Goal: Information Seeking & Learning: Learn about a topic

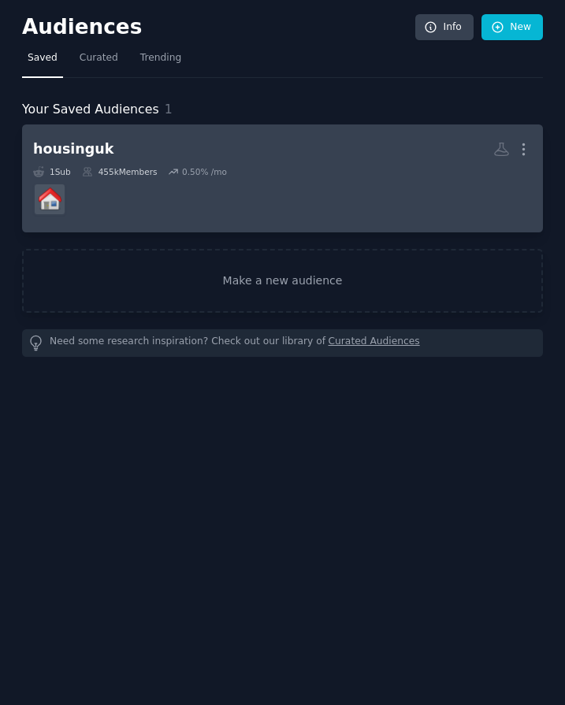
click at [136, 143] on h2 "housinguk More" at bounding box center [282, 150] width 499 height 28
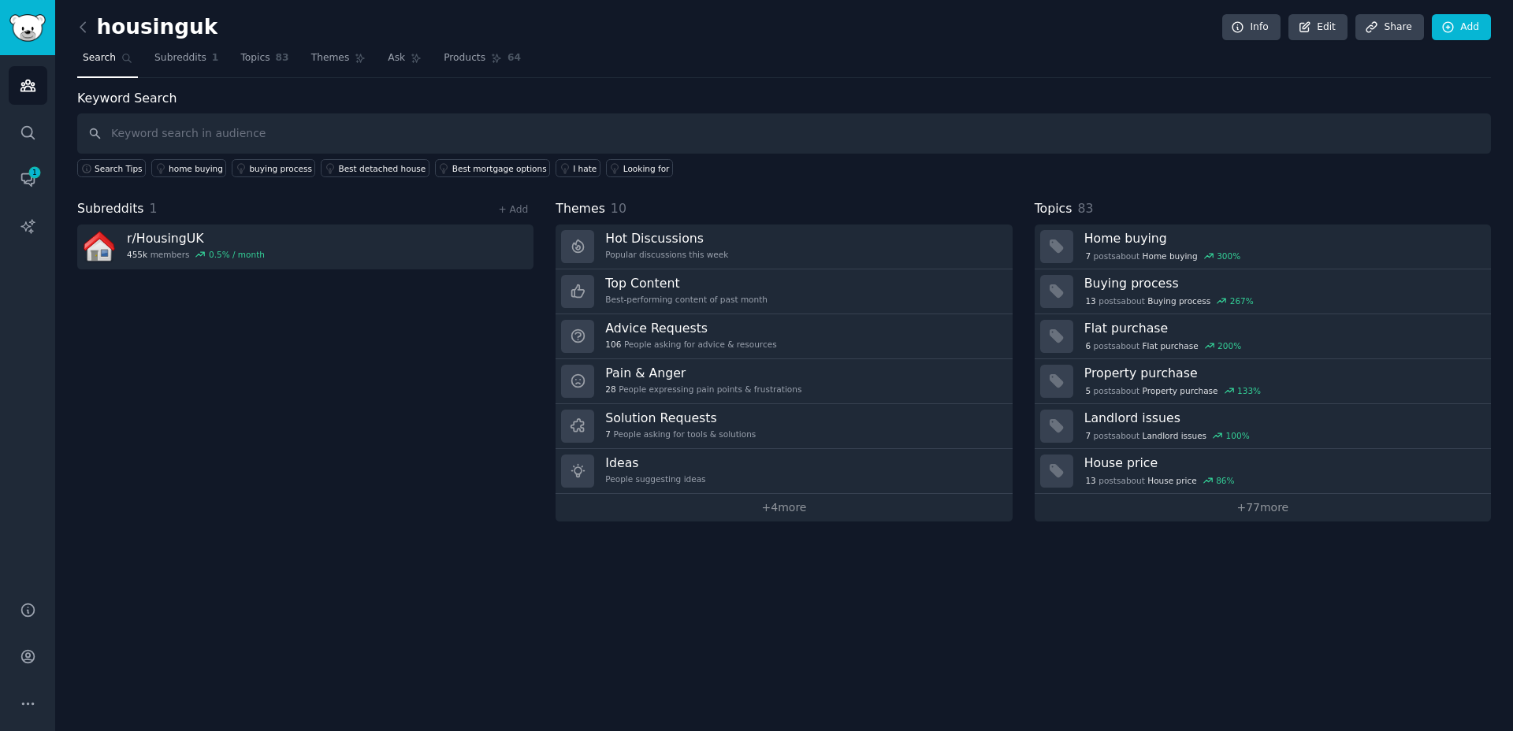
click at [638, 611] on div "housinguk Info Edit Share Add Search Subreddits 1 Topics 83 Themes Ask Products…" at bounding box center [784, 365] width 1458 height 731
click at [330, 295] on div "Subreddits 1 + Add r/ HousingUK 455k members 0.5 % / month" at bounding box center [305, 360] width 456 height 322
click at [234, 178] on div "Keyword Search Search Tips home buying buying process Best detached house Best …" at bounding box center [783, 305] width 1413 height 433
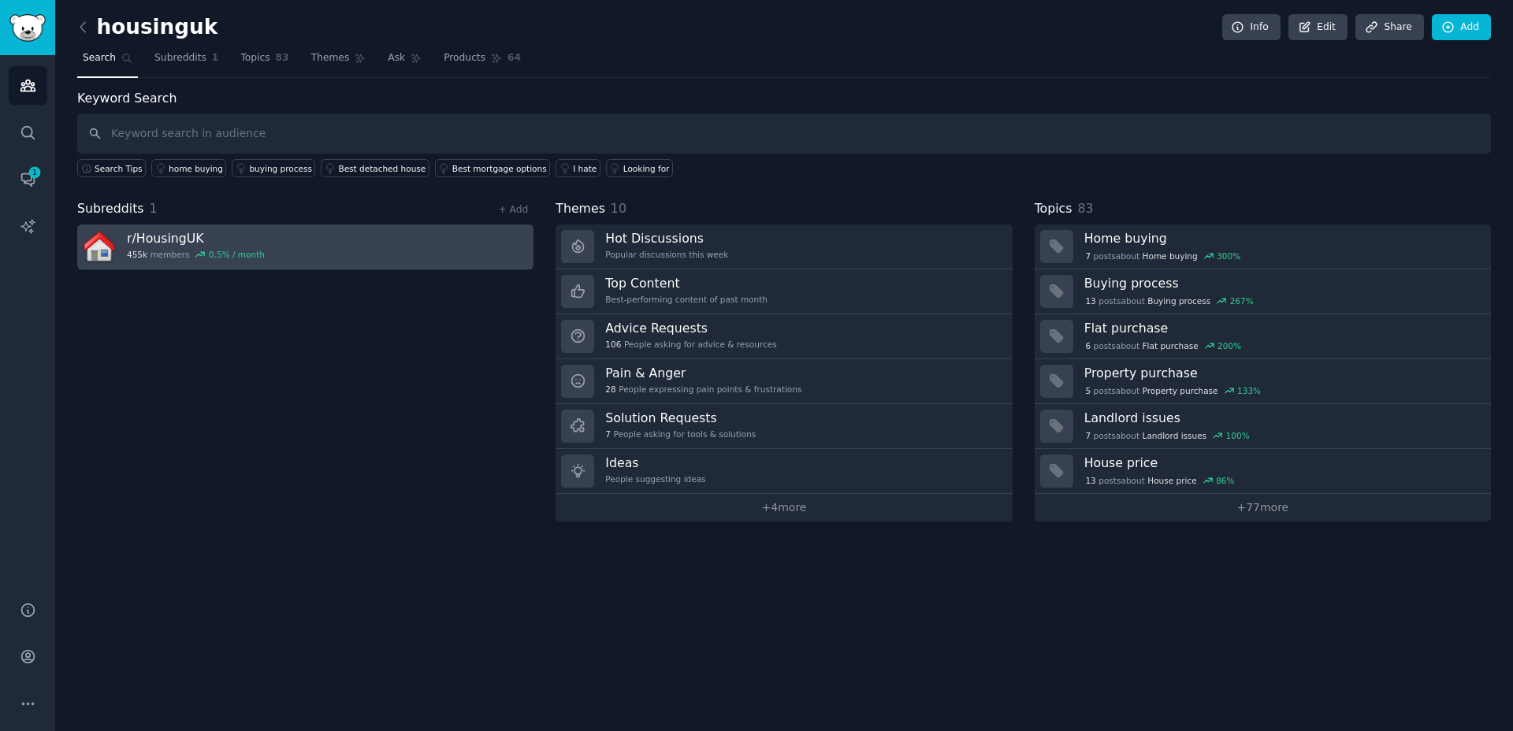
click at [273, 225] on link "r/ HousingUK 455k members 0.5 % / month" at bounding box center [305, 247] width 456 height 45
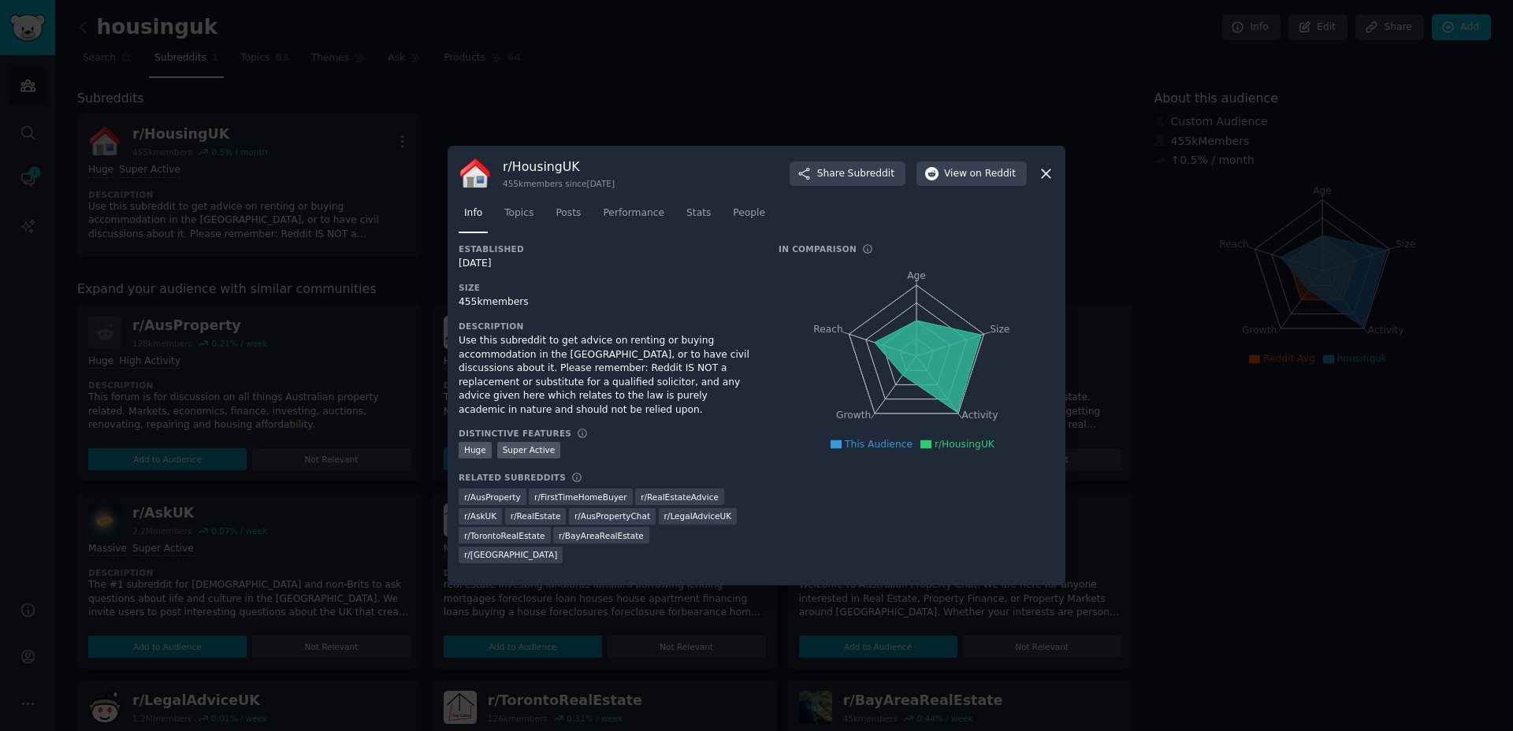
click at [1042, 180] on icon at bounding box center [1046, 173] width 17 height 17
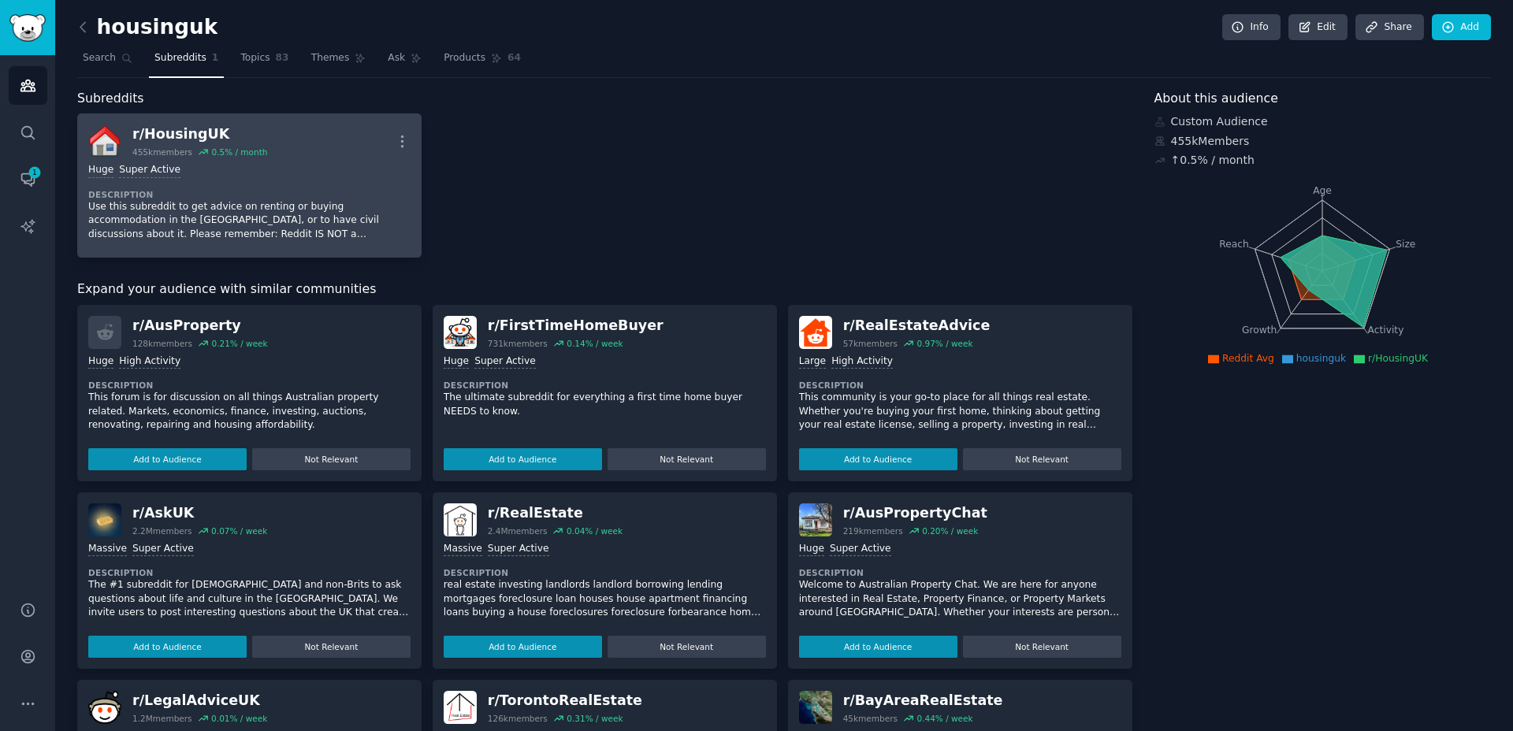
click at [267, 203] on p "Use this subreddit to get advice on renting or buying accommodation in the UK, …" at bounding box center [249, 221] width 322 height 42
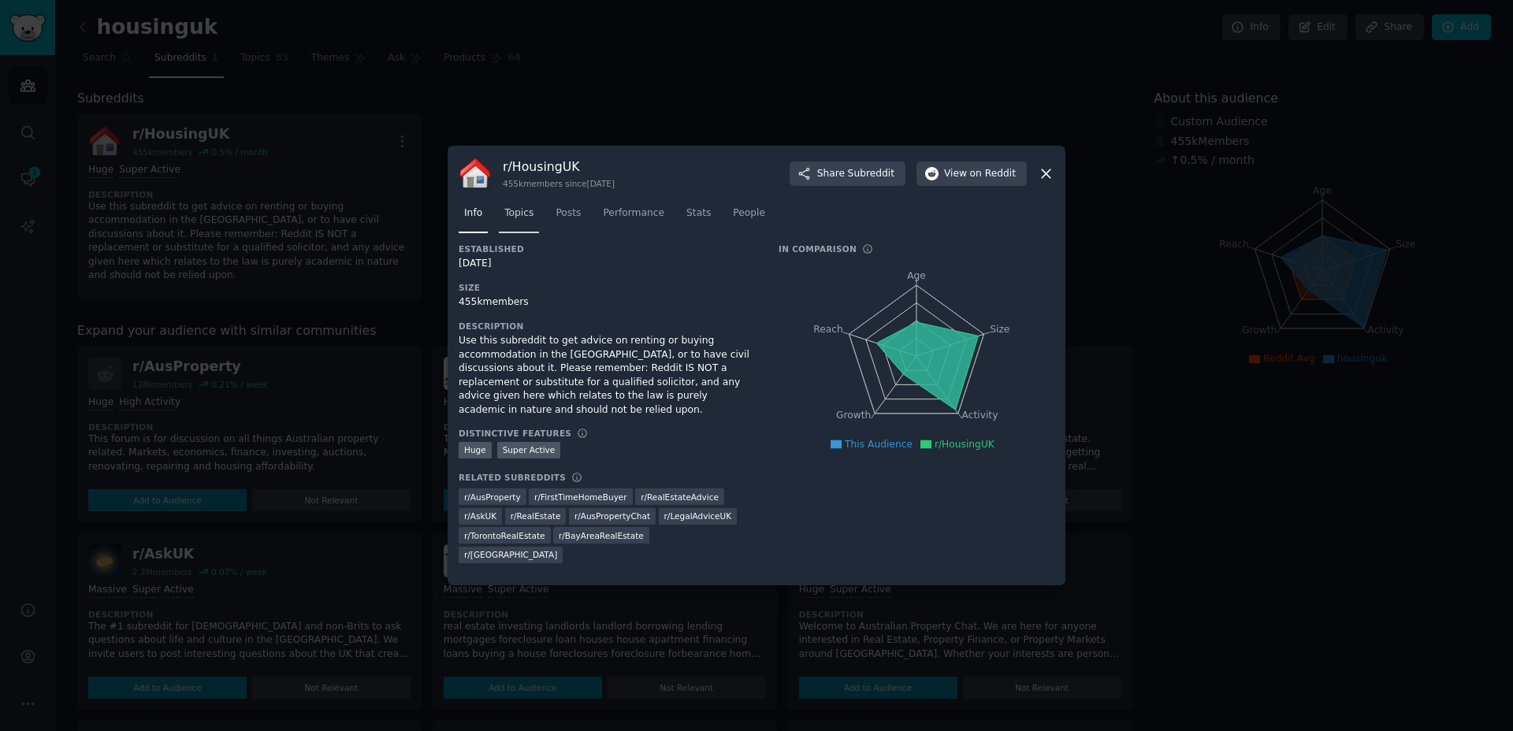
click at [520, 219] on span "Topics" at bounding box center [518, 213] width 29 height 14
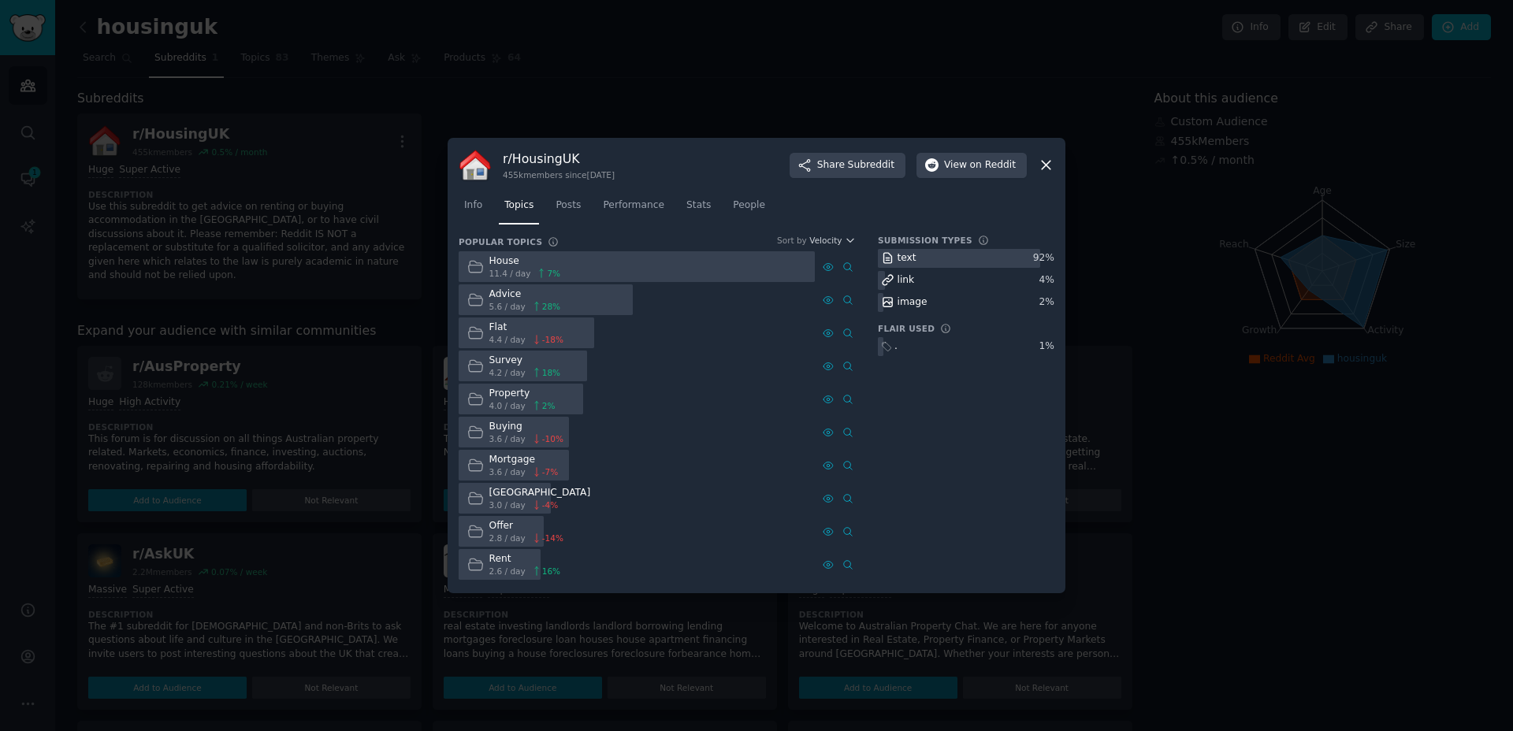
click at [512, 295] on div "Advice" at bounding box center [525, 295] width 72 height 14
click at [506, 298] on div "Advice" at bounding box center [525, 295] width 72 height 14
click at [464, 298] on div "Advice 5.6 / day 28 %" at bounding box center [514, 299] width 110 height 31
click at [488, 349] on div "House 11.4 / day 7 % Advice 5.6 / day 28 % Flat 4.4 / day -18 % Survey 4.2 / da…" at bounding box center [657, 415] width 397 height 329
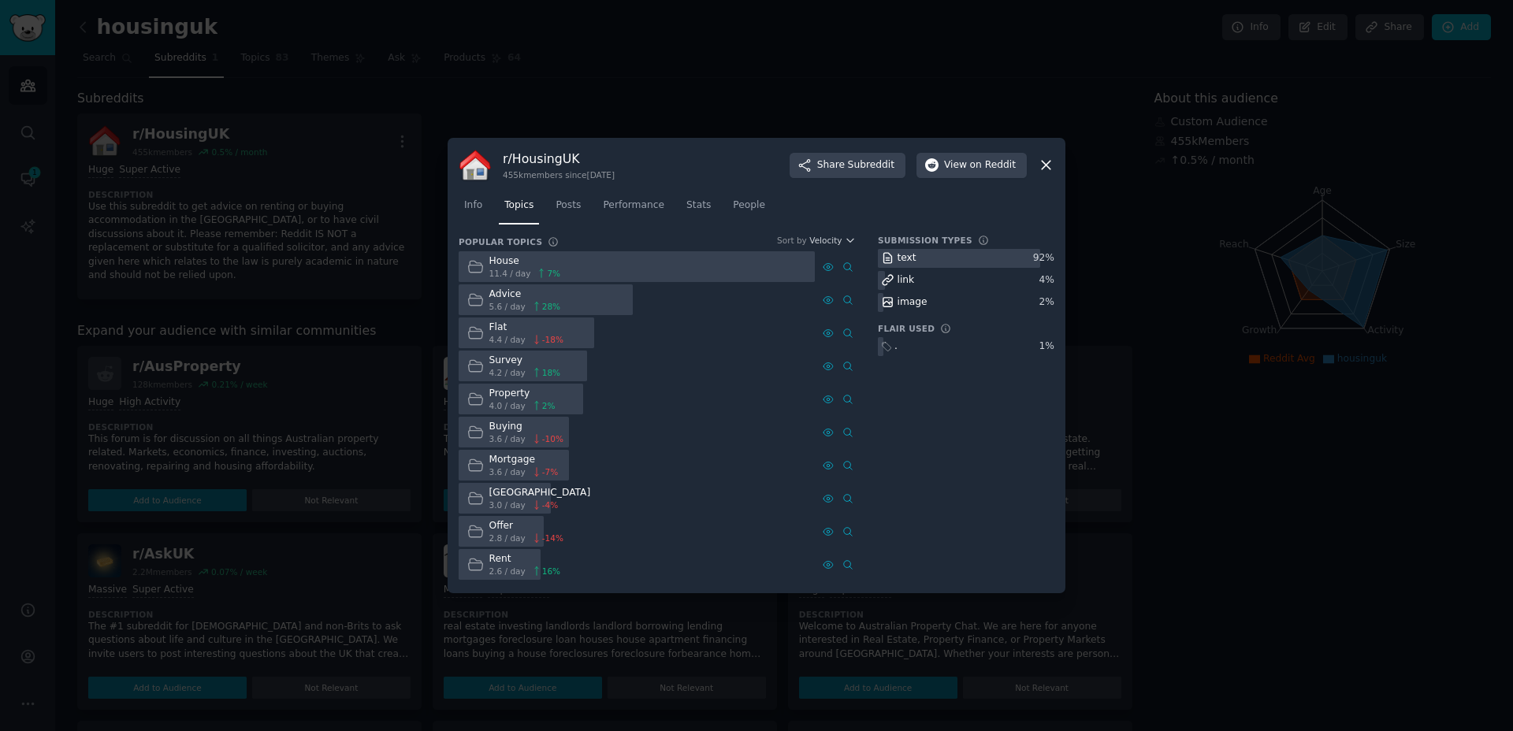
click at [481, 368] on icon at bounding box center [475, 366] width 17 height 17
drag, startPoint x: 474, startPoint y: 368, endPoint x: 636, endPoint y: 366, distance: 161.5
click at [636, 366] on div "Survey 4.2 / day 18 %" at bounding box center [637, 366] width 356 height 31
drag, startPoint x: 612, startPoint y: 369, endPoint x: 630, endPoint y: 370, distance: 17.4
click at [617, 369] on div "Survey 4.2 / day 18 %" at bounding box center [637, 366] width 356 height 31
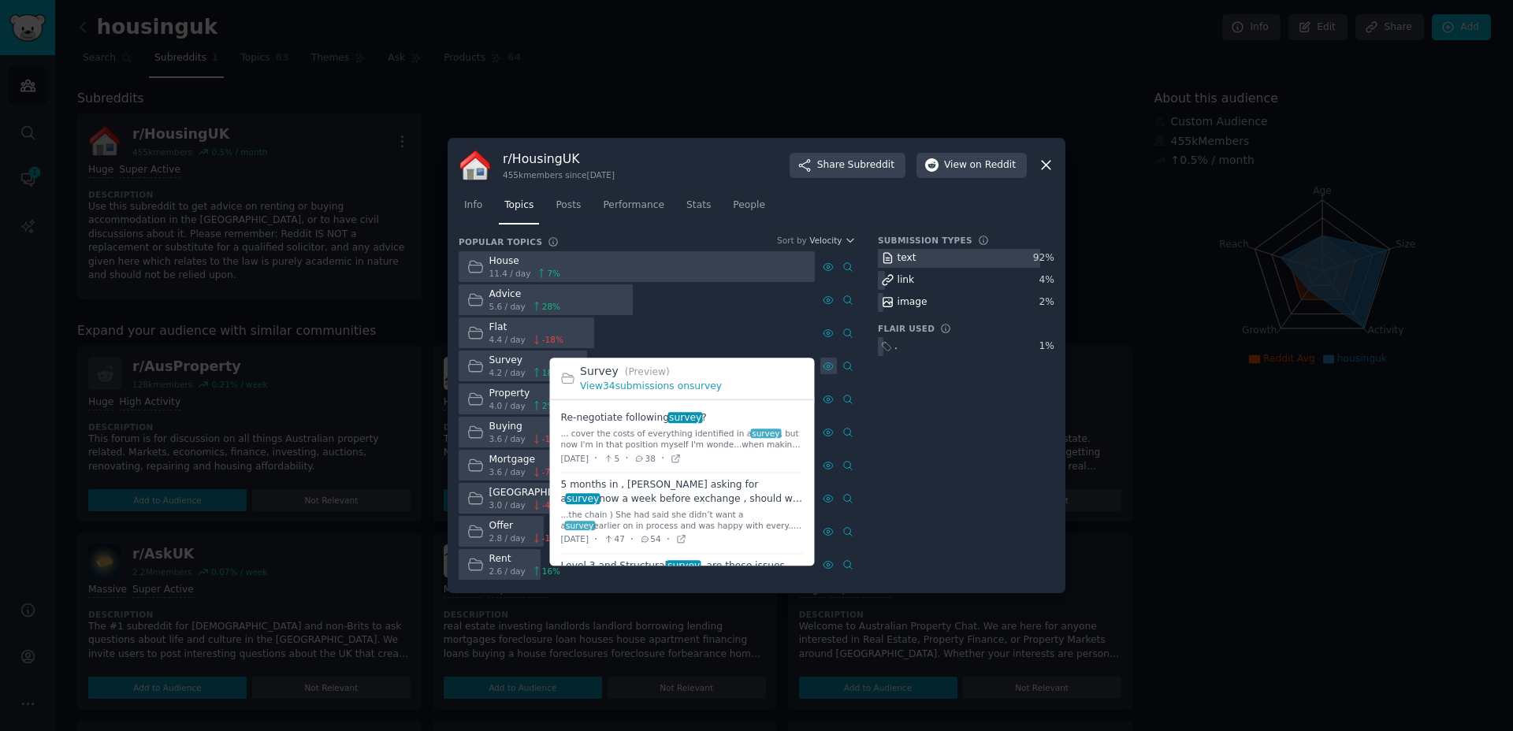
click at [823, 370] on icon at bounding box center [828, 366] width 11 height 11
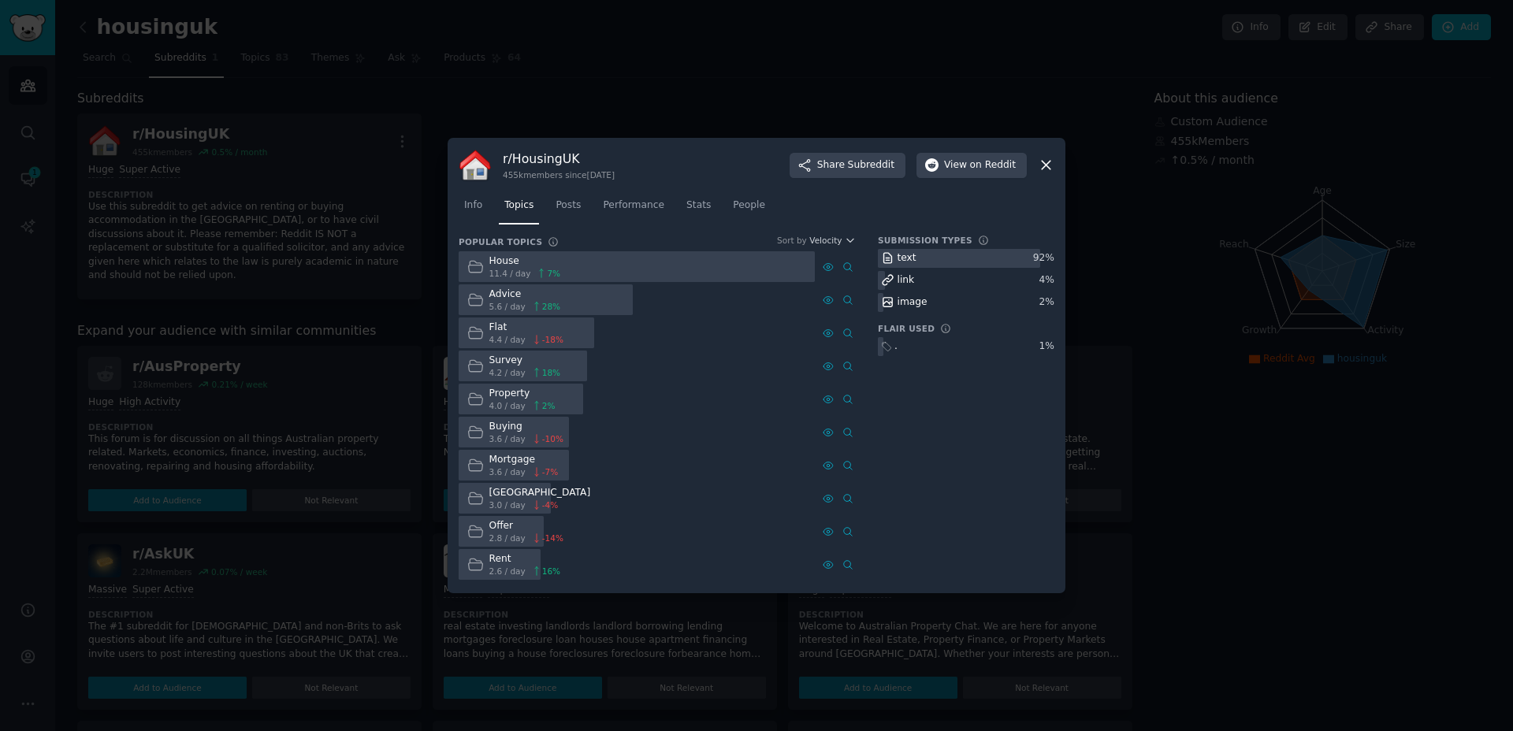
click at [484, 356] on div "Survey 4.2 / day 18 %" at bounding box center [514, 366] width 110 height 31
click at [476, 360] on icon at bounding box center [475, 366] width 17 height 17
click at [1045, 159] on icon at bounding box center [1046, 165] width 17 height 17
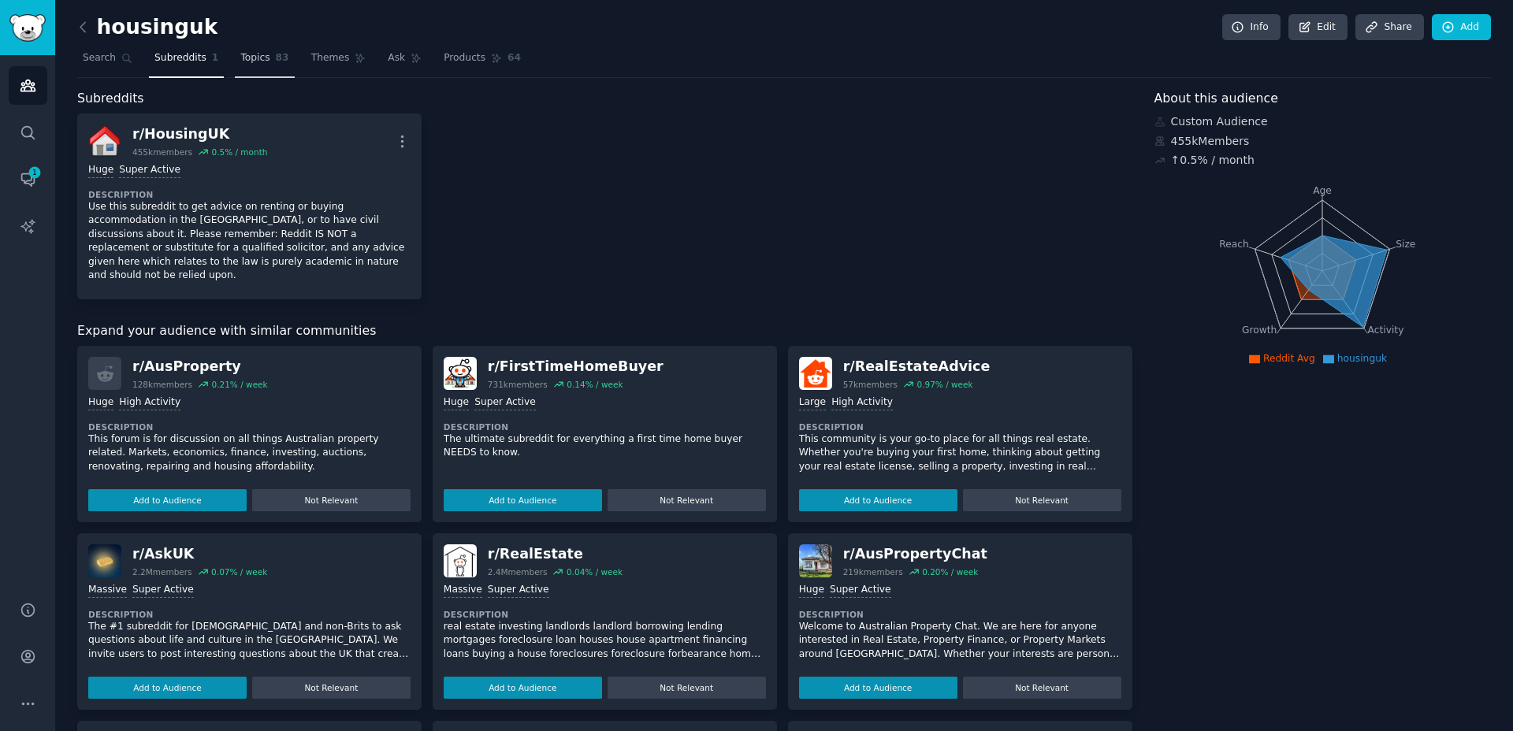
click at [269, 65] on link "Topics 83" at bounding box center [264, 62] width 59 height 32
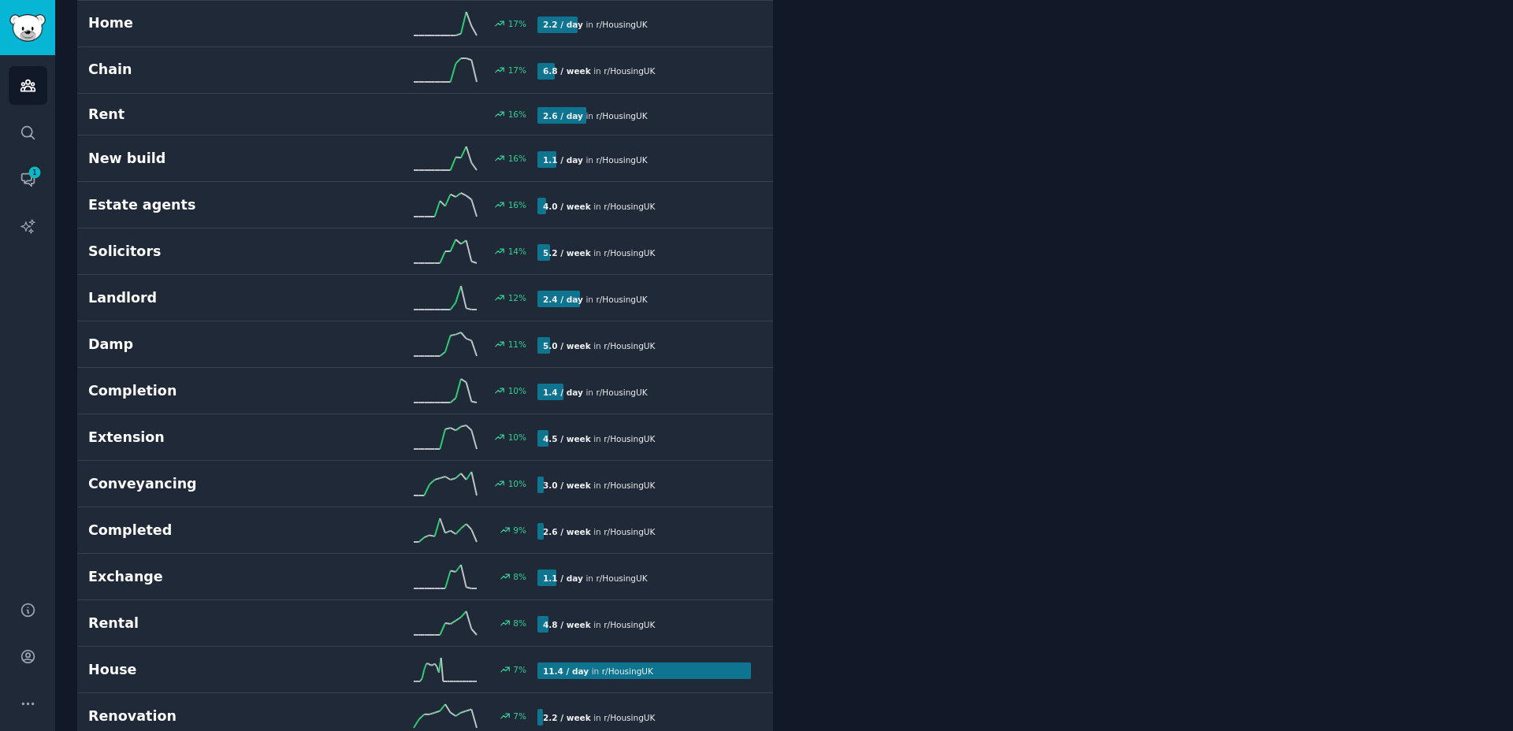
scroll to position [1193, 0]
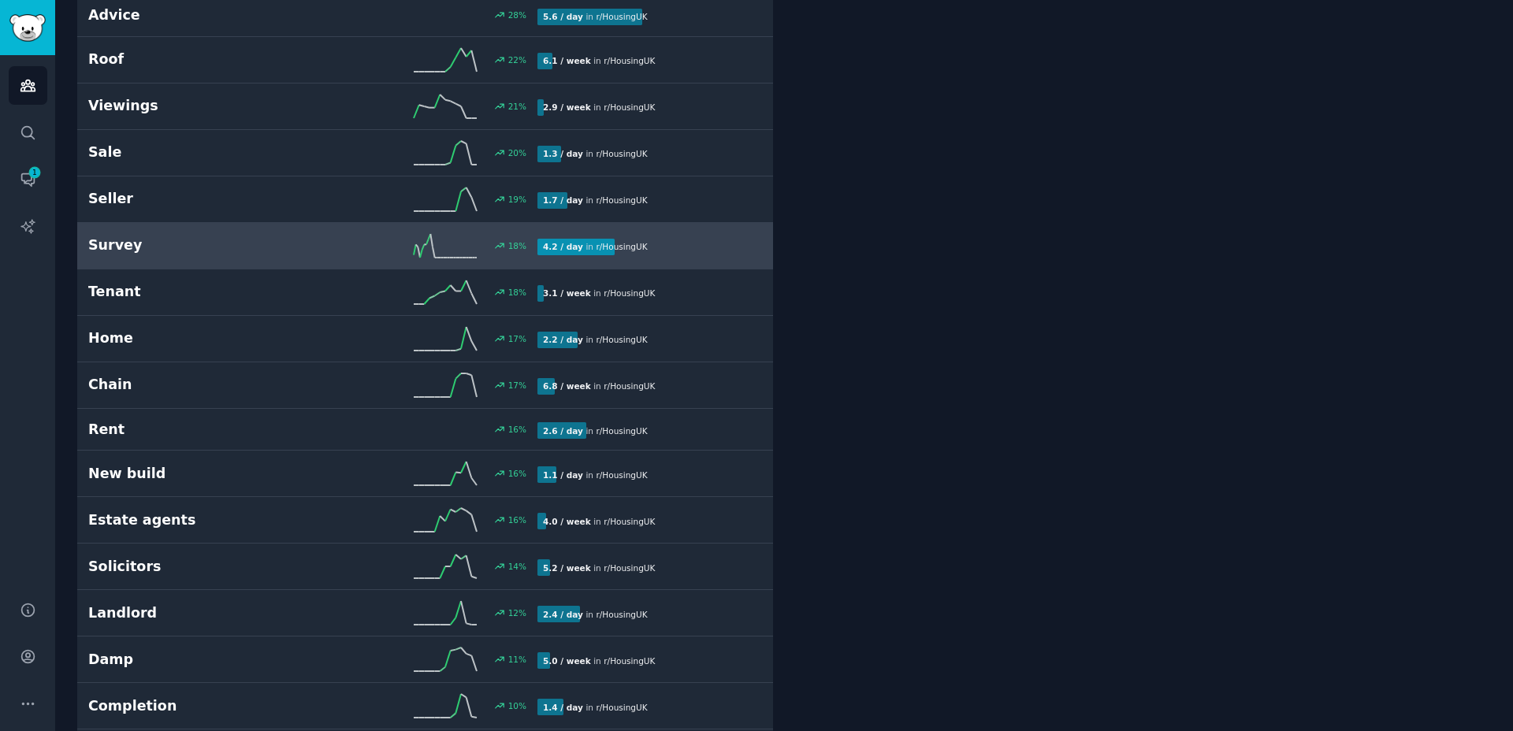
click at [252, 258] on link "Survey 18 % 4.2 / day in r/ HousingUK" at bounding box center [425, 246] width 696 height 46
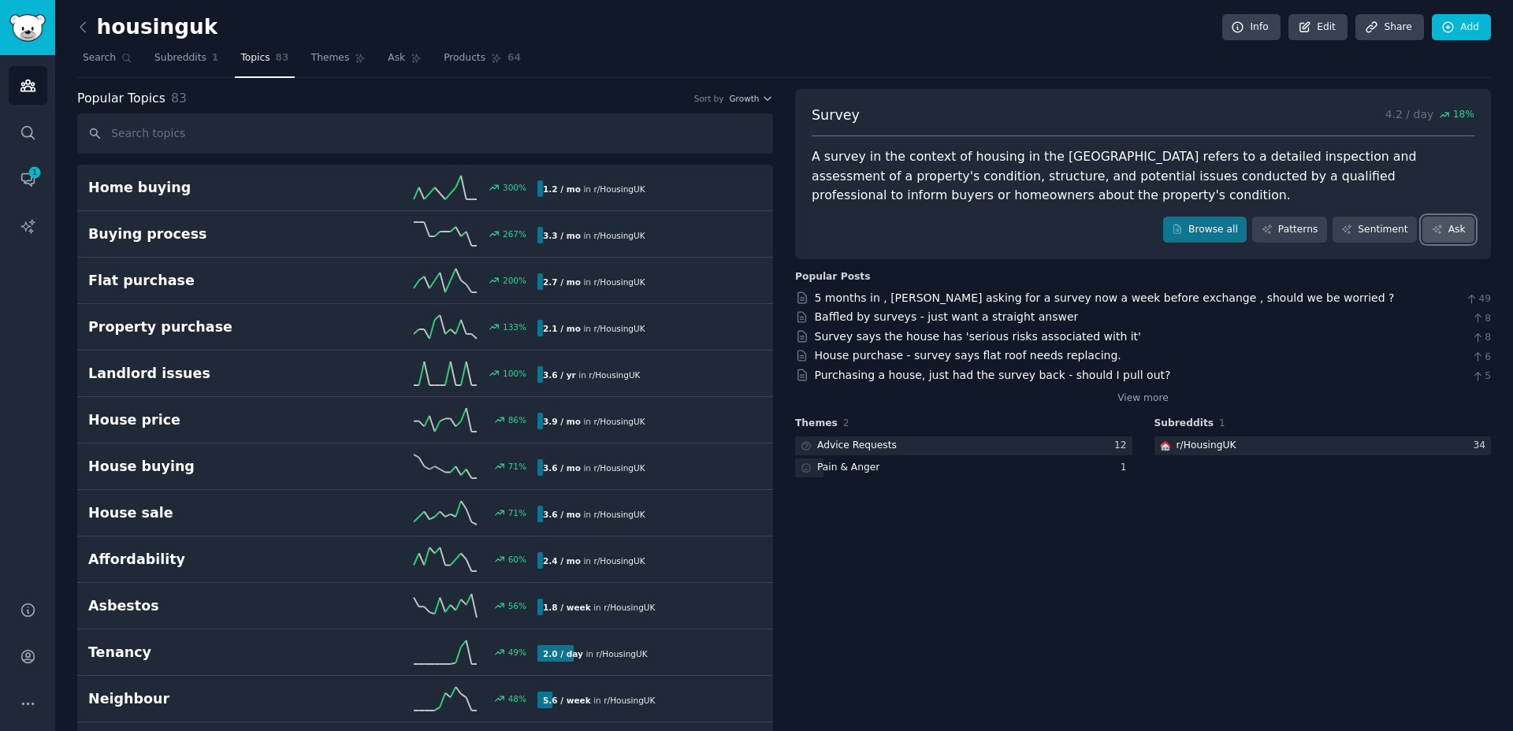
click at [1457, 233] on link "Ask" at bounding box center [1448, 230] width 52 height 27
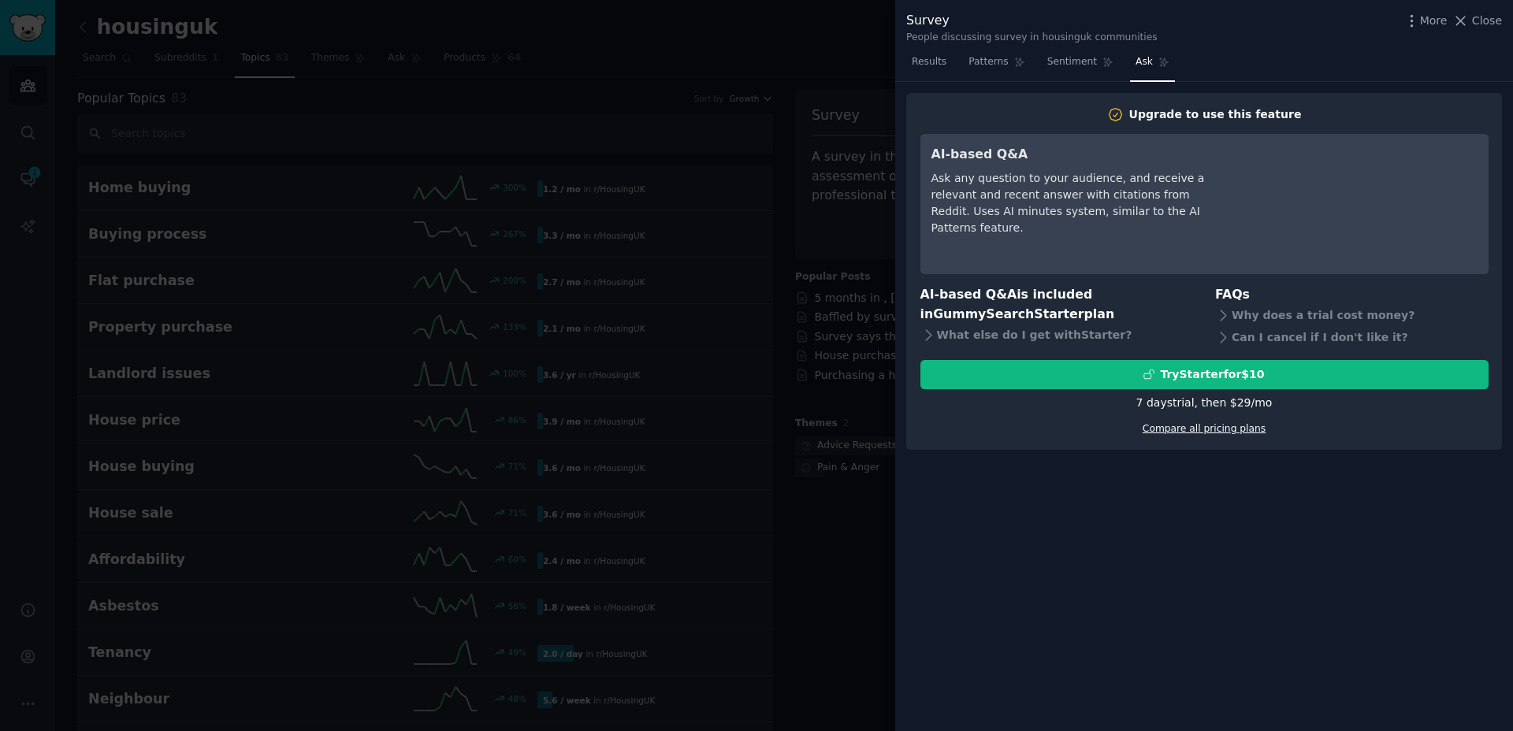
click at [1186, 428] on link "Compare all pricing plans" at bounding box center [1203, 428] width 123 height 11
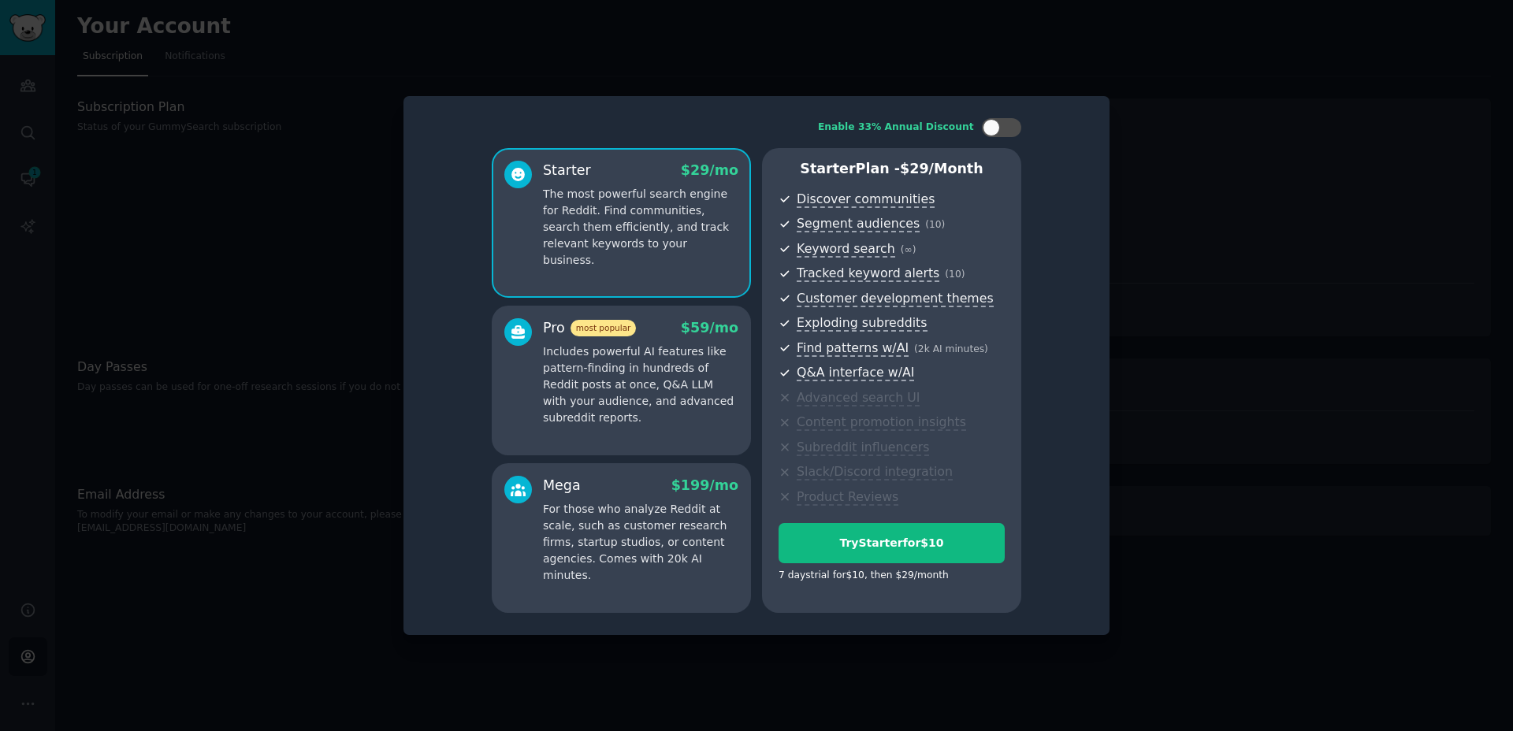
click at [636, 403] on p "Includes powerful AI features like pattern-finding in hundreds of Reddit posts …" at bounding box center [640, 385] width 195 height 83
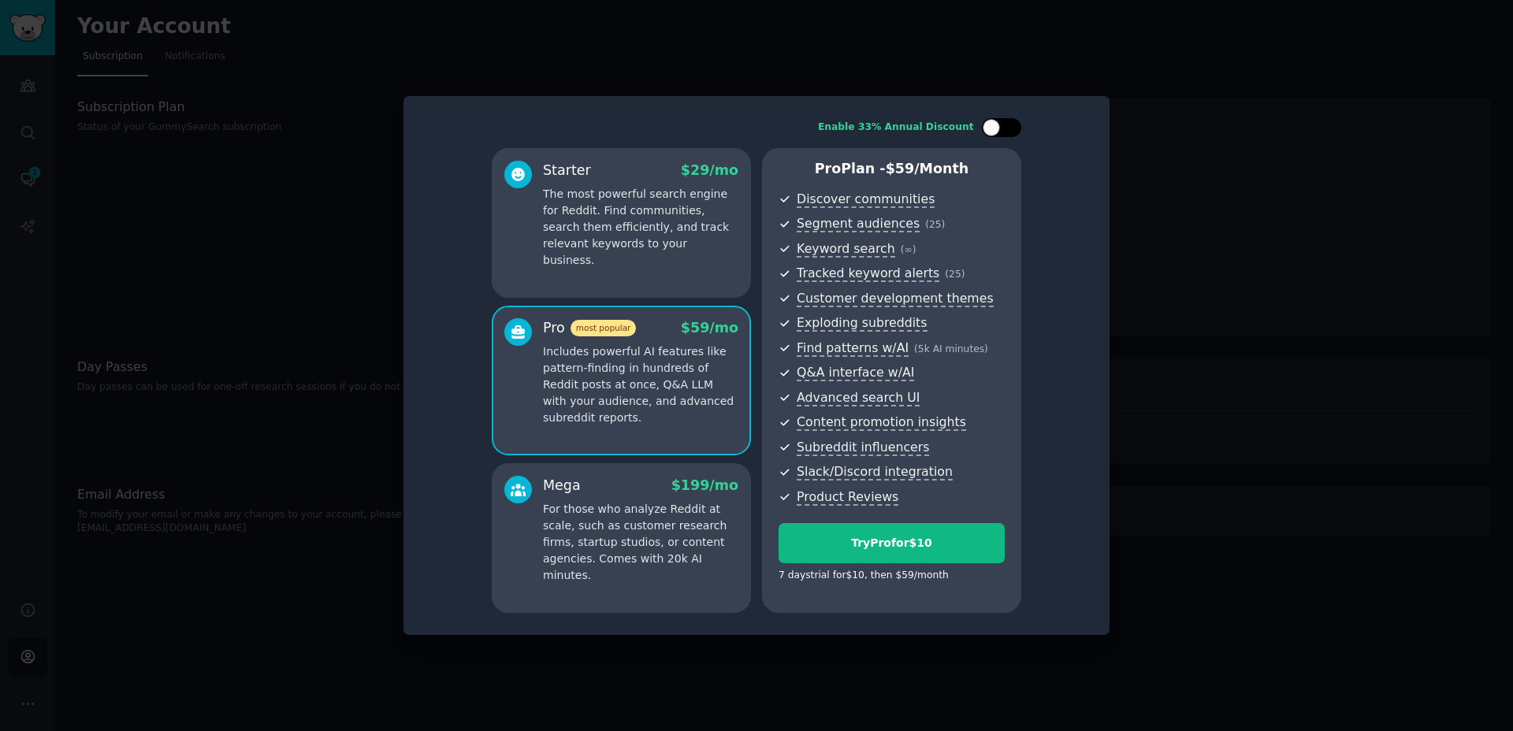
click at [1013, 135] on div at bounding box center [1001, 127] width 39 height 19
click at [1008, 130] on div at bounding box center [1011, 127] width 17 height 17
checkbox input "false"
click at [596, 186] on p "The most powerful search engine for Reddit. Find communities, search them effic…" at bounding box center [640, 227] width 195 height 83
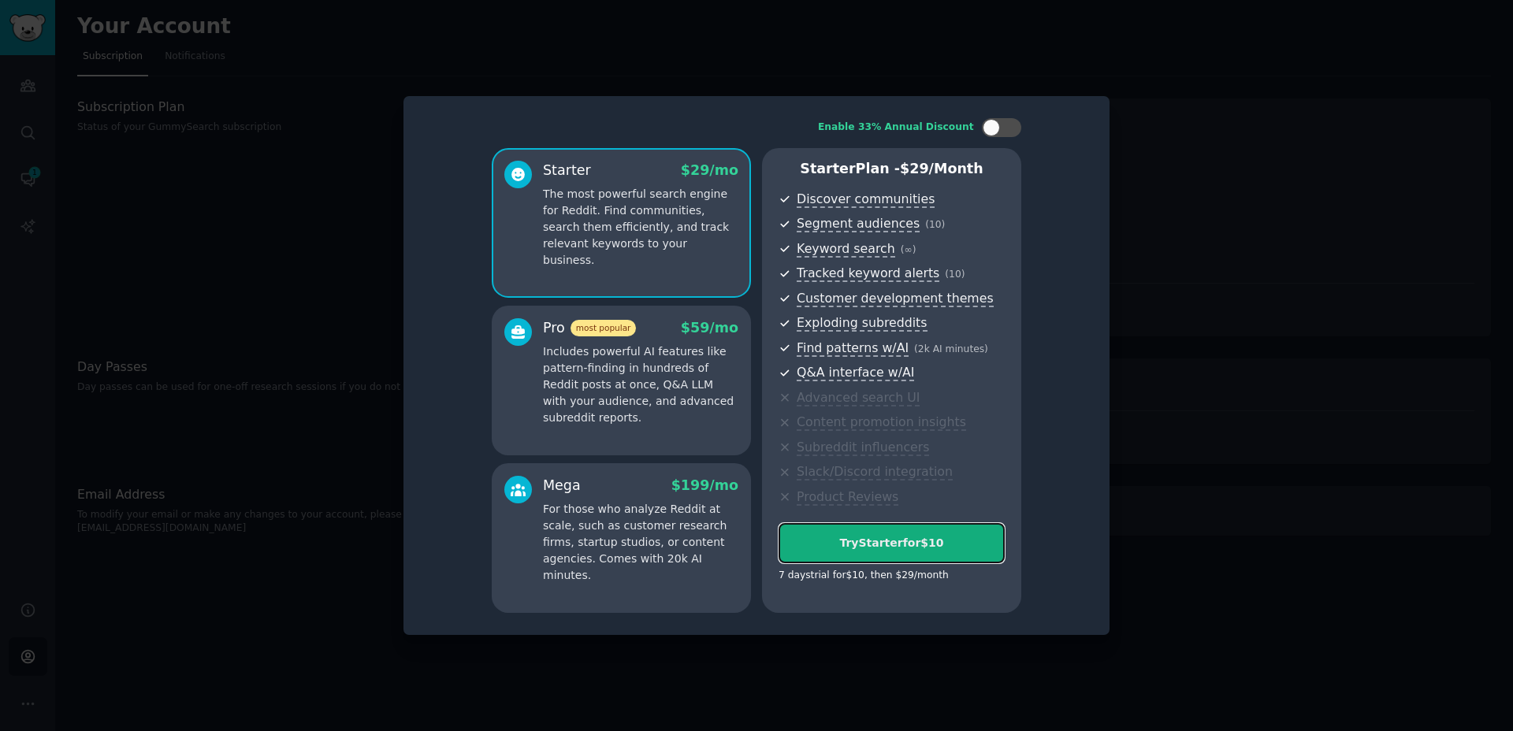
click at [906, 550] on div "Try Starter for $10" at bounding box center [891, 543] width 225 height 17
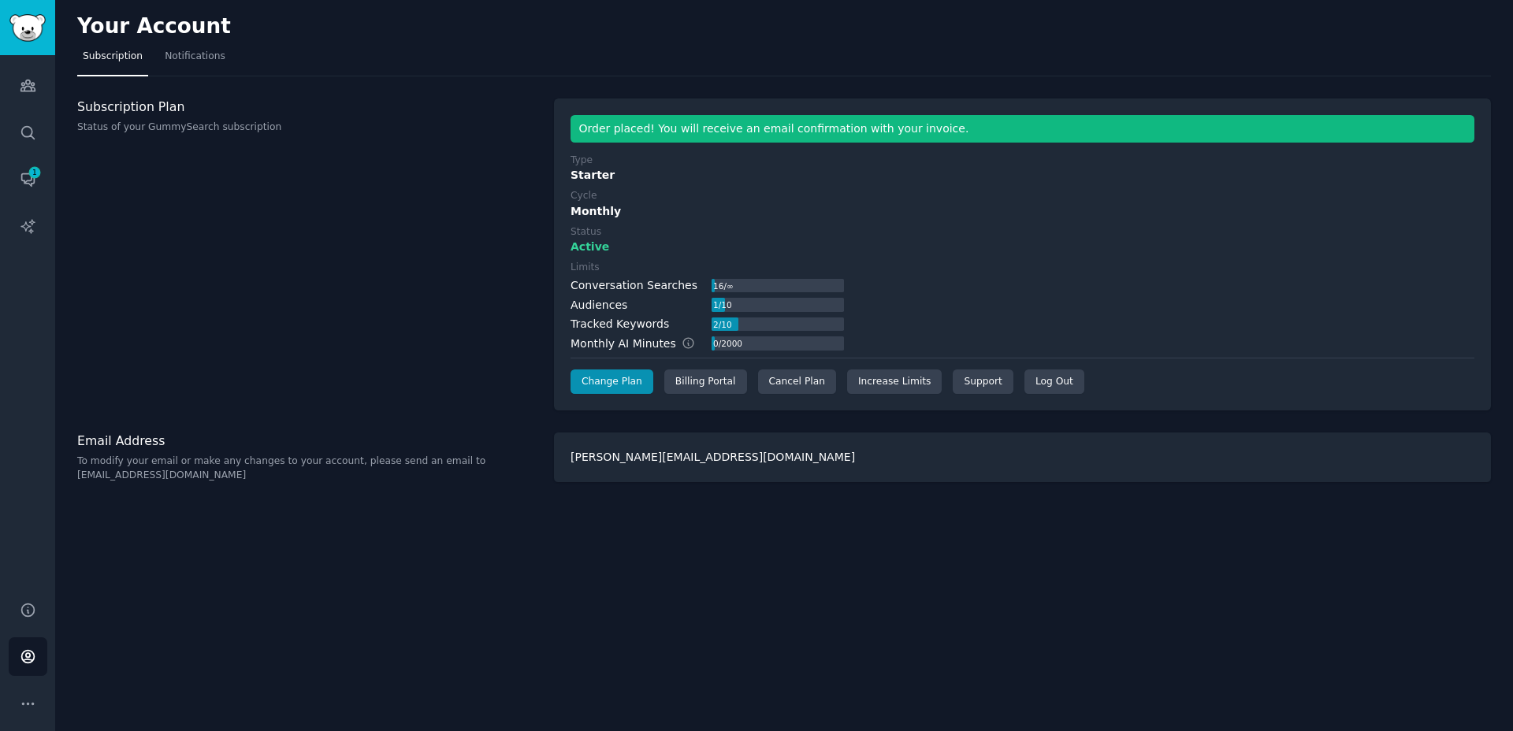
click at [761, 541] on div "Your Account Subscription Notifications Subscription Plan Status of your GummyS…" at bounding box center [784, 365] width 1458 height 731
click at [403, 270] on div "Subscription Plan Status of your GummySearch subscription" at bounding box center [307, 254] width 460 height 313
click at [9, 86] on link "Audiences" at bounding box center [28, 85] width 39 height 39
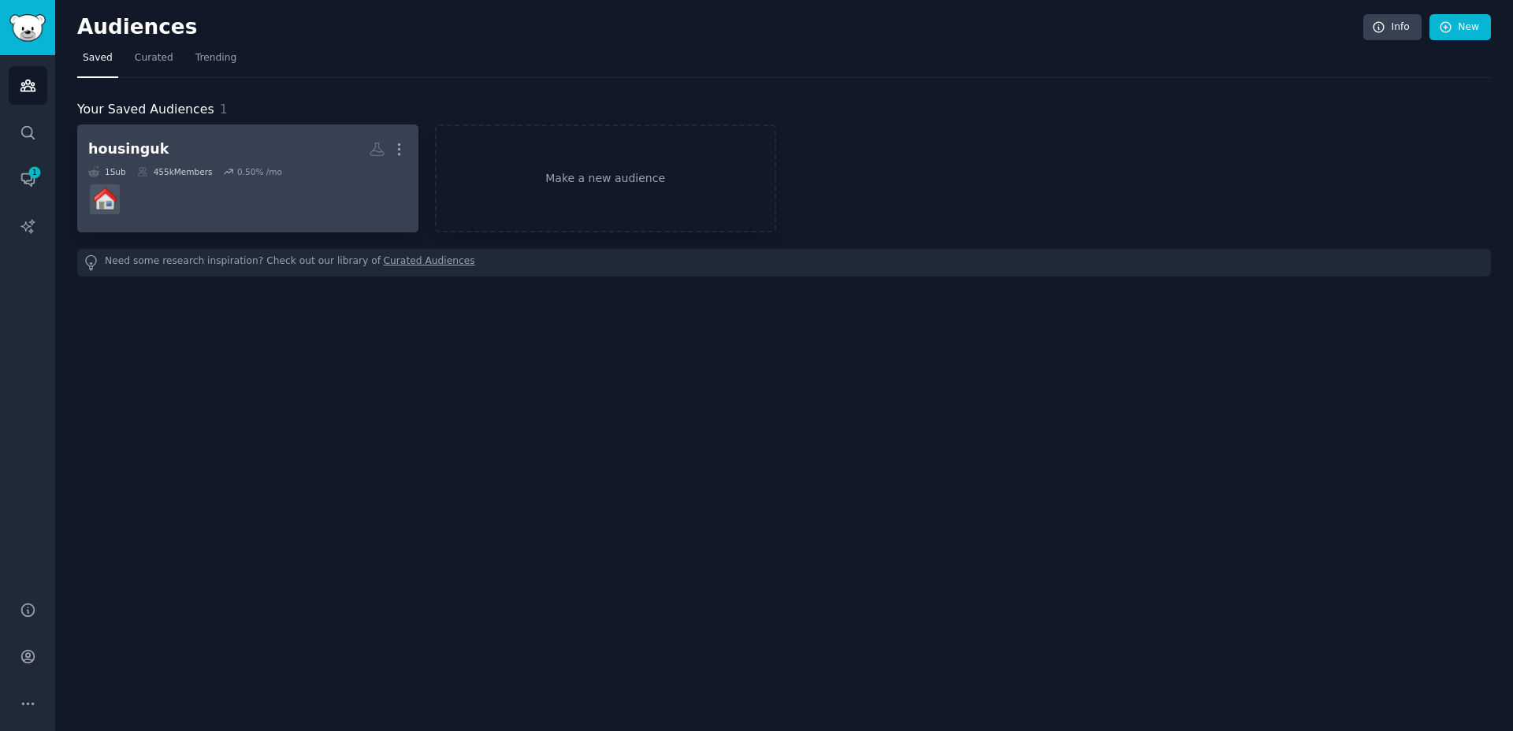
click at [295, 172] on div "1 Sub 455k Members 0.50 % /mo" at bounding box center [247, 171] width 319 height 11
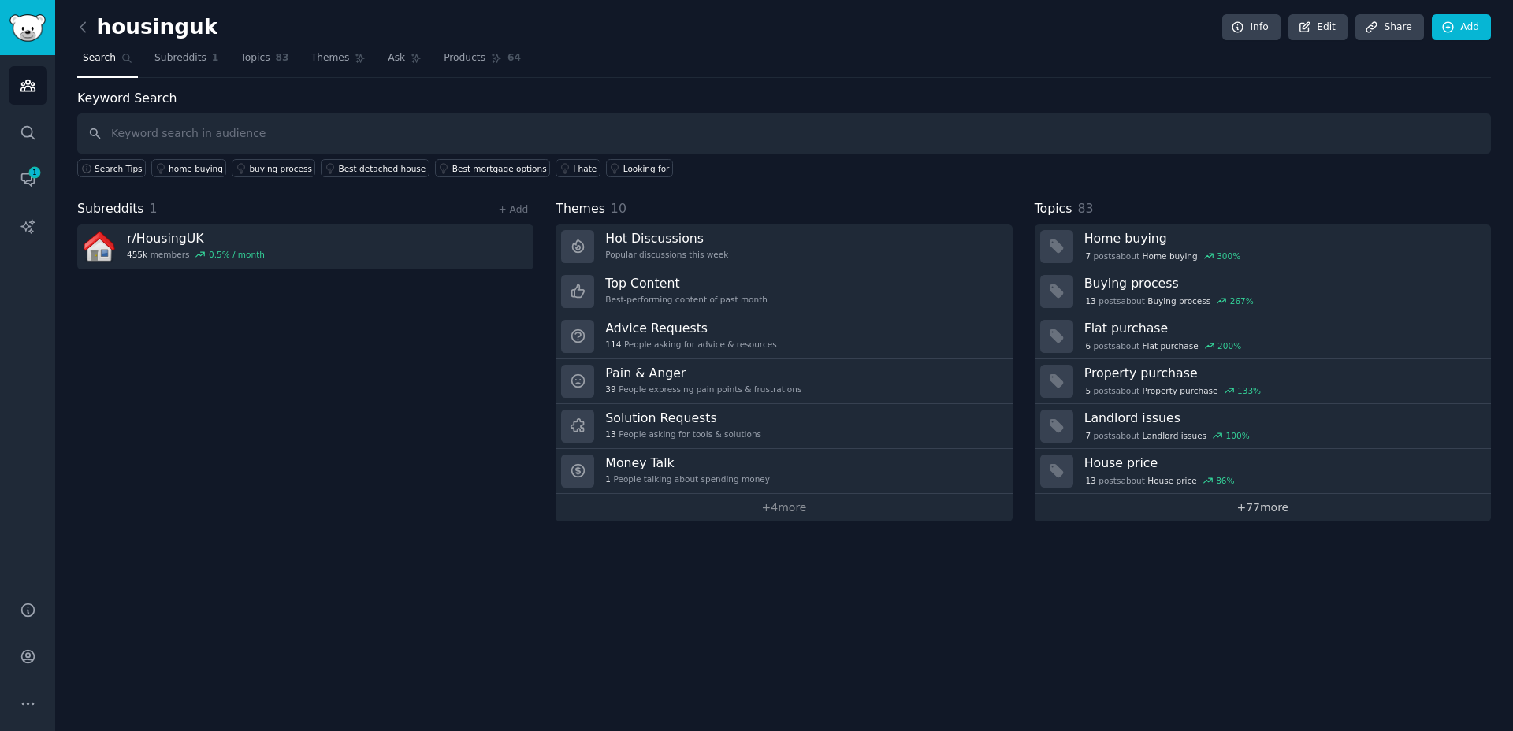
click at [1259, 514] on link "+ 77 more" at bounding box center [1262, 508] width 456 height 28
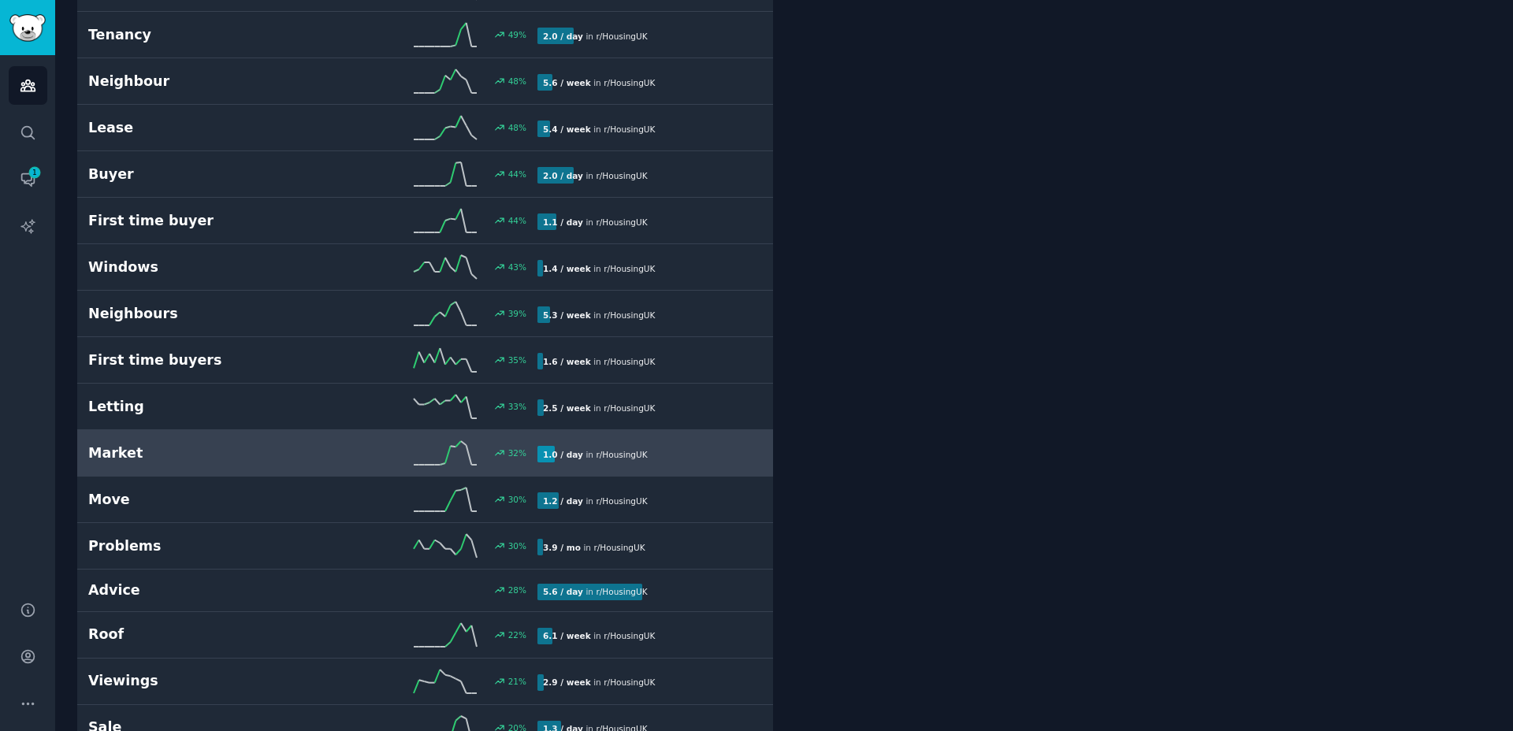
scroll to position [738, 0]
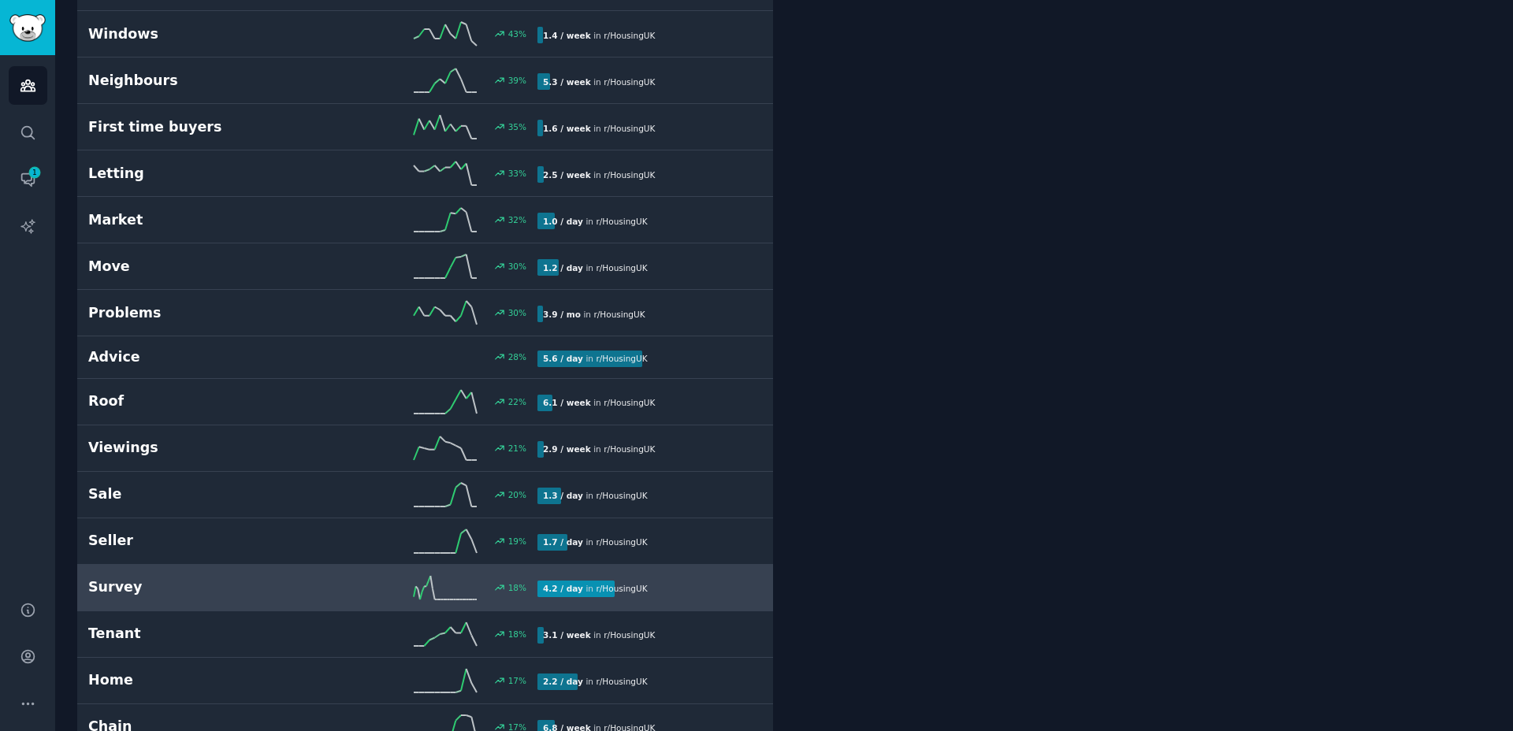
click at [125, 581] on h2 "Survey" at bounding box center [200, 588] width 225 height 20
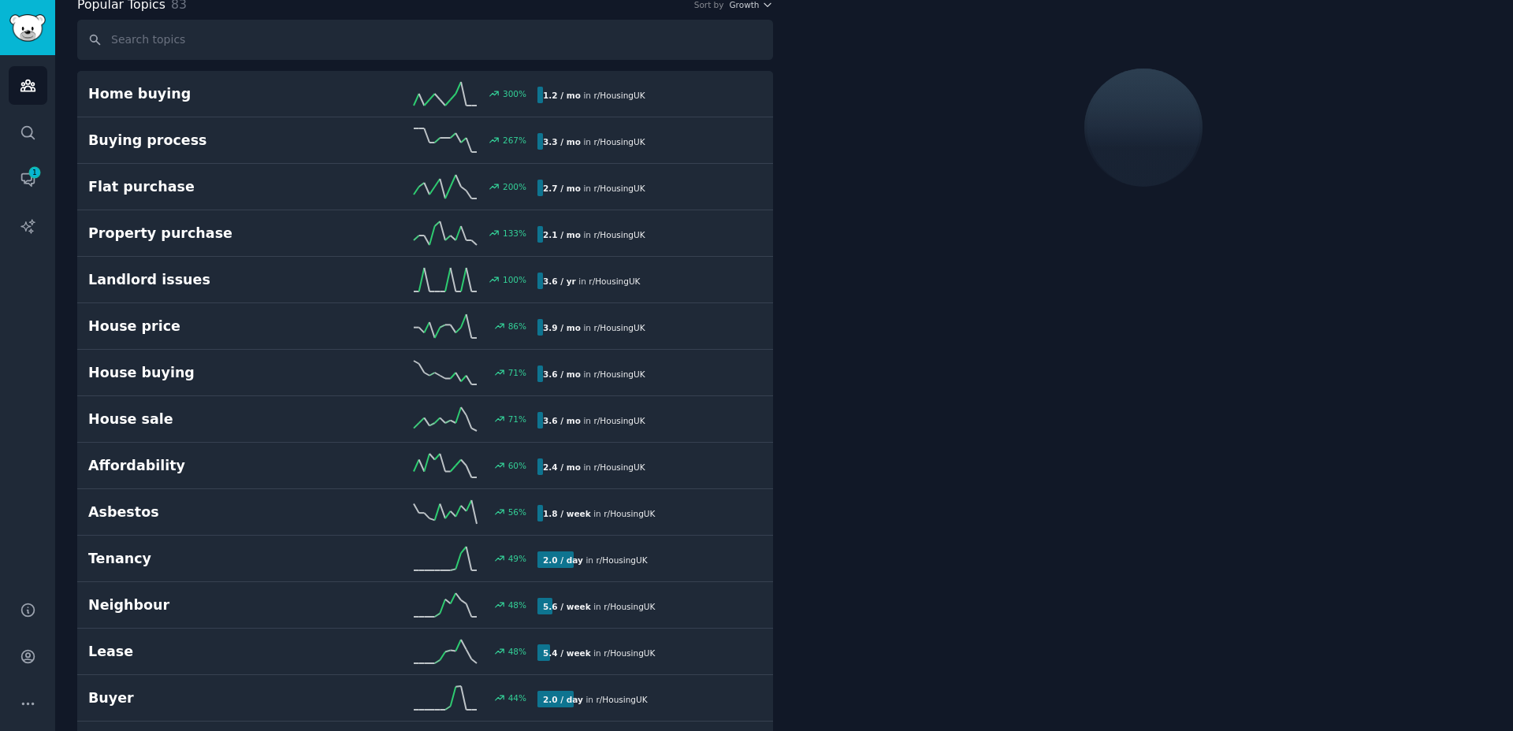
scroll to position [88, 0]
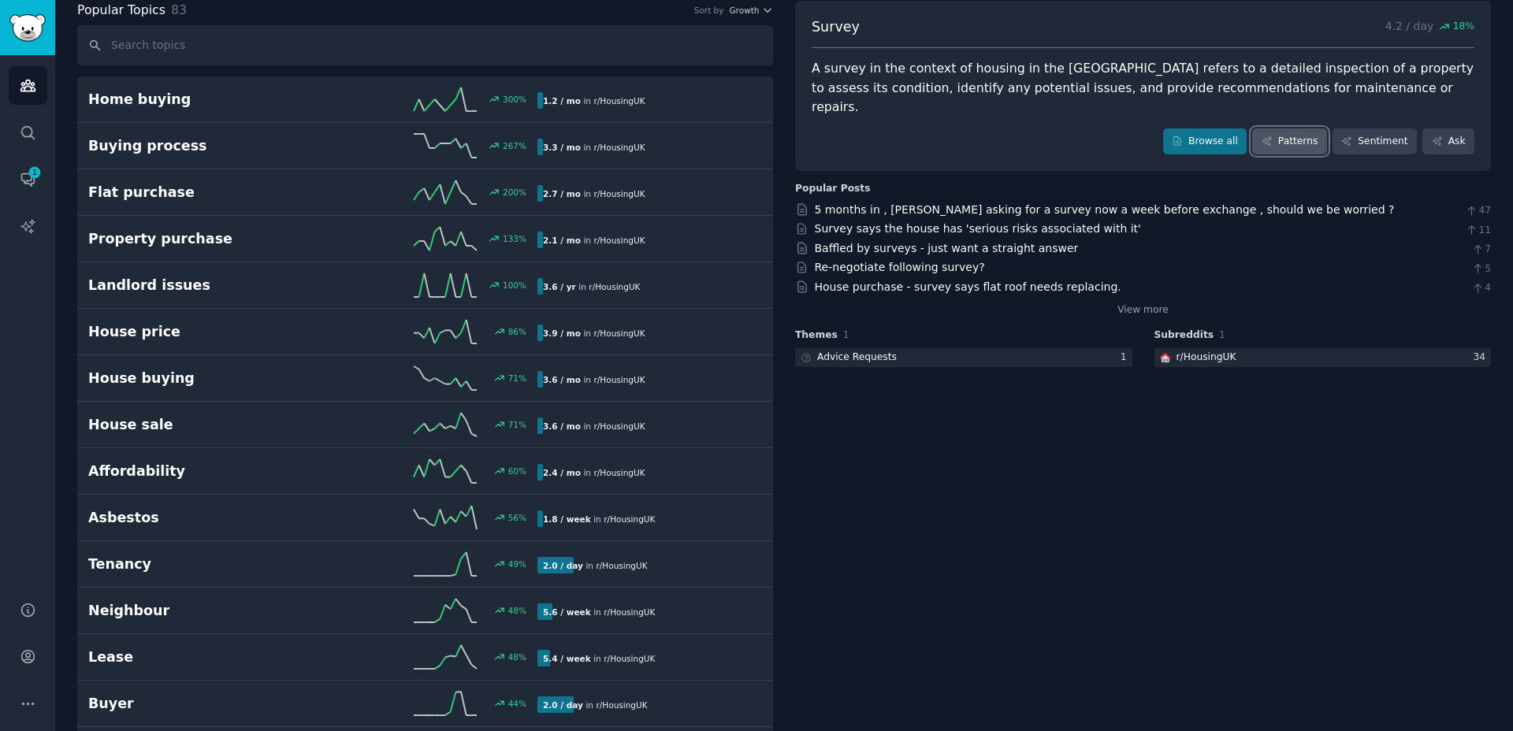
click at [1290, 128] on link "Patterns" at bounding box center [1289, 141] width 74 height 27
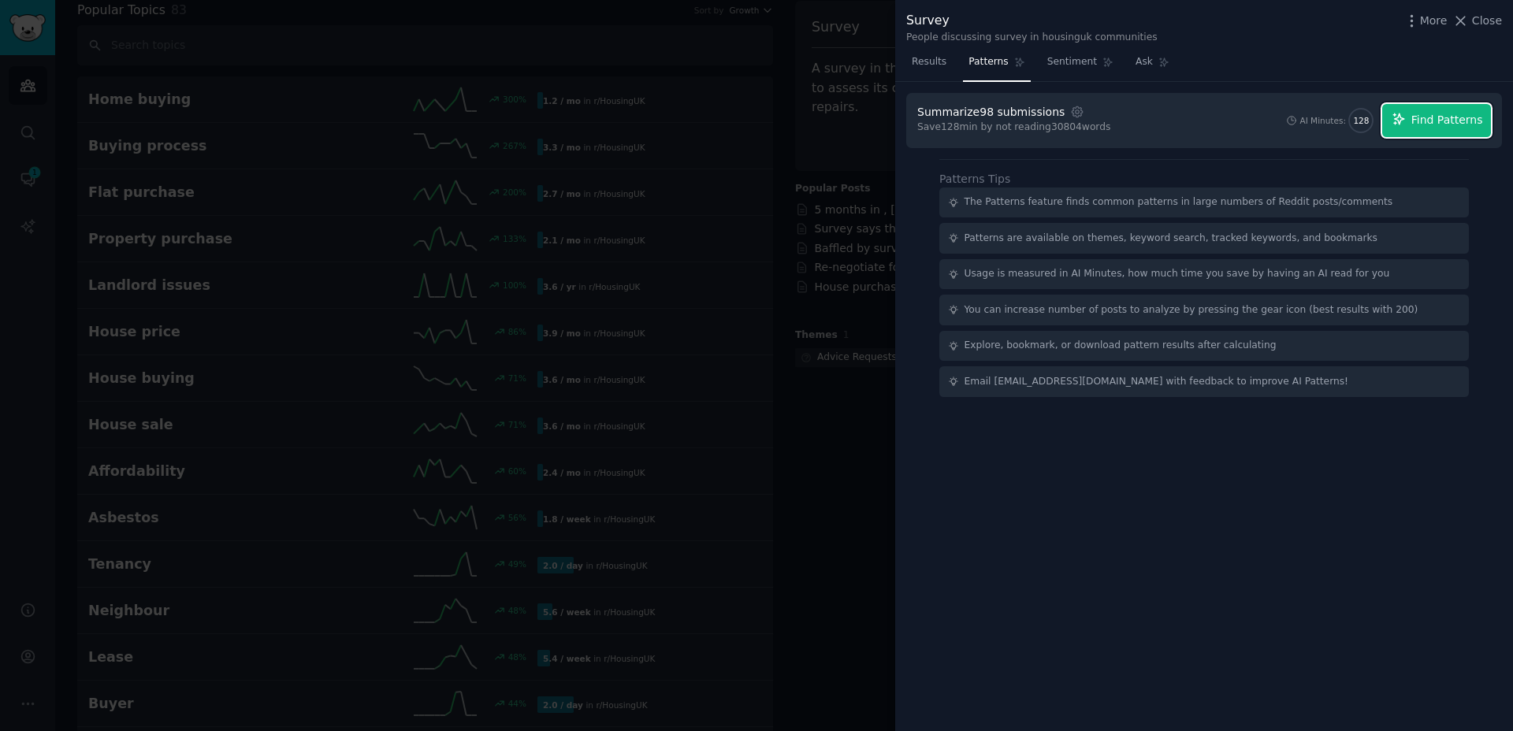
click at [1408, 114] on button "Find Patterns" at bounding box center [1436, 120] width 109 height 33
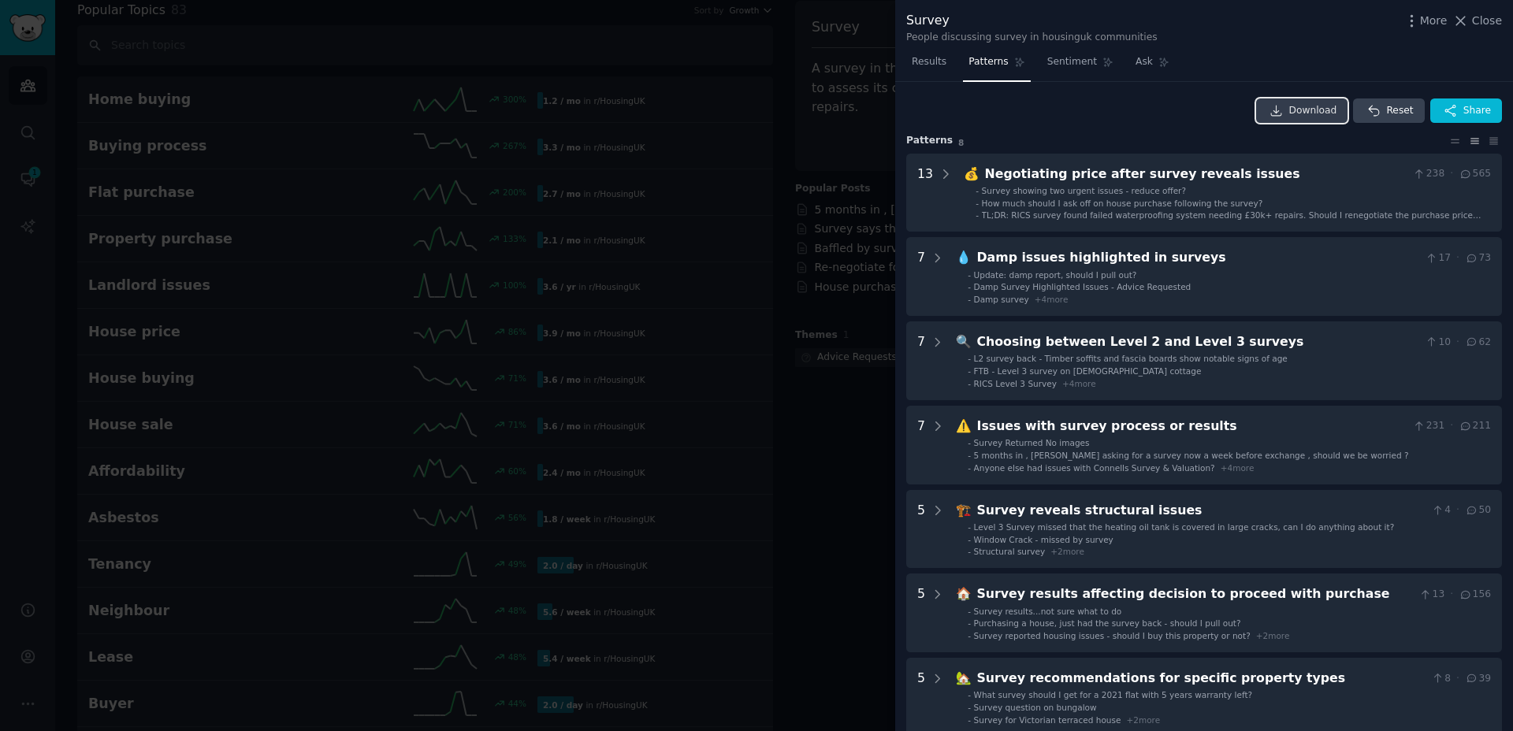
click at [1280, 110] on icon at bounding box center [1276, 111] width 14 height 14
click at [1020, 122] on div "Download Reset Share" at bounding box center [1204, 110] width 596 height 25
click at [1163, 67] on icon at bounding box center [1163, 62] width 11 height 11
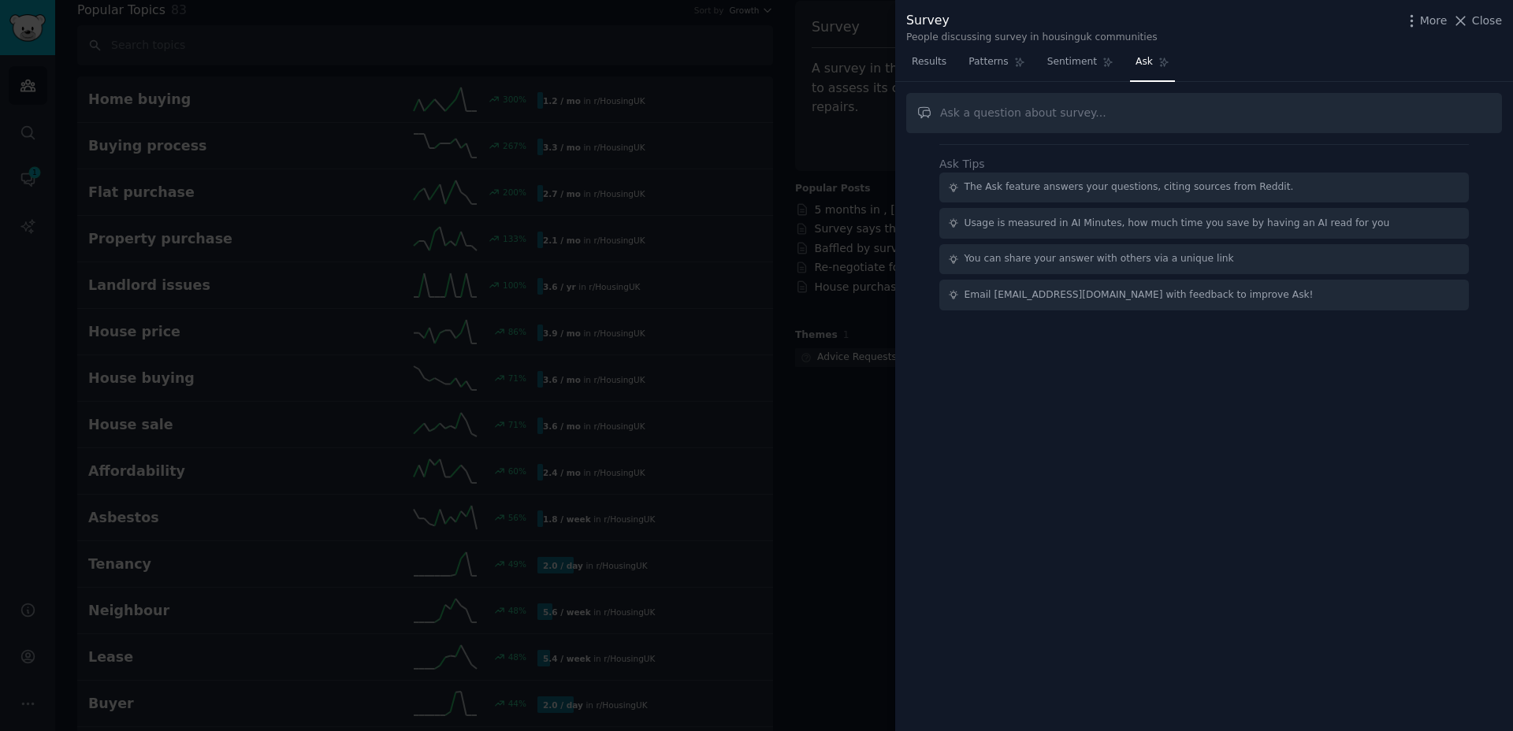
click at [1062, 119] on input "text" at bounding box center [1204, 113] width 596 height 40
type input "What are the most asked questions about Surveys? I want to create articles that…"
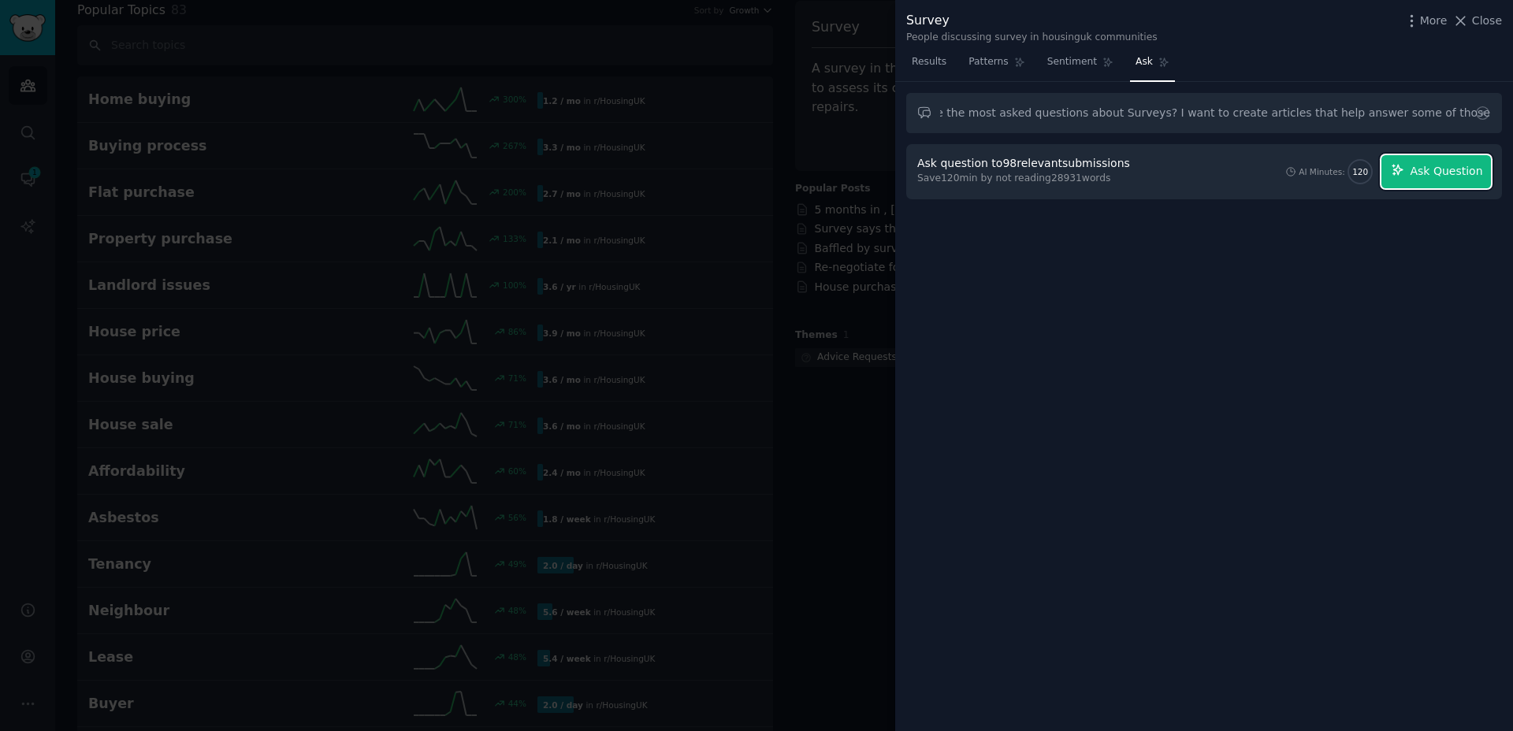
click at [1422, 178] on span "Ask Question" at bounding box center [1445, 171] width 72 height 17
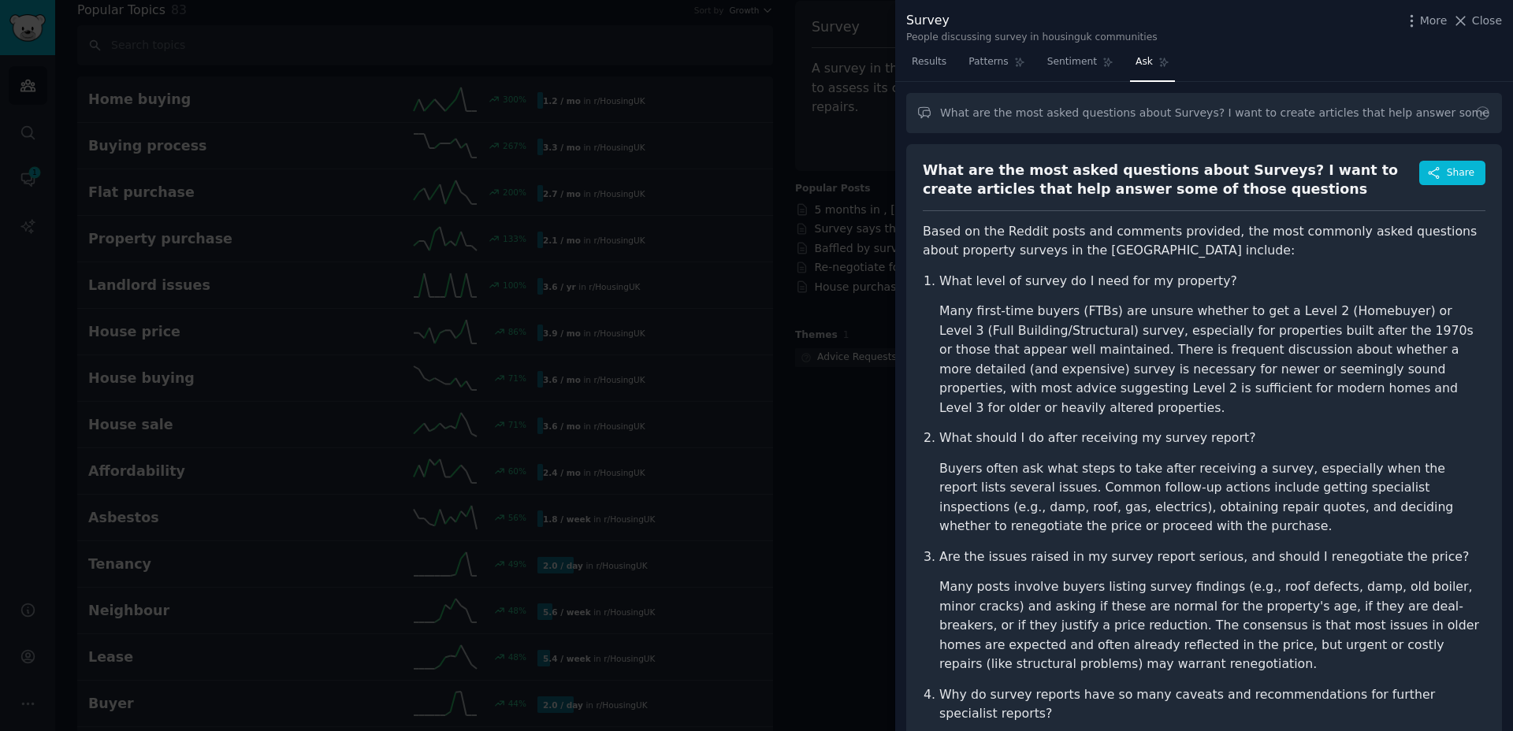
click at [1005, 283] on p "What level of survey do I need for my property?" at bounding box center [1212, 282] width 546 height 20
click at [1016, 368] on li "Many first-time buyers (FTBs) are unsure whether to get a Level 2 (Homebuyer) o…" at bounding box center [1212, 360] width 546 height 116
click at [1012, 351] on li "Many first-time buyers (FTBs) are unsure whether to get a Level 2 (Homebuyer) o…" at bounding box center [1212, 360] width 546 height 116
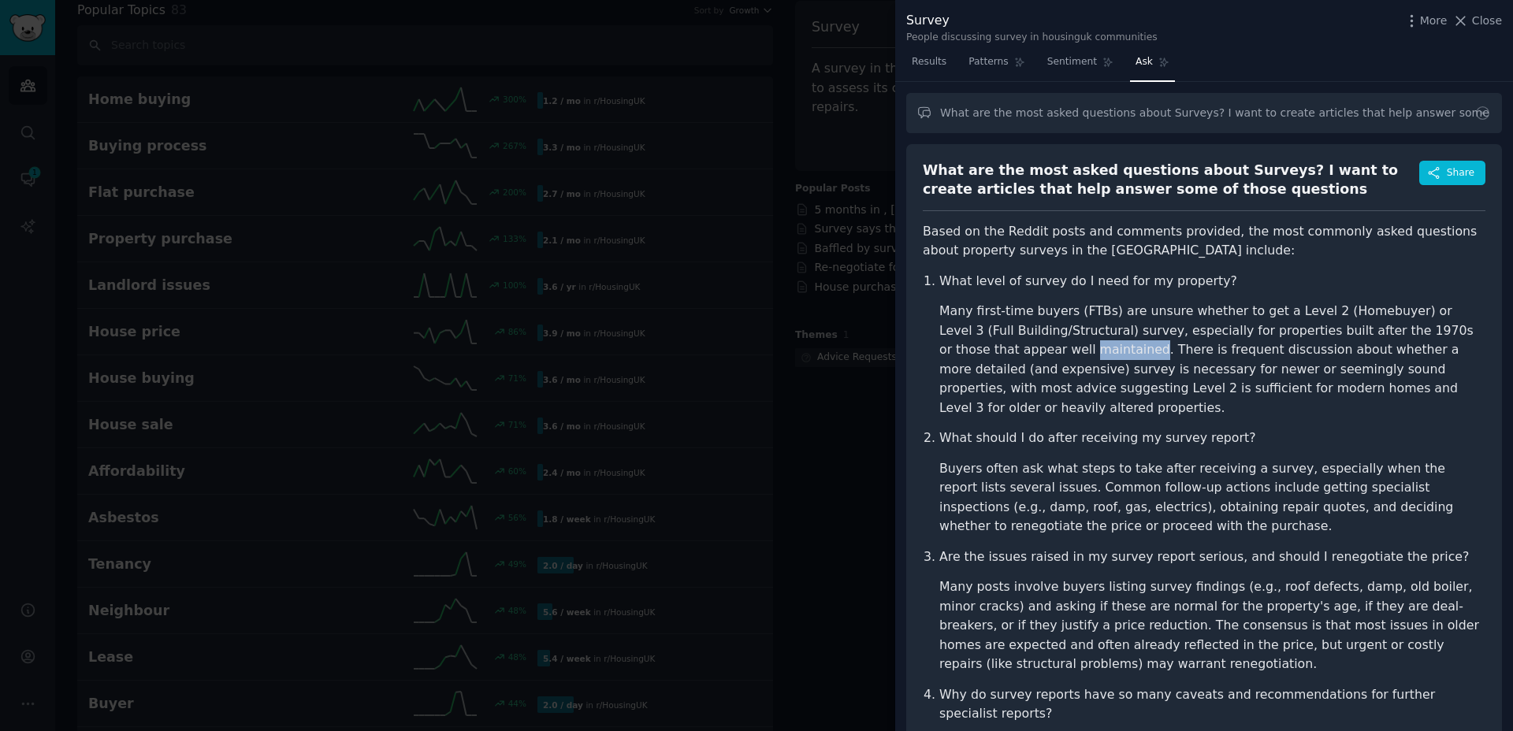
click at [1012, 351] on li "Many first-time buyers (FTBs) are unsure whether to get a Level 2 (Homebuyer) o…" at bounding box center [1212, 360] width 546 height 116
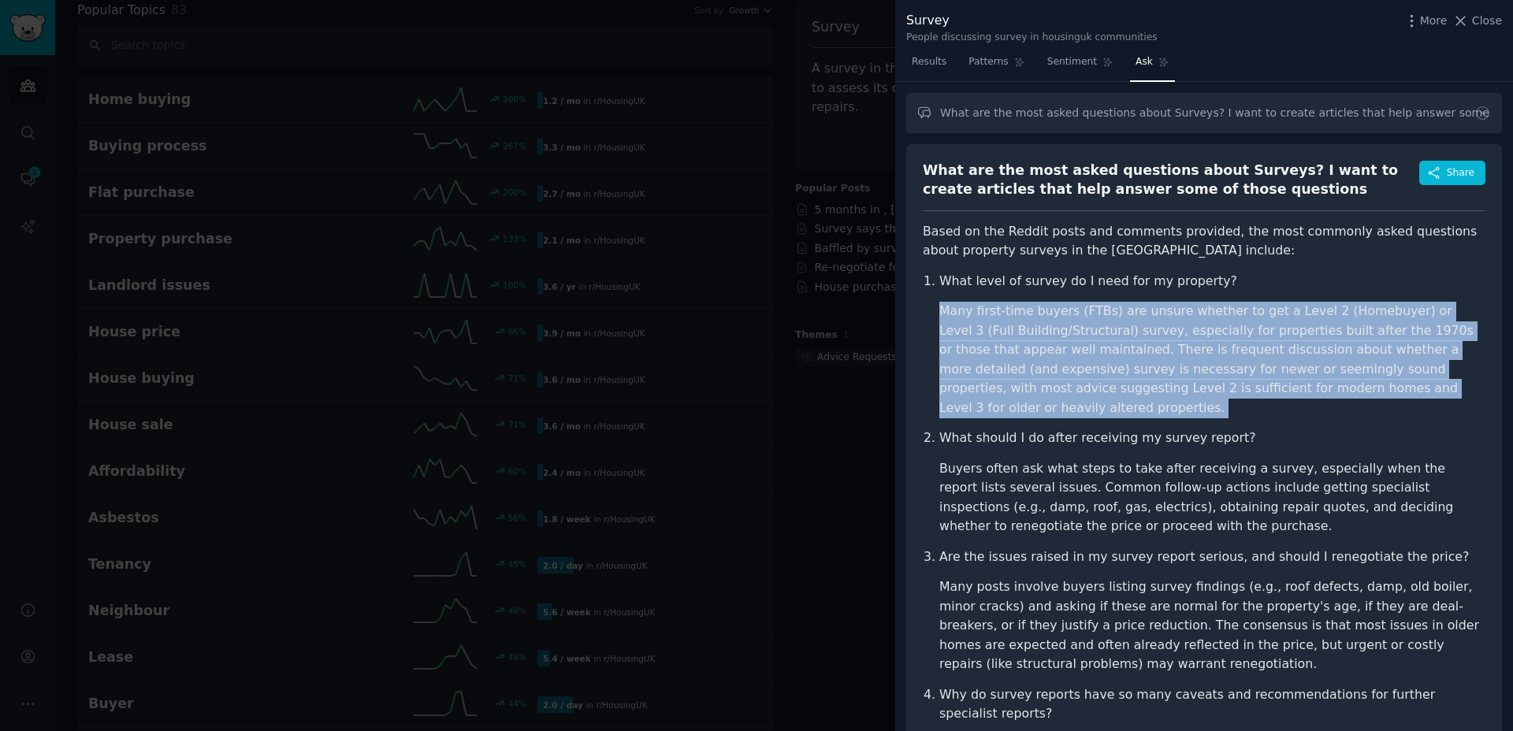
click at [1012, 351] on li "Many first-time buyers (FTBs) are unsure whether to get a Level 2 (Homebuyer) o…" at bounding box center [1212, 360] width 546 height 116
click at [1072, 329] on li "Many first-time buyers (FTBs) are unsure whether to get a Level 2 (Homebuyer) o…" at bounding box center [1212, 360] width 546 height 116
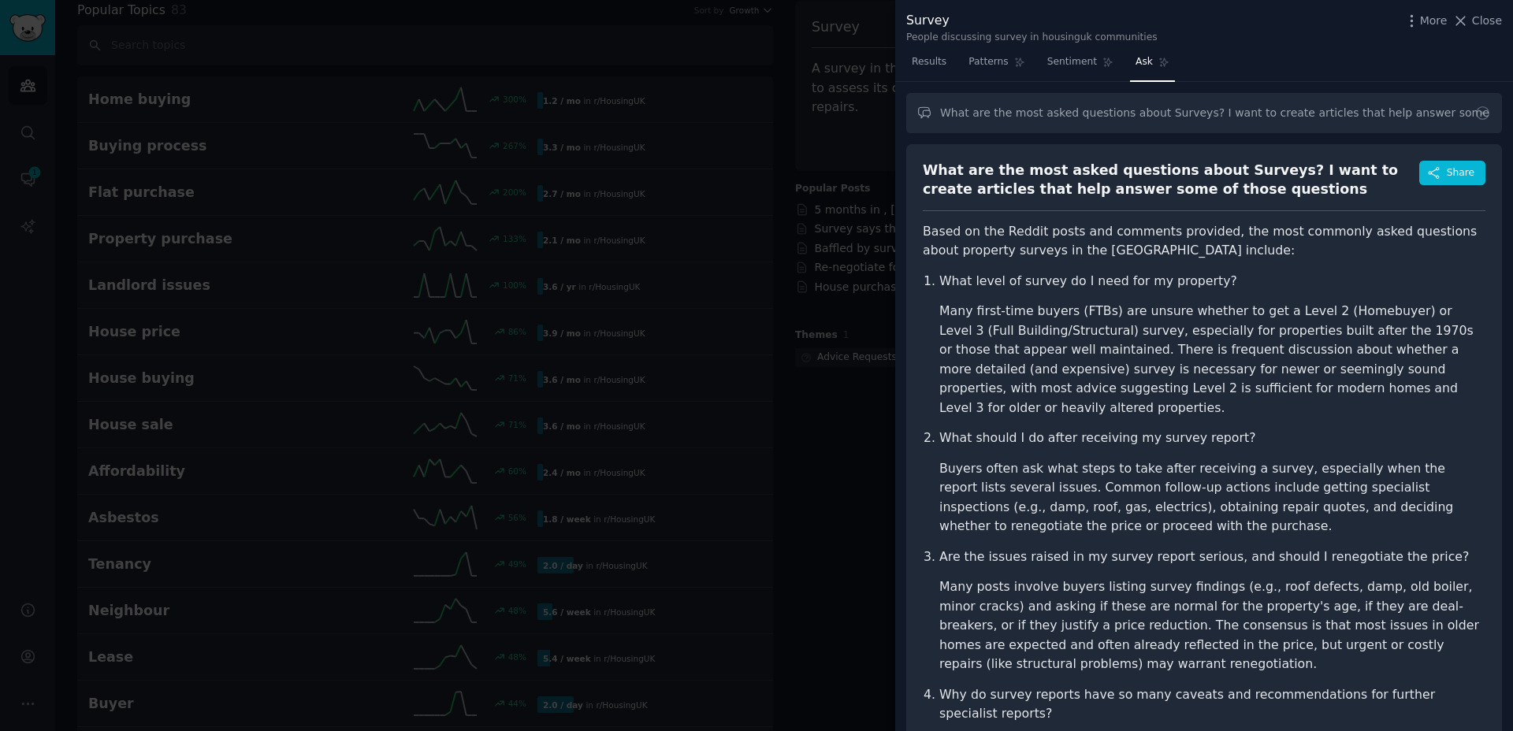
click at [1060, 243] on p "Based on the Reddit posts and comments provided, the most commonly asked questi…" at bounding box center [1204, 241] width 563 height 39
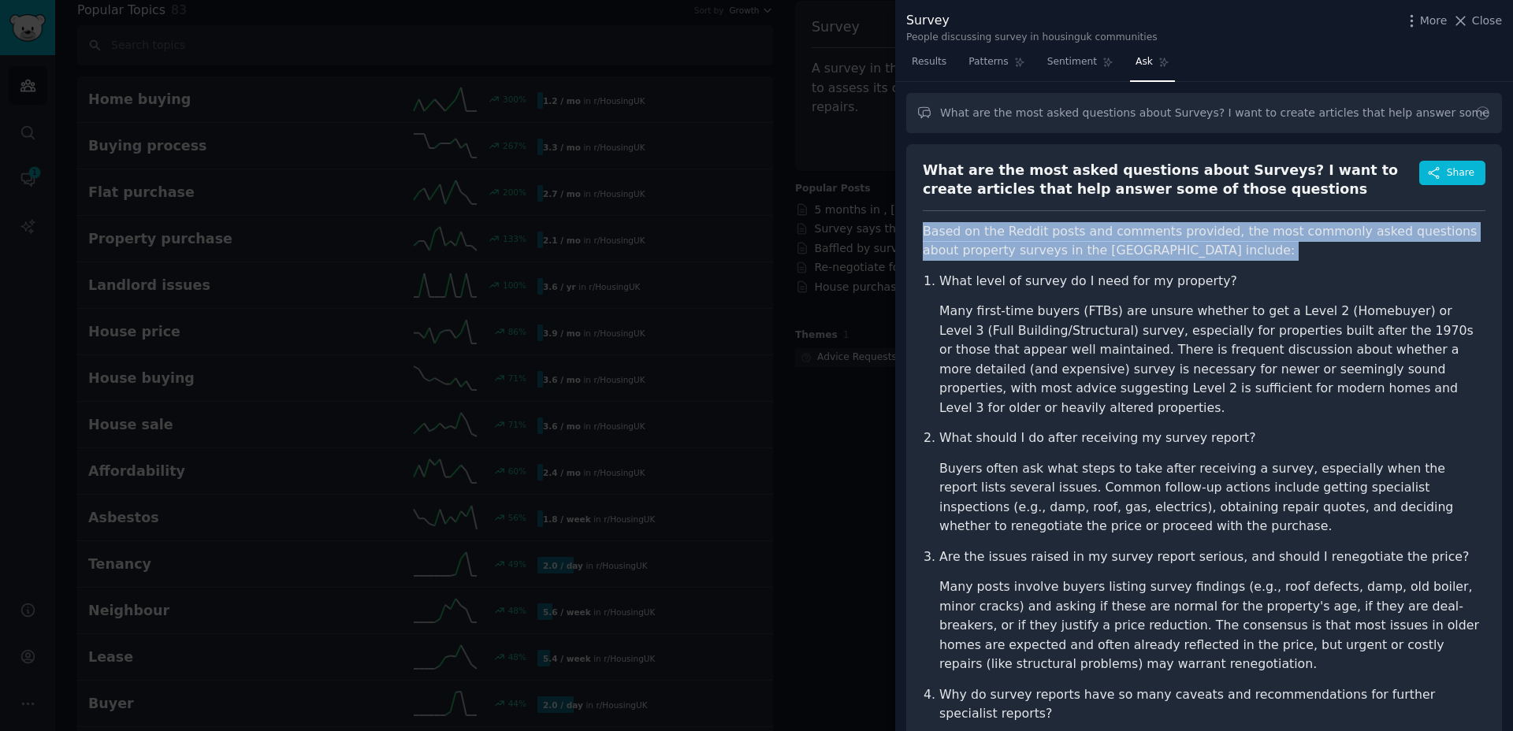
click at [1060, 243] on p "Based on the Reddit posts and comments provided, the most commonly asked questi…" at bounding box center [1204, 241] width 563 height 39
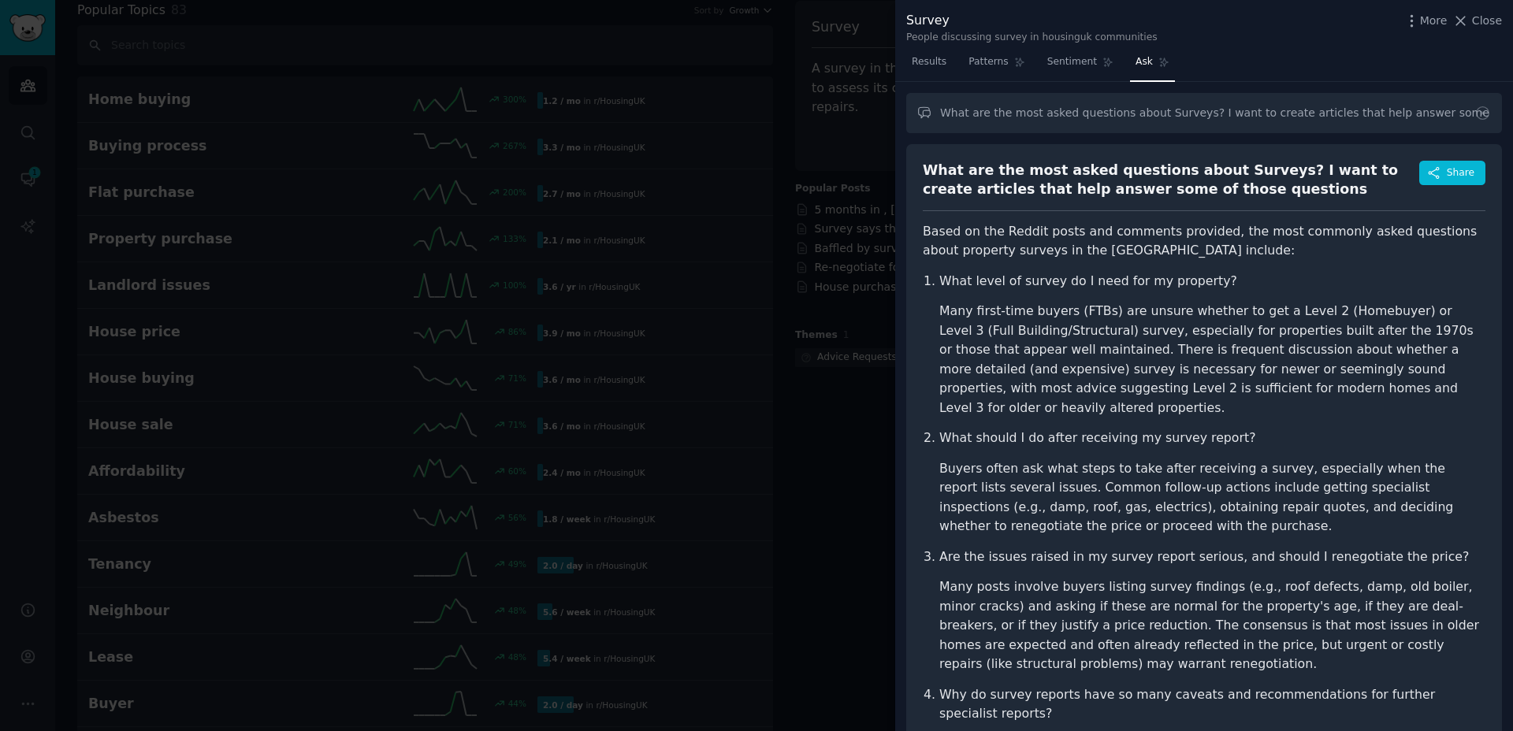
click at [1083, 292] on li "What level of survey do I need for my property? Many first-time buyers (FTBs) a…" at bounding box center [1212, 345] width 546 height 147
click at [1049, 274] on p "What level of survey do I need for my property?" at bounding box center [1212, 282] width 546 height 20
click at [1050, 273] on p "What level of survey do I need for my property?" at bounding box center [1212, 282] width 546 height 20
click at [968, 324] on li "Many first-time buyers (FTBs) are unsure whether to get a Level 2 (Homebuyer) o…" at bounding box center [1212, 360] width 546 height 116
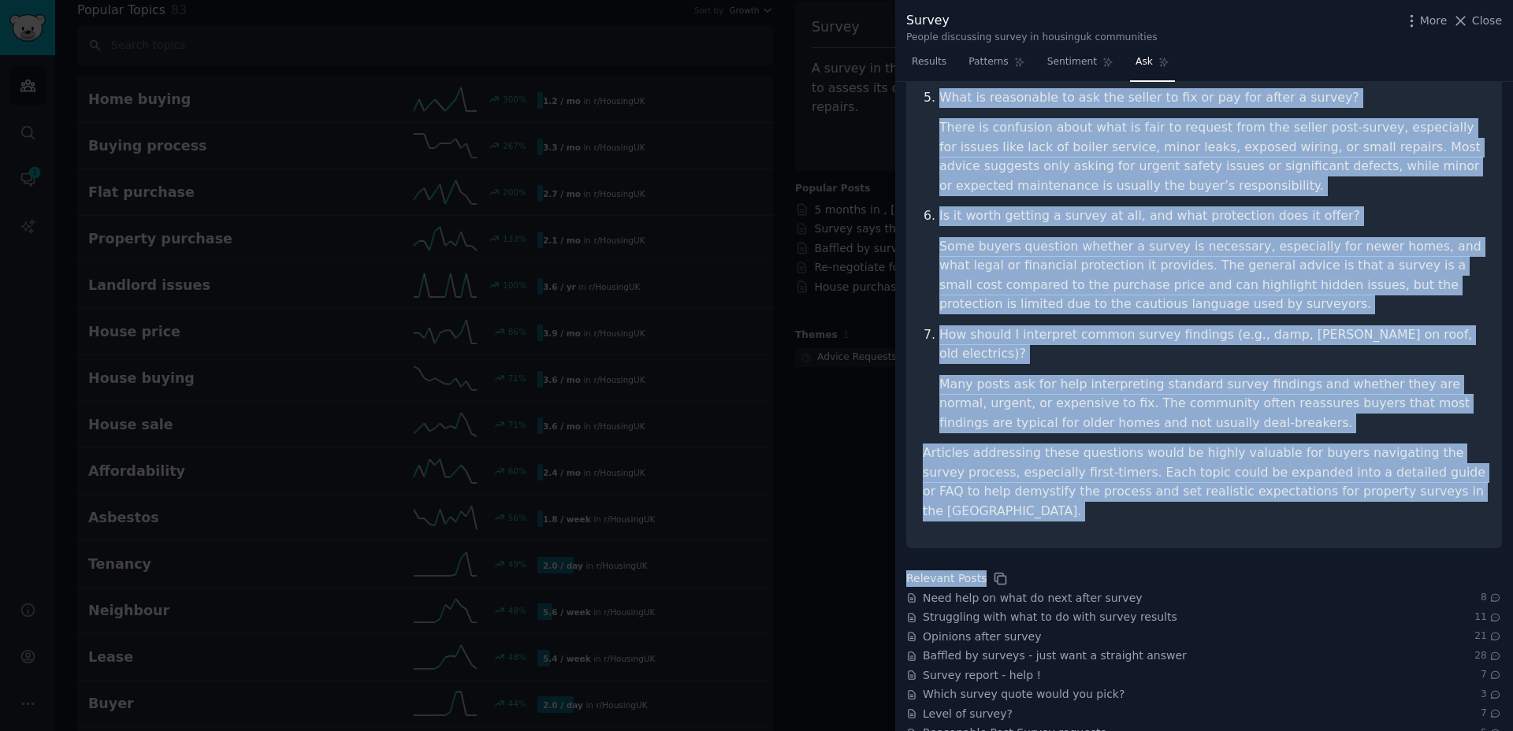
scroll to position [737, 0]
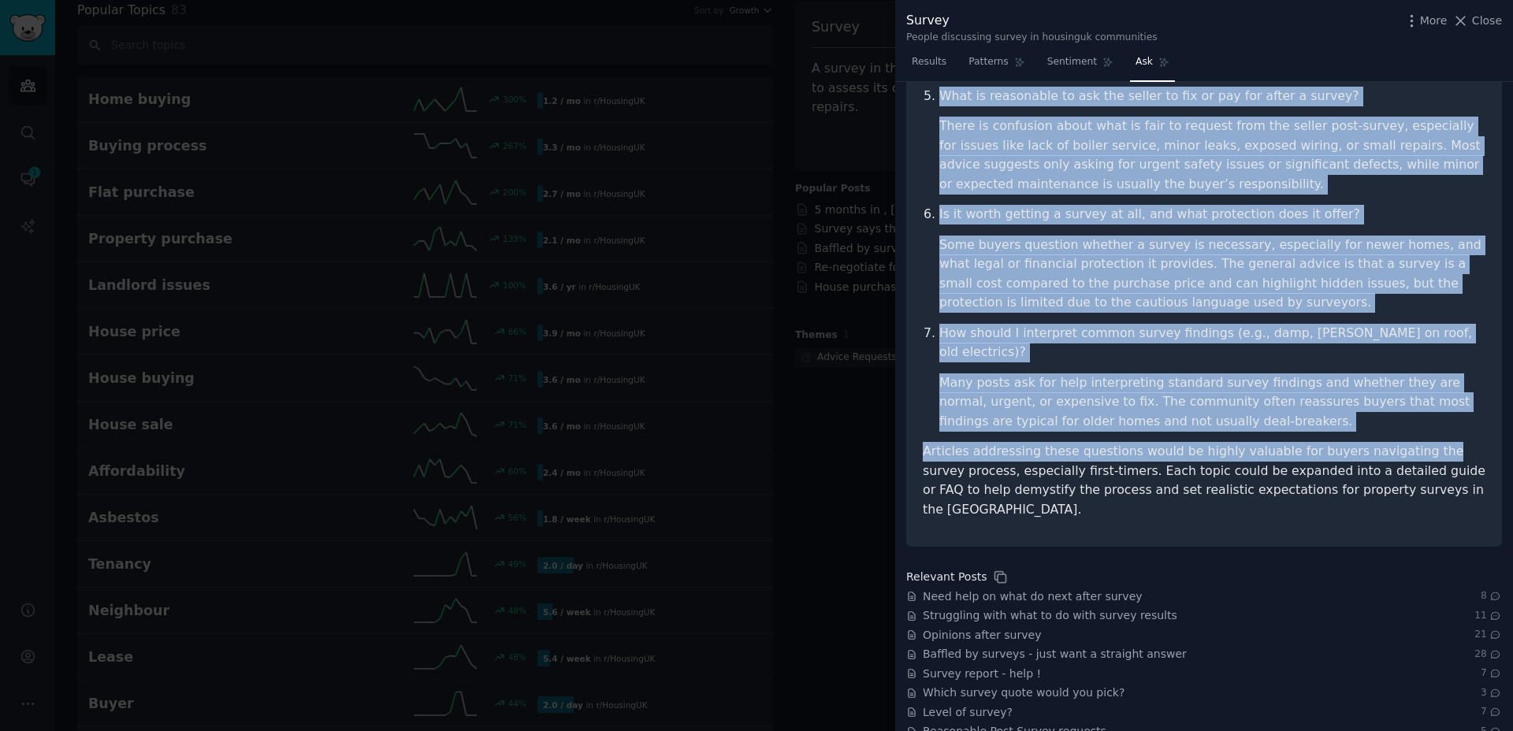
drag, startPoint x: 927, startPoint y: 281, endPoint x: 1409, endPoint y: 421, distance: 501.9
click at [1409, 421] on article "Based on the Reddit posts and comments provided, the most commonly asked questi…" at bounding box center [1204, 3] width 563 height 1034
click at [1209, 402] on article "Based on the Reddit posts and comments provided, the most commonly asked questi…" at bounding box center [1204, 3] width 563 height 1034
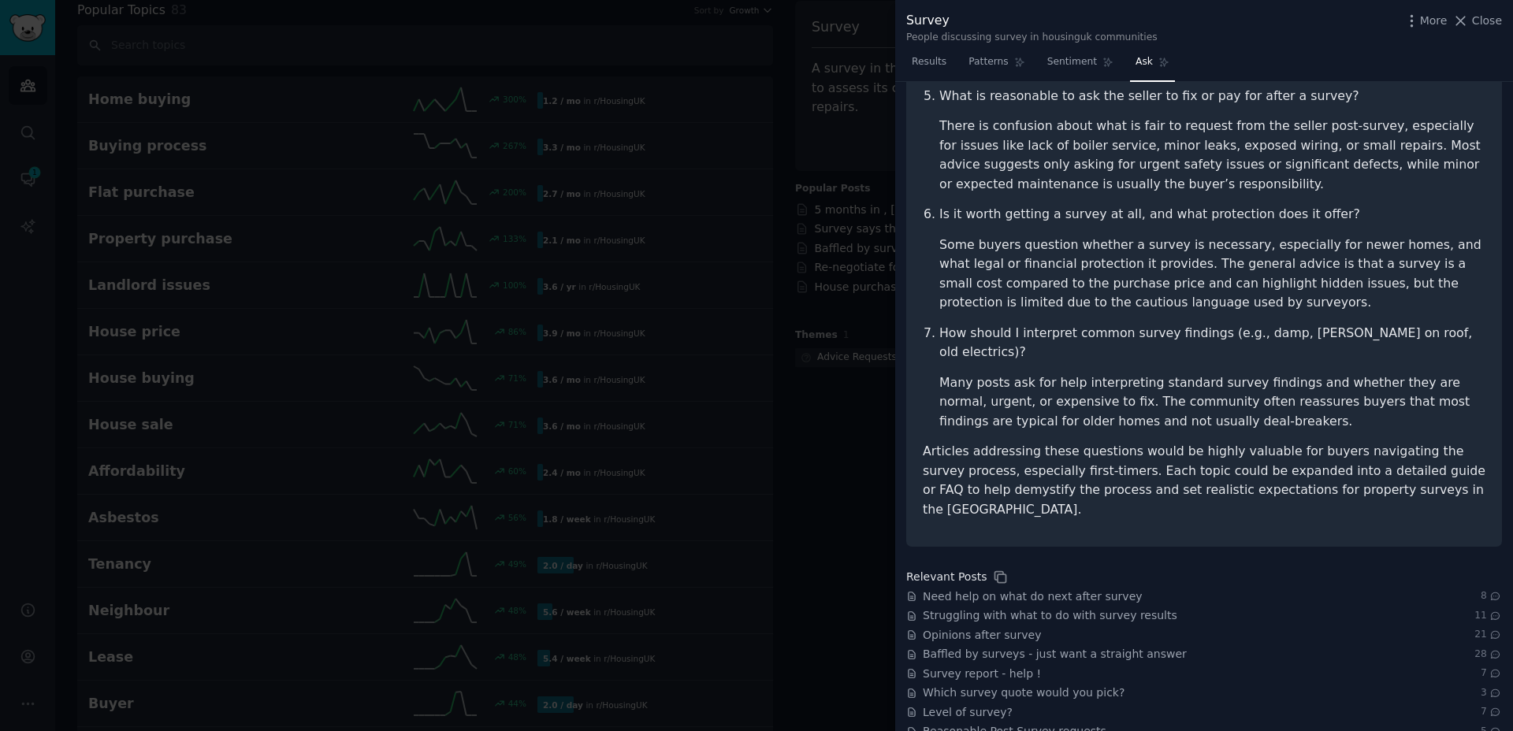
click at [1139, 442] on p "Articles addressing these questions would be highly valuable for buyers navigat…" at bounding box center [1204, 480] width 563 height 77
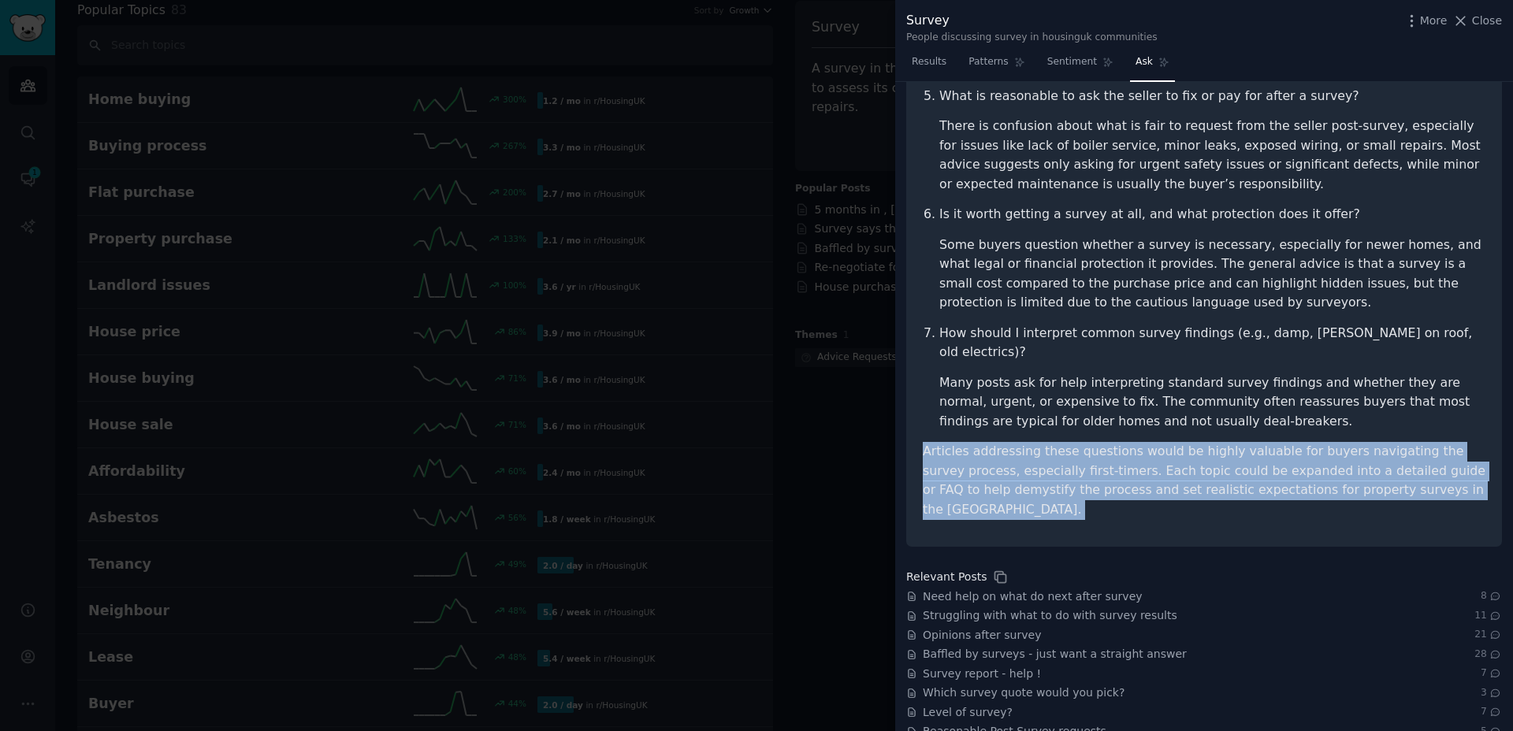
click at [1139, 442] on p "Articles addressing these questions would be highly valuable for buyers navigat…" at bounding box center [1204, 480] width 563 height 77
click at [1057, 373] on li "Many posts ask for help interpreting standard survey findings and whether they …" at bounding box center [1212, 402] width 546 height 58
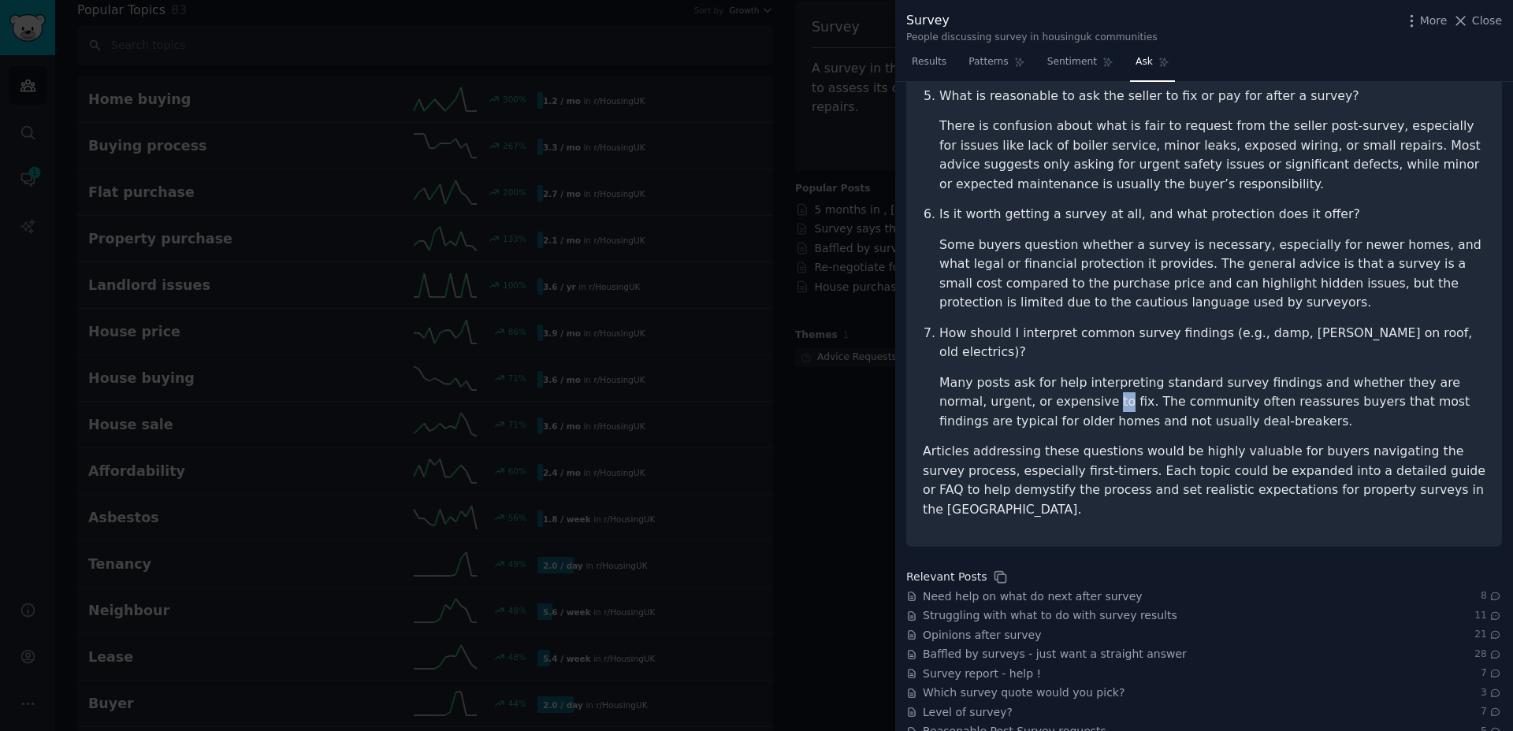
click at [1057, 373] on li "Many posts ask for help interpreting standard survey findings and whether they …" at bounding box center [1212, 402] width 546 height 58
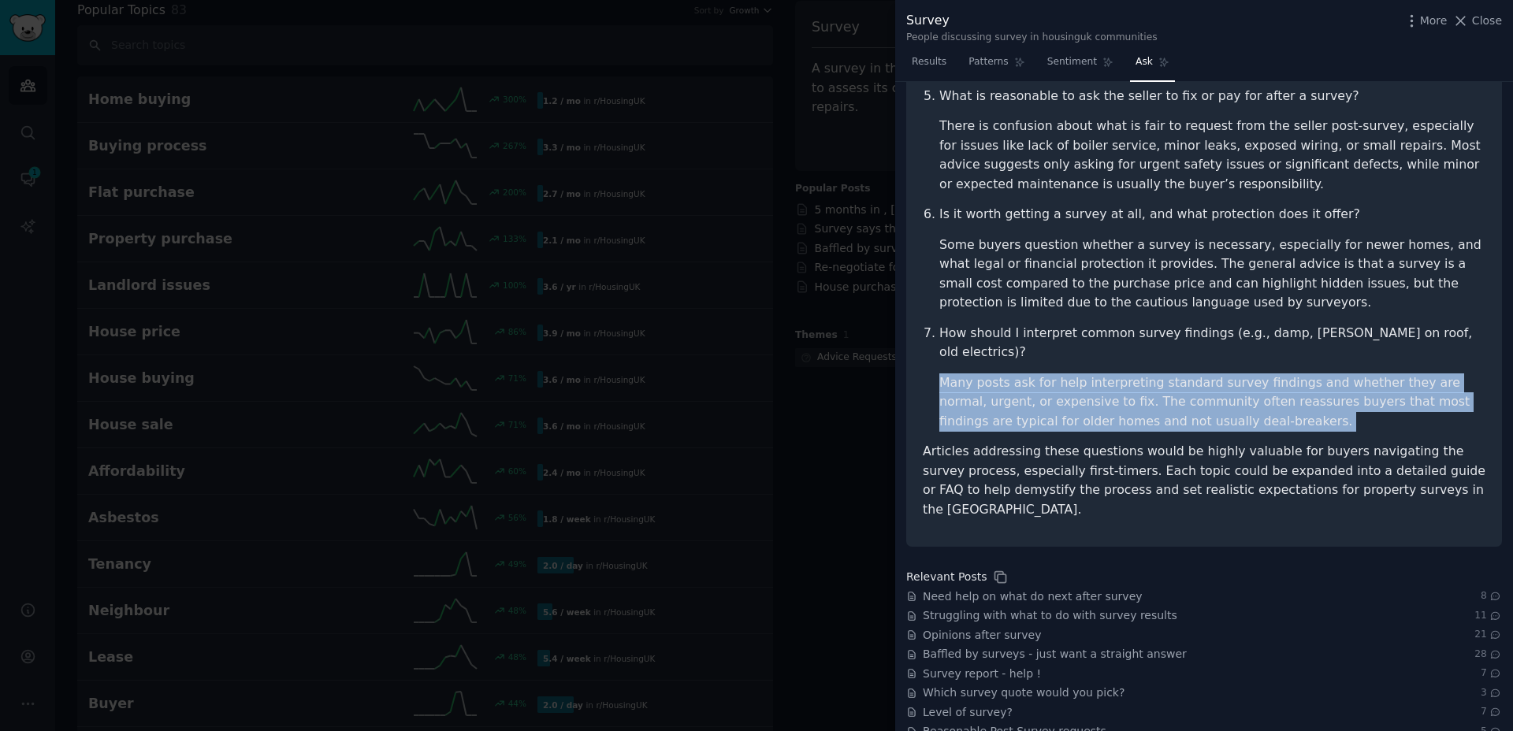
click at [1057, 373] on li "Many posts ask for help interpreting standard survey findings and whether they …" at bounding box center [1212, 402] width 546 height 58
click at [1299, 376] on li "Many posts ask for help interpreting standard survey findings and whether they …" at bounding box center [1212, 402] width 546 height 58
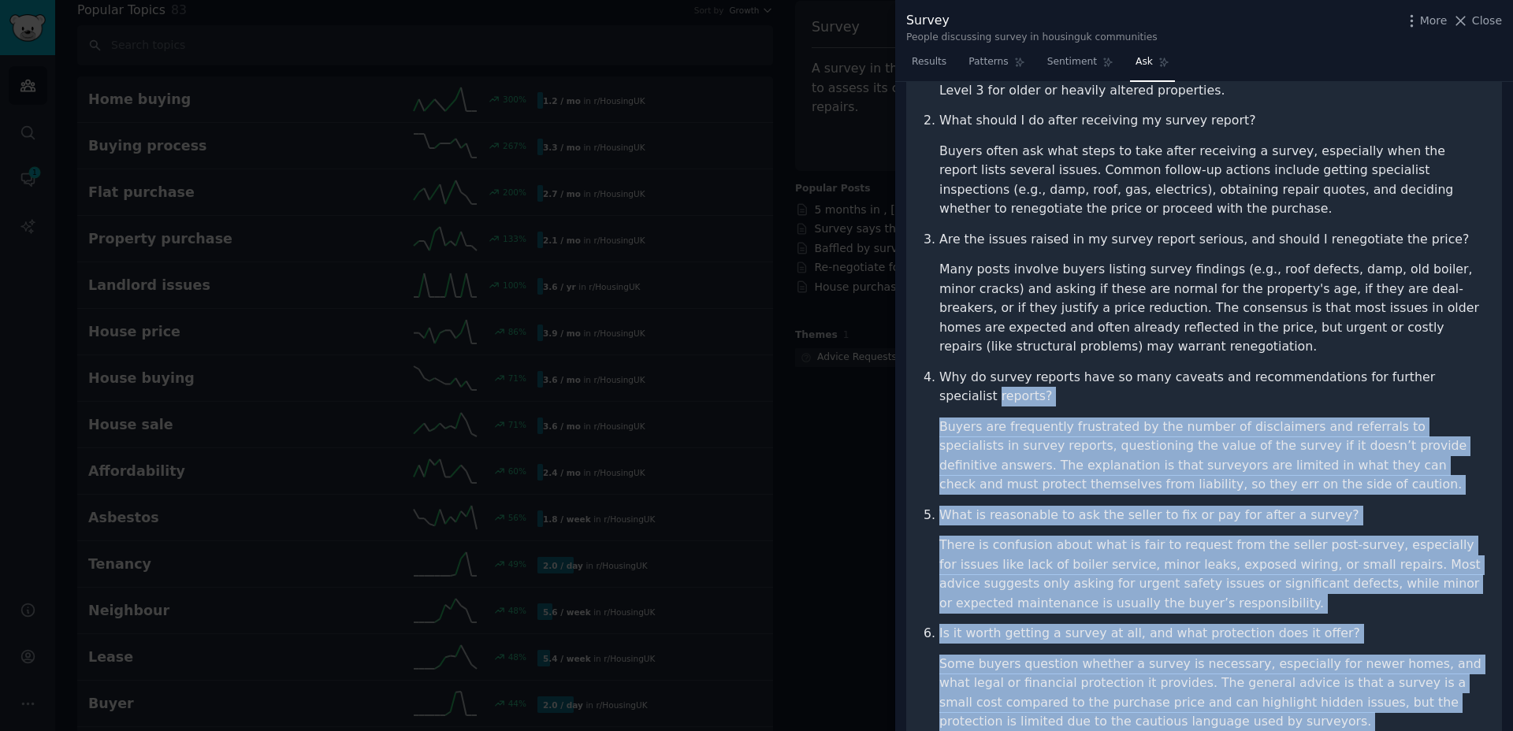
scroll to position [306, 0]
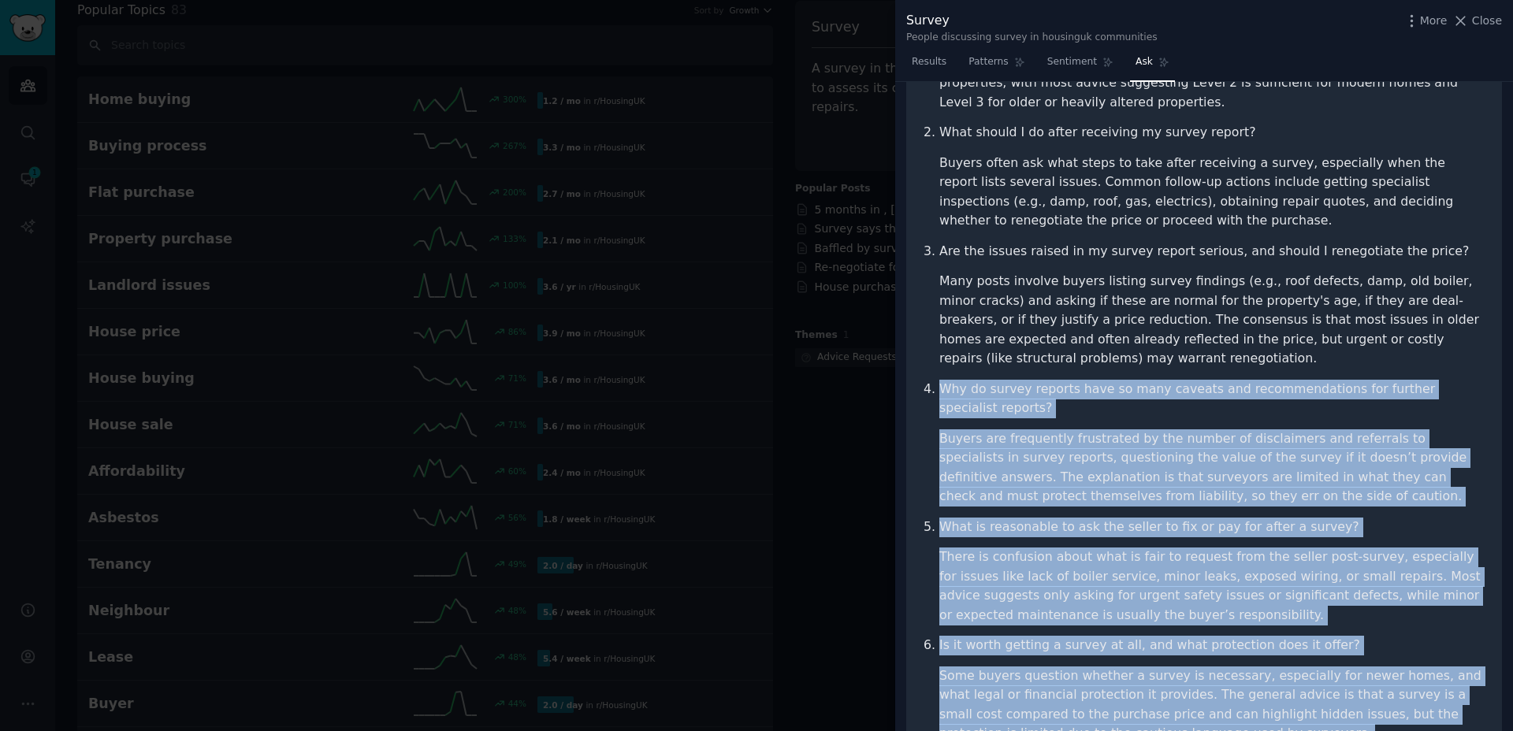
drag, startPoint x: 1411, startPoint y: 454, endPoint x: 934, endPoint y: 375, distance: 483.9
click at [934, 375] on article "Based on the Reddit posts and comments provided, the most commonly asked questi…" at bounding box center [1204, 433] width 563 height 1034
click at [1025, 380] on p "Why do survey reports have so many caveats and recommendations for further spec…" at bounding box center [1212, 399] width 546 height 39
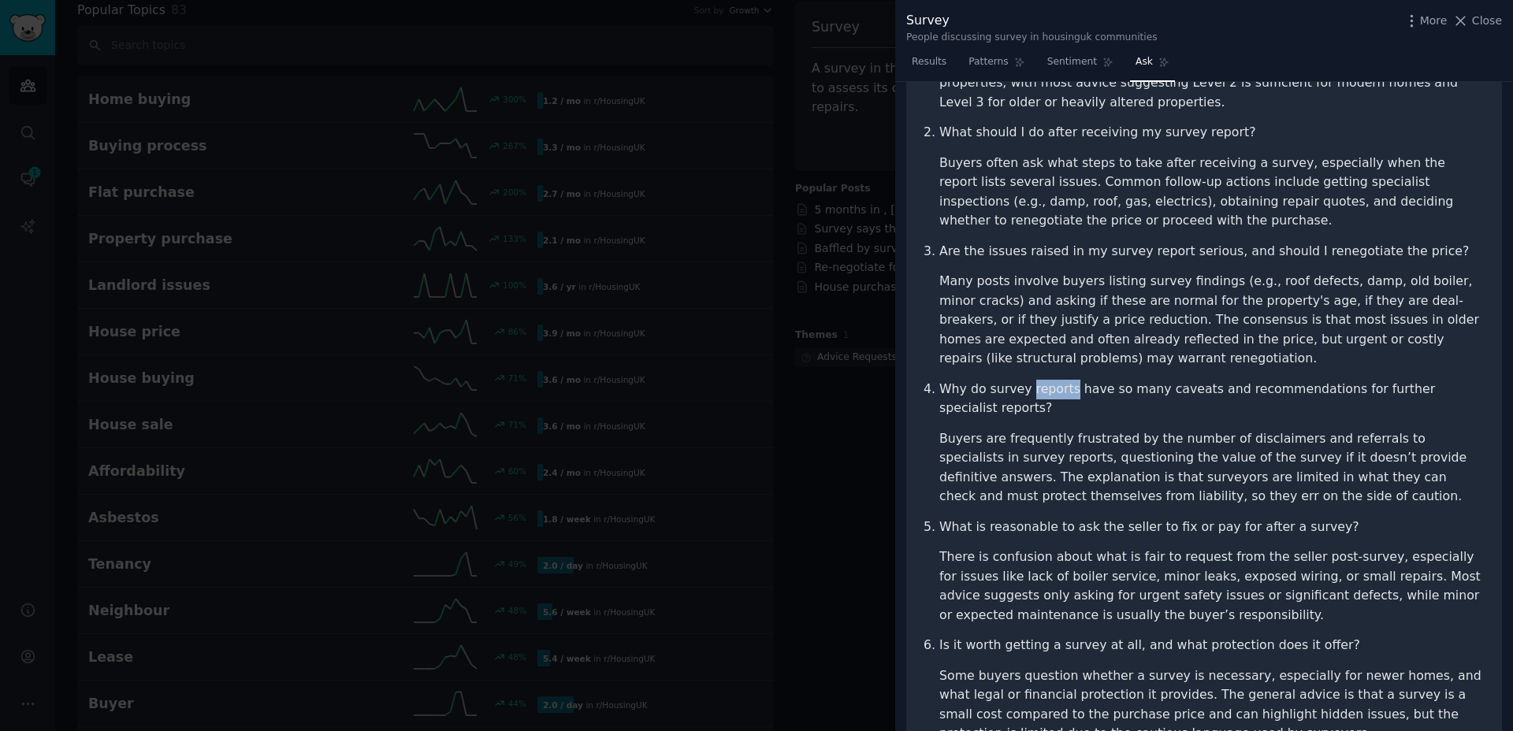
click at [1025, 380] on p "Why do survey reports have so many caveats and recommendations for further spec…" at bounding box center [1212, 399] width 546 height 39
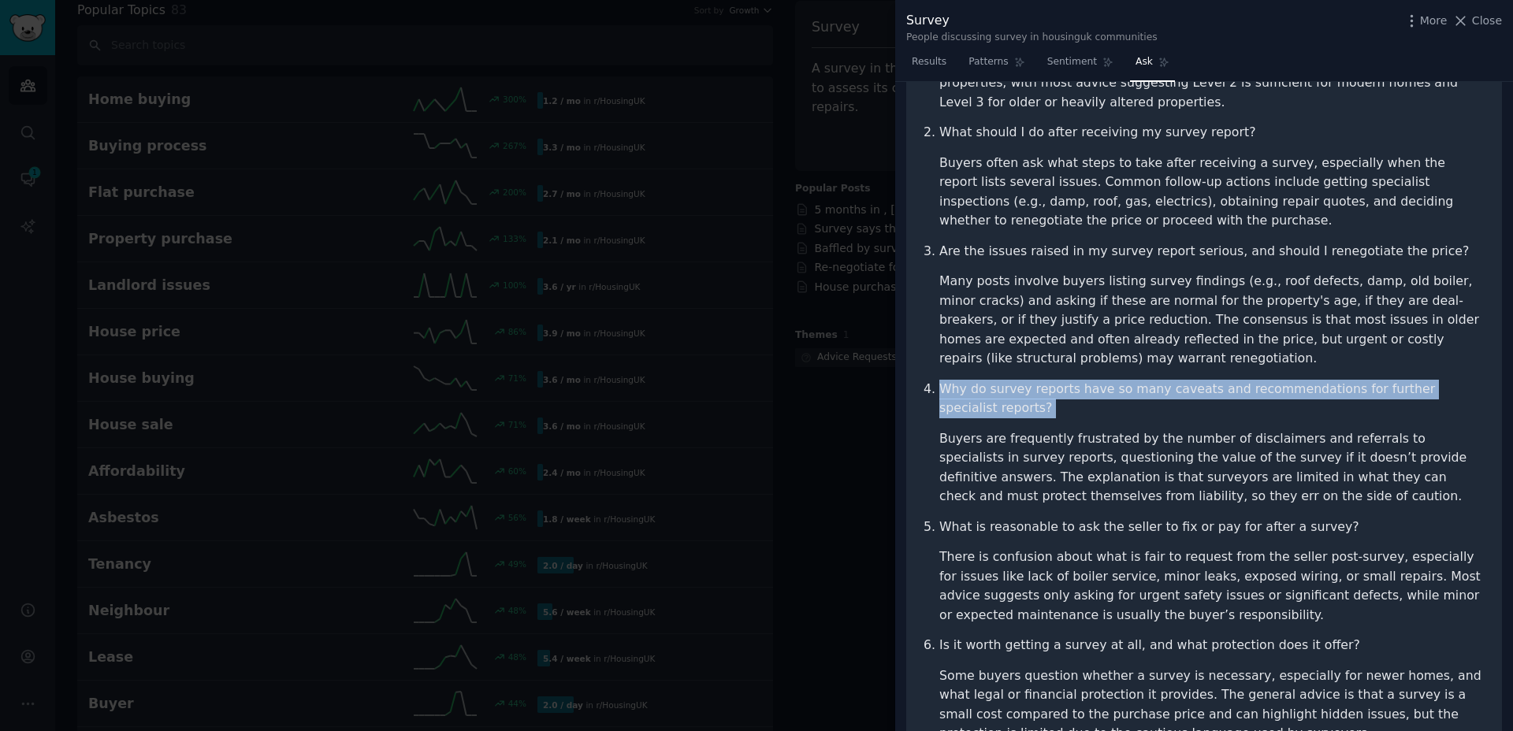
click at [1025, 380] on p "Why do survey reports have so many caveats and recommendations for further spec…" at bounding box center [1212, 399] width 546 height 39
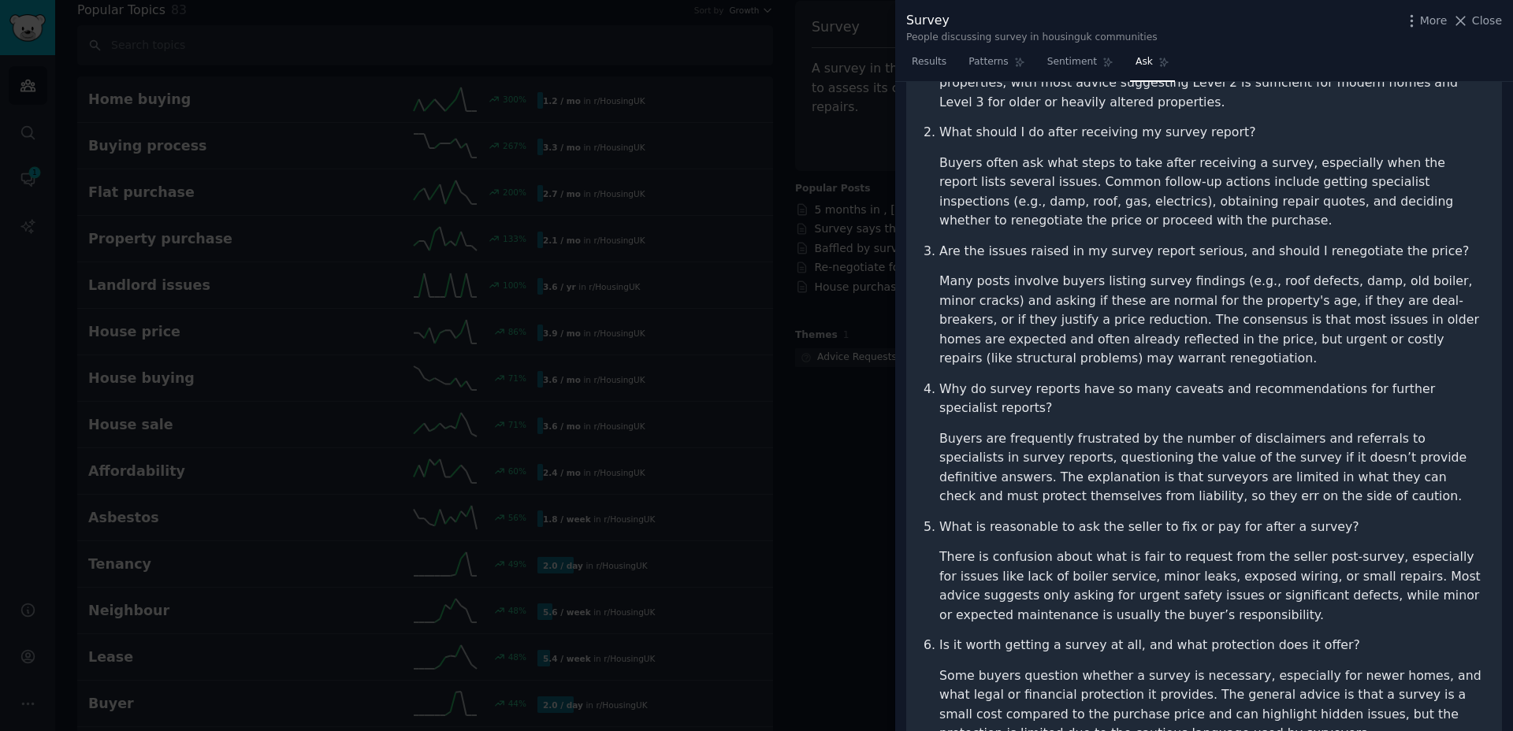
click at [1071, 462] on li "Buyers are frequently frustrated by the number of disclaimers and referrals to …" at bounding box center [1212, 467] width 546 height 77
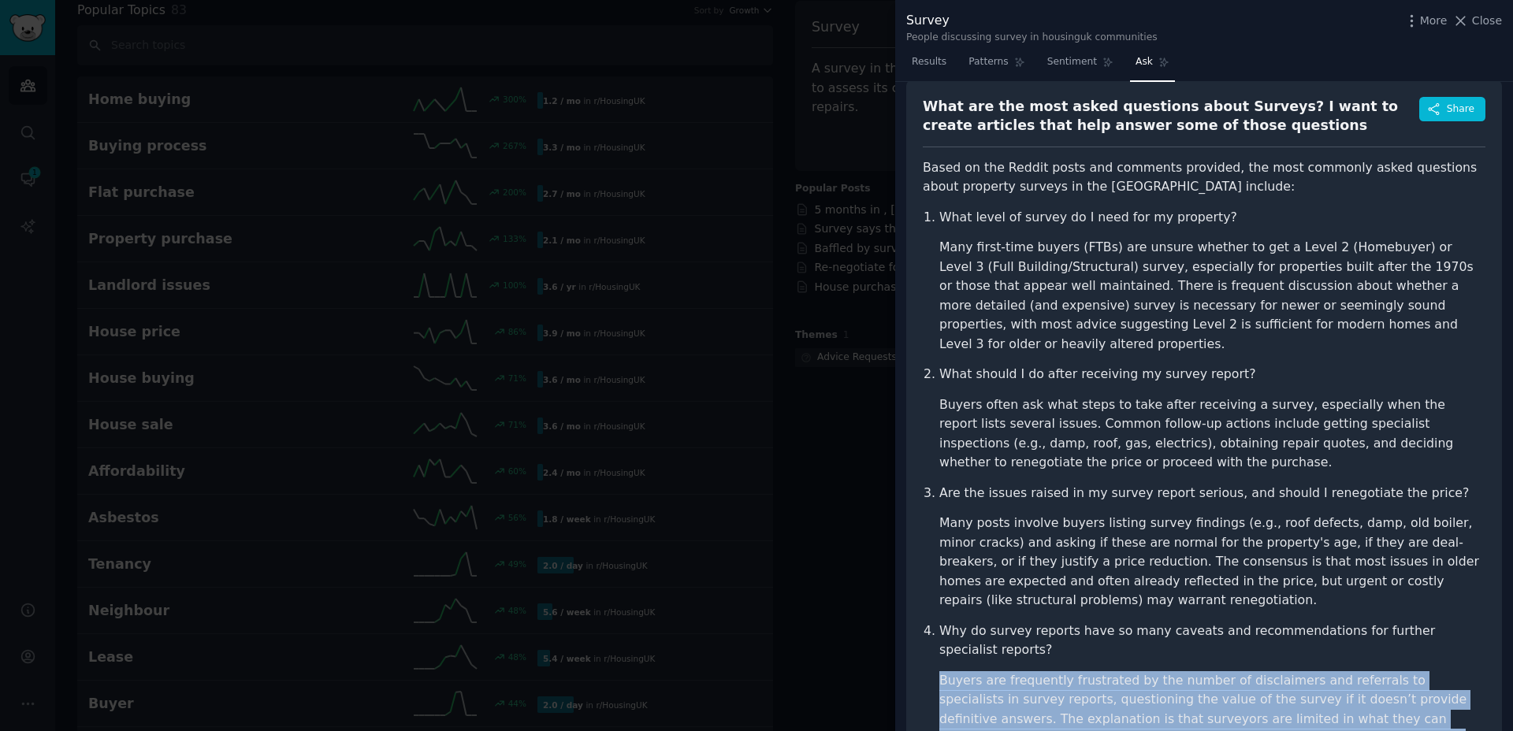
scroll to position [0, 0]
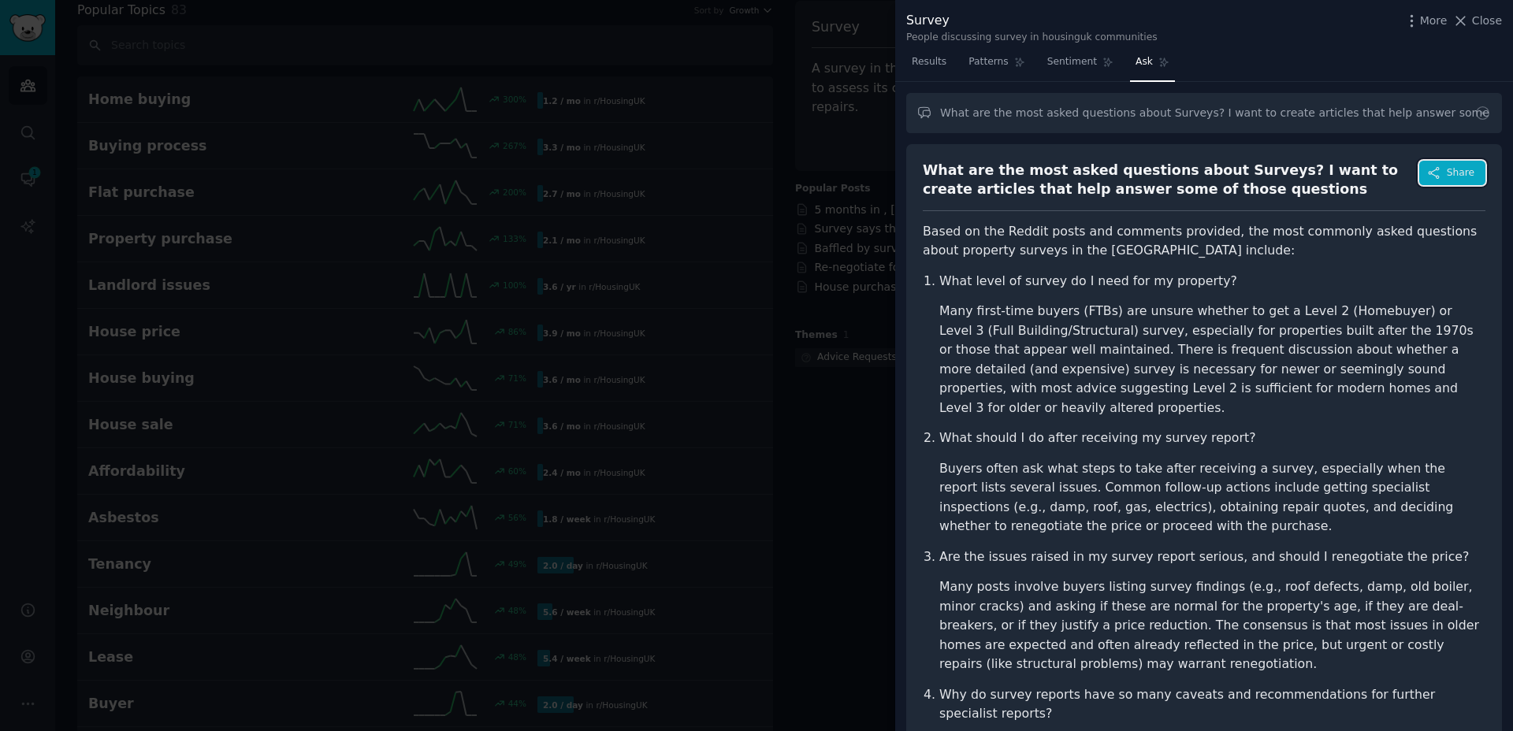
click at [1464, 180] on button "Share" at bounding box center [1452, 173] width 66 height 25
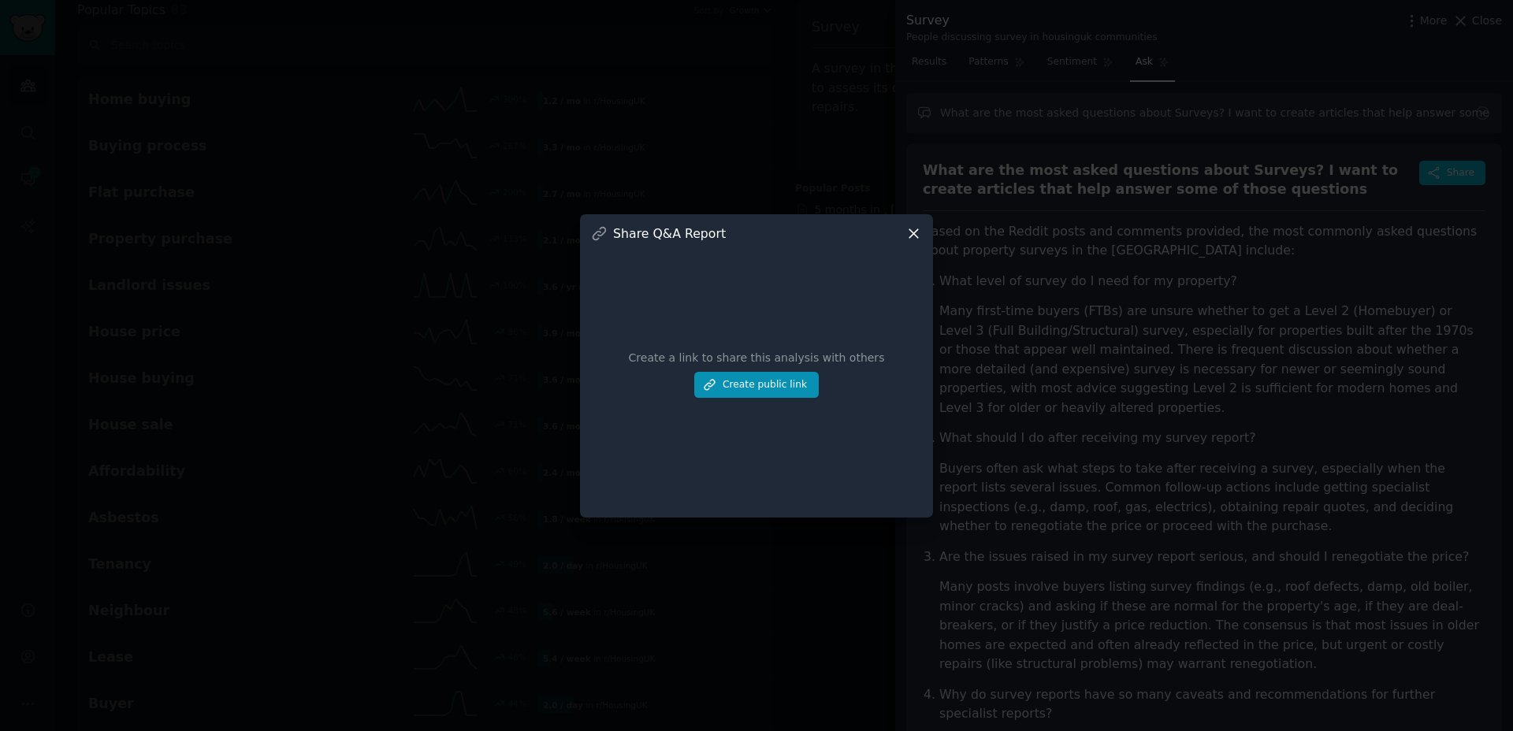
click at [925, 232] on div "Share Q&A Report Create a link to share this analysis with others Create public…" at bounding box center [756, 365] width 353 height 303
click at [1074, 377] on div at bounding box center [756, 365] width 1513 height 731
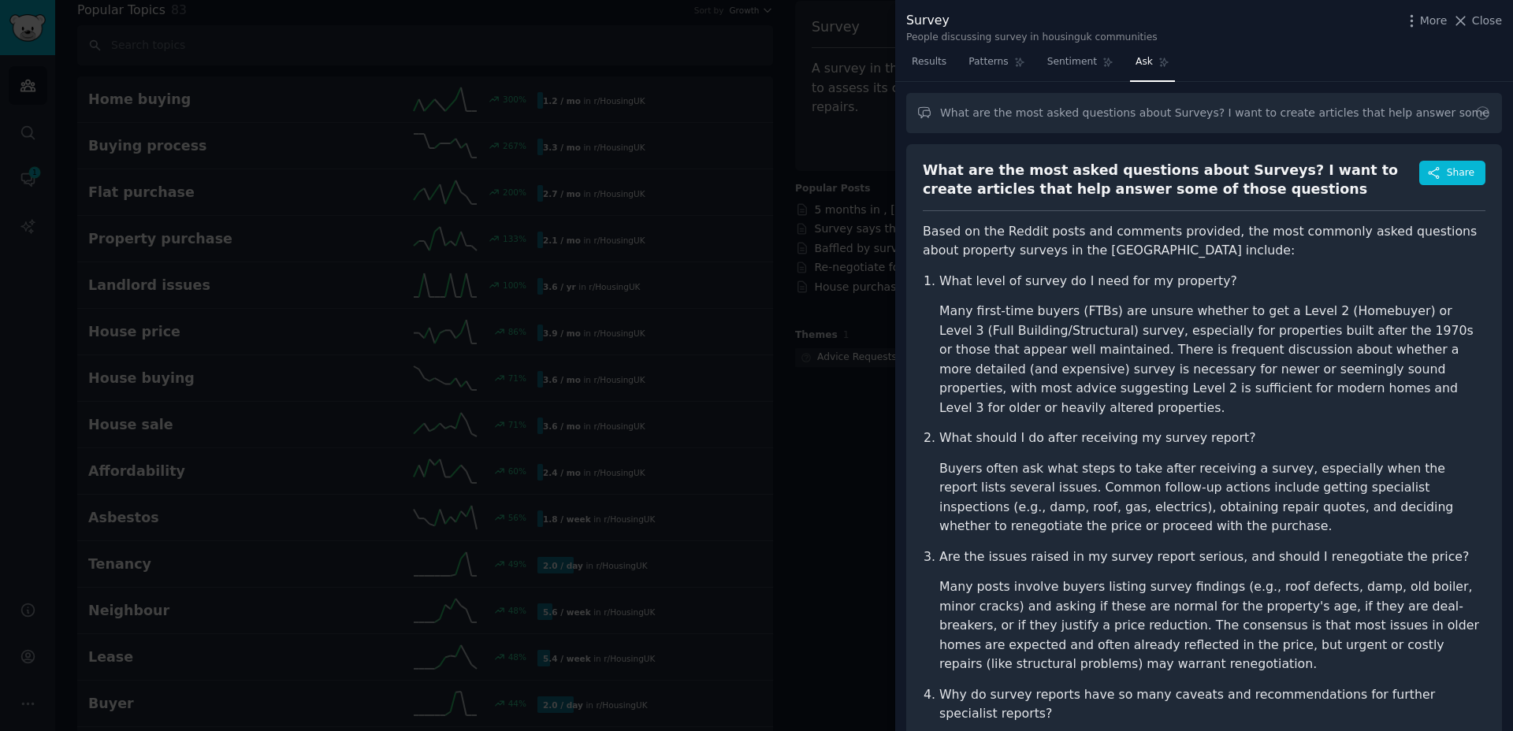
click at [1200, 260] on p "Based on the Reddit posts and comments provided, the most commonly asked questi…" at bounding box center [1204, 241] width 563 height 39
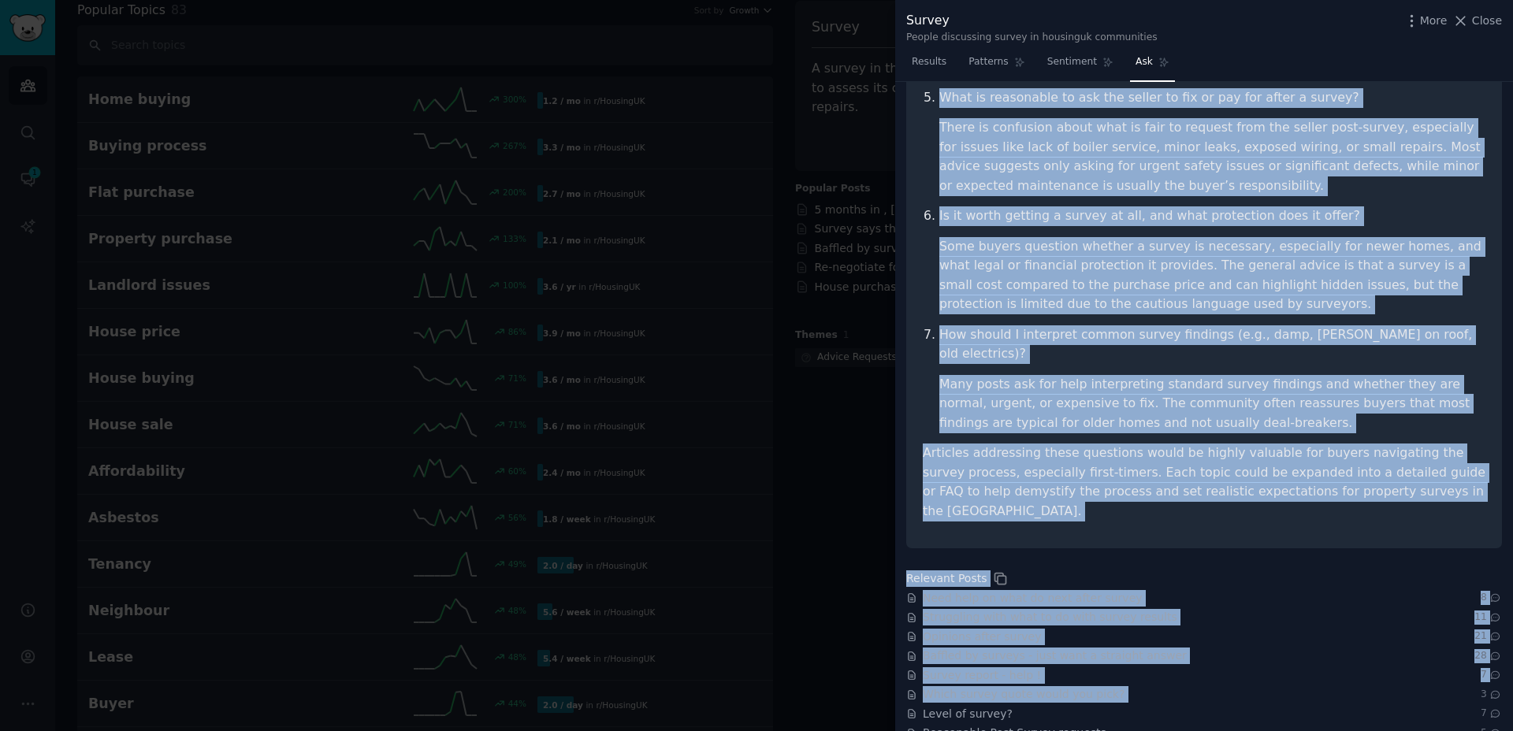
scroll to position [737, 0]
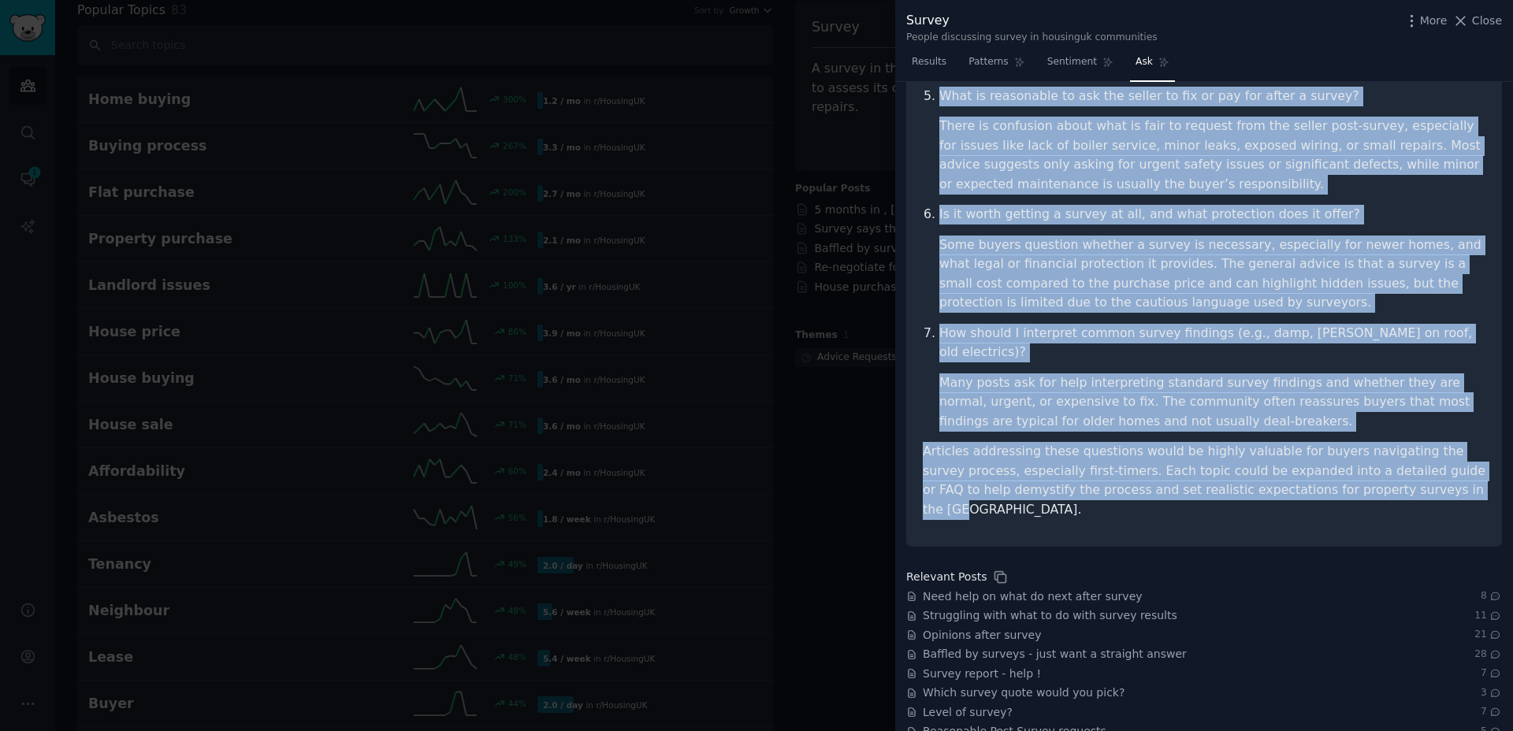
drag, startPoint x: 923, startPoint y: 226, endPoint x: 1419, endPoint y: 452, distance: 544.7
click at [1419, 452] on article "Based on the Reddit posts and comments provided, the most commonly asked questi…" at bounding box center [1204, 3] width 563 height 1034
copy article "Based on the Reddit posts and comments provided, the most commonly asked questi…"
click at [1083, 63] on span "Sentiment" at bounding box center [1072, 62] width 50 height 14
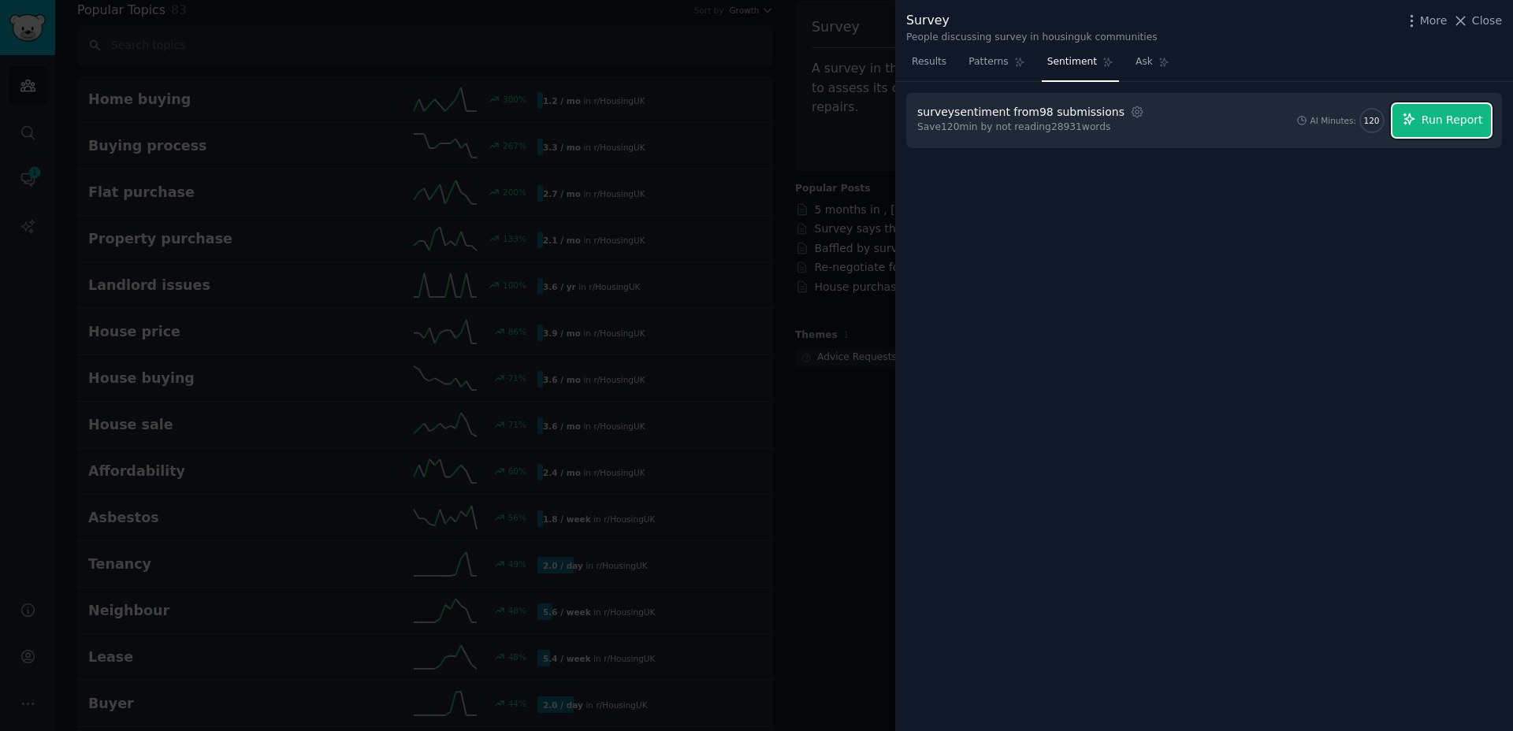
click at [1451, 108] on button "Run Report" at bounding box center [1441, 120] width 98 height 33
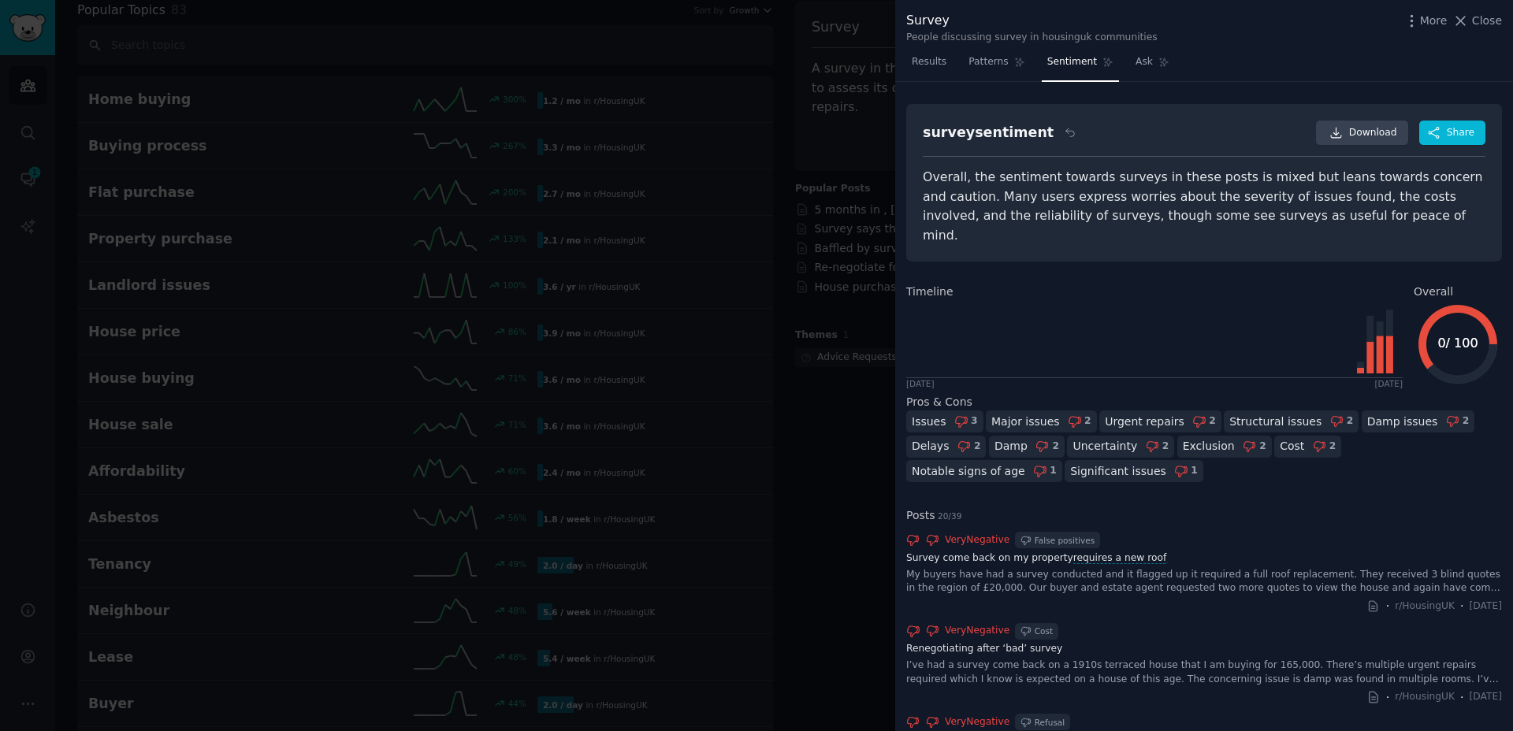
click at [1132, 195] on div "Overall, the sentiment towards surveys in these posts is mixed but leans toward…" at bounding box center [1204, 206] width 563 height 77
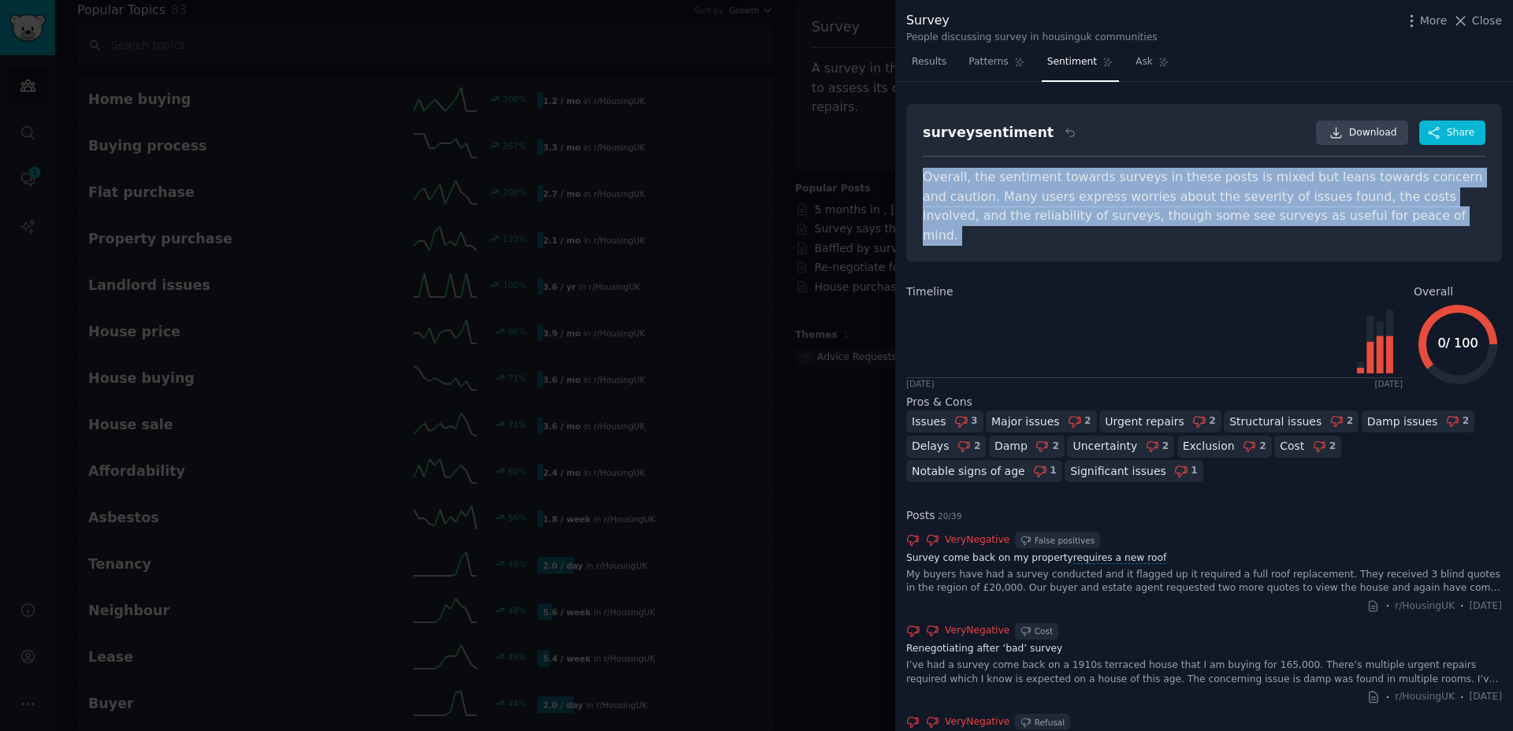
click at [1132, 195] on div "Overall, the sentiment towards surveys in these posts is mixed but leans toward…" at bounding box center [1204, 206] width 563 height 77
click at [1108, 199] on div "Overall, the sentiment towards surveys in these posts is mixed but leans toward…" at bounding box center [1204, 206] width 563 height 77
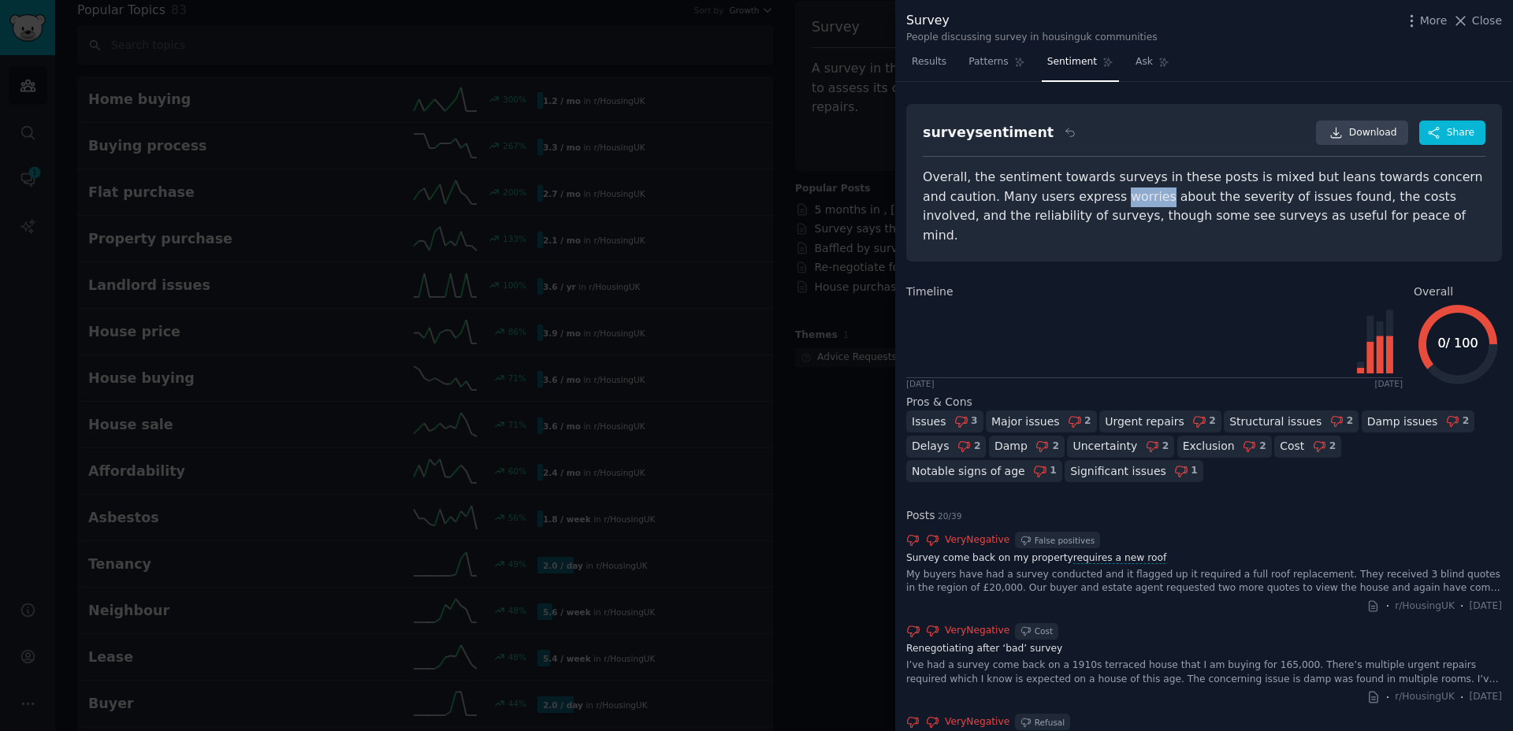
click at [1108, 199] on div "Overall, the sentiment towards surveys in these posts is mixed but leans toward…" at bounding box center [1204, 206] width 563 height 77
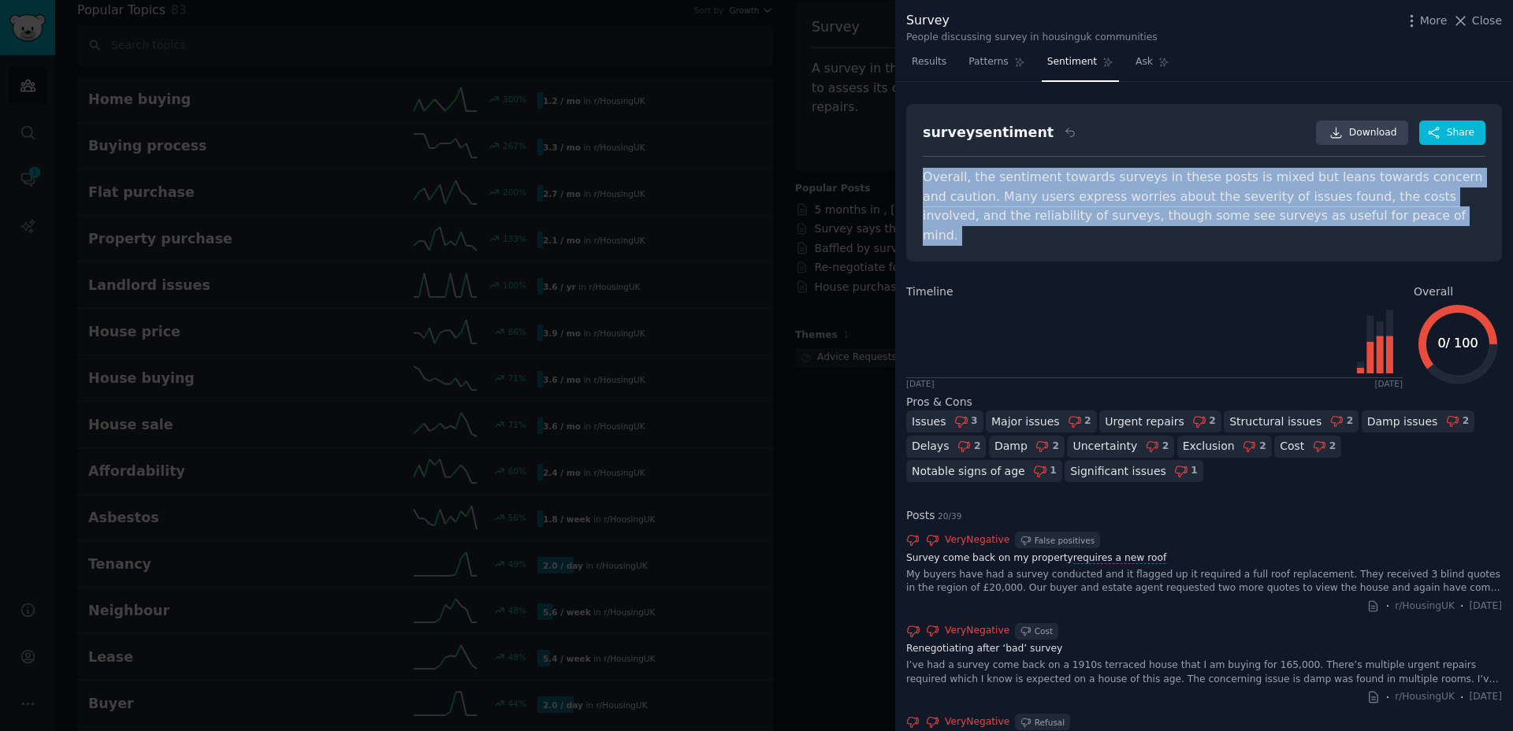
click at [1108, 199] on div "Overall, the sentiment towards surveys in these posts is mixed but leans toward…" at bounding box center [1204, 206] width 563 height 77
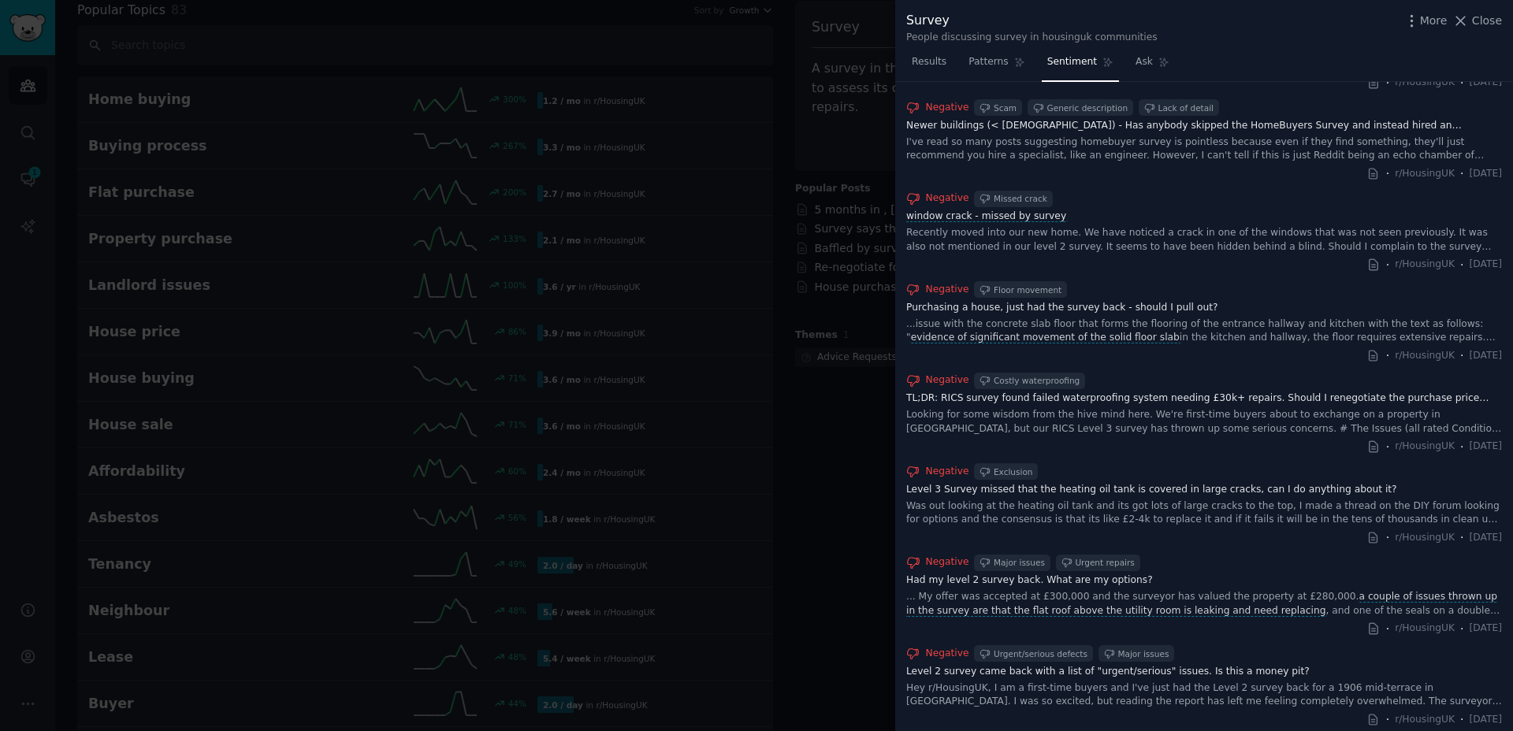
scroll to position [1558, 0]
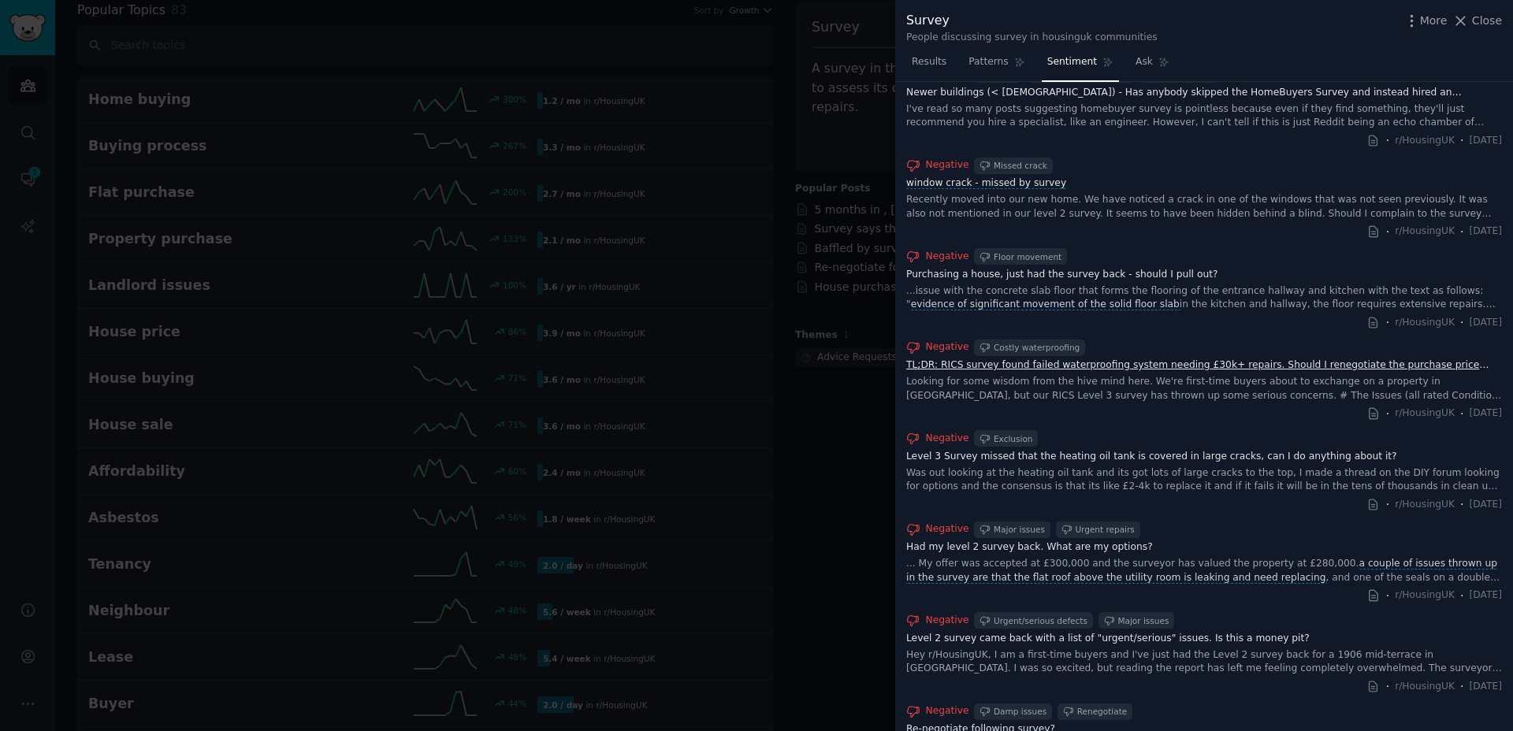
click at [1115, 358] on link "TL;DR: RICS survey found failed waterproofing system needing £30k+ repairs. Sho…" at bounding box center [1204, 365] width 596 height 14
click at [761, 442] on div at bounding box center [756, 365] width 1513 height 731
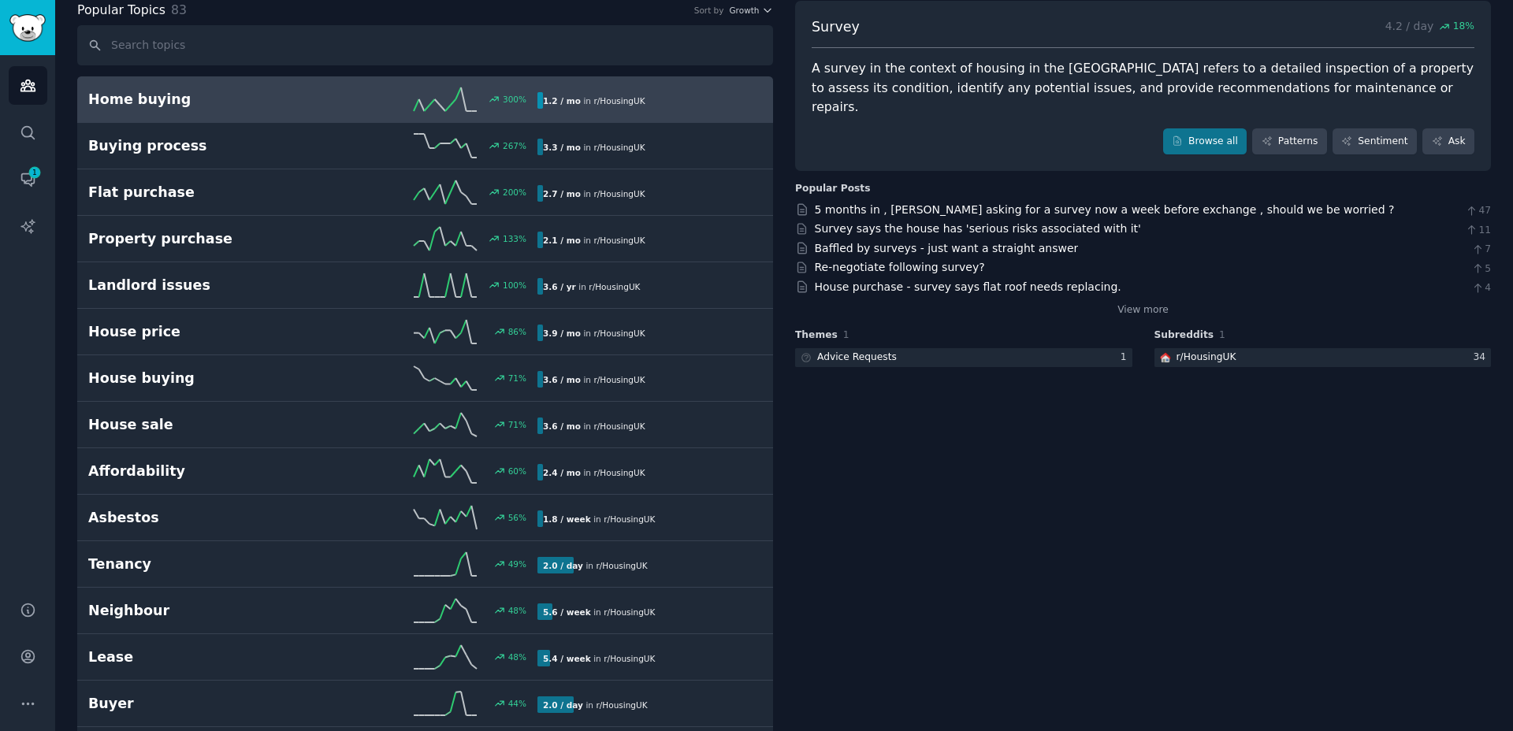
click at [133, 103] on h2 "Home buying" at bounding box center [200, 100] width 225 height 20
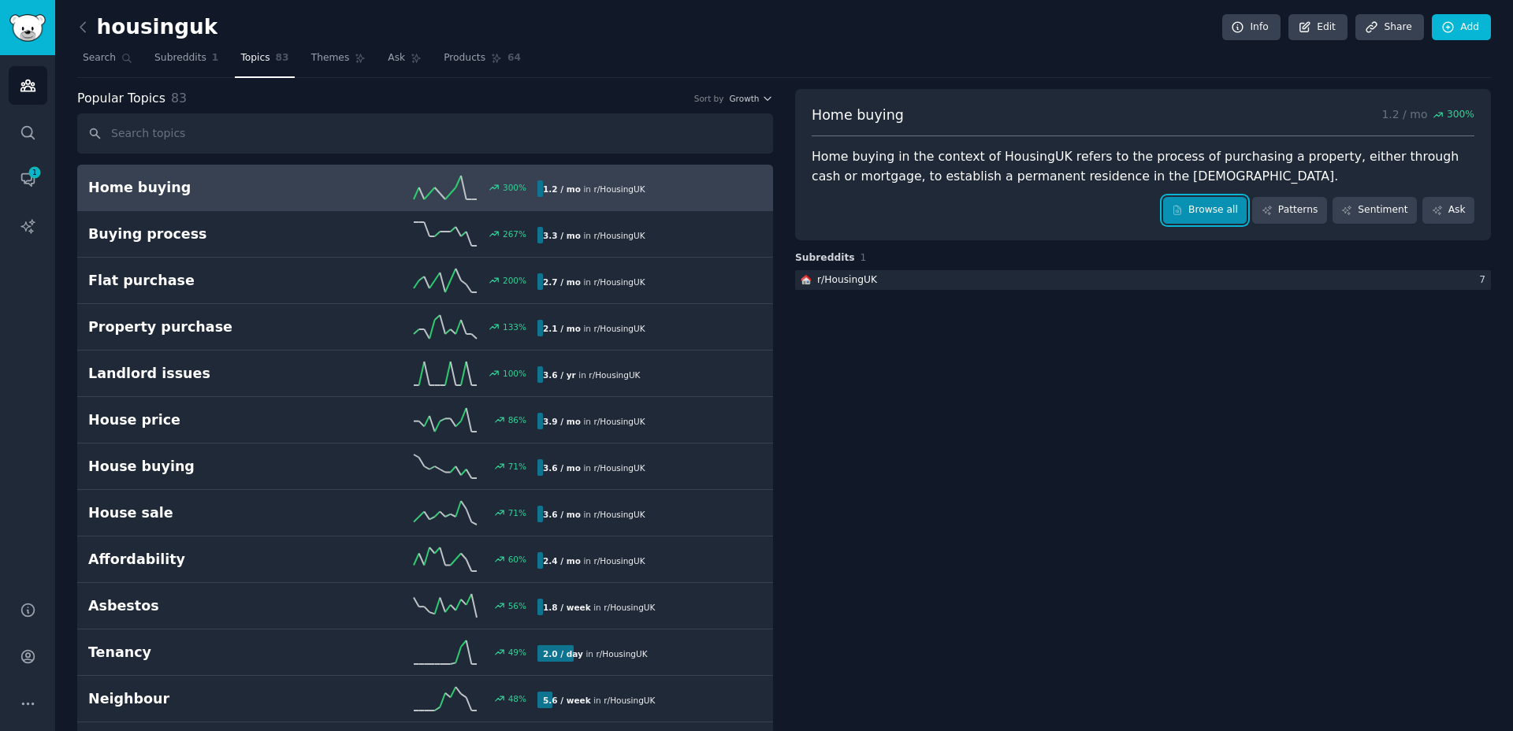
click at [1205, 210] on link "Browse all" at bounding box center [1205, 210] width 84 height 27
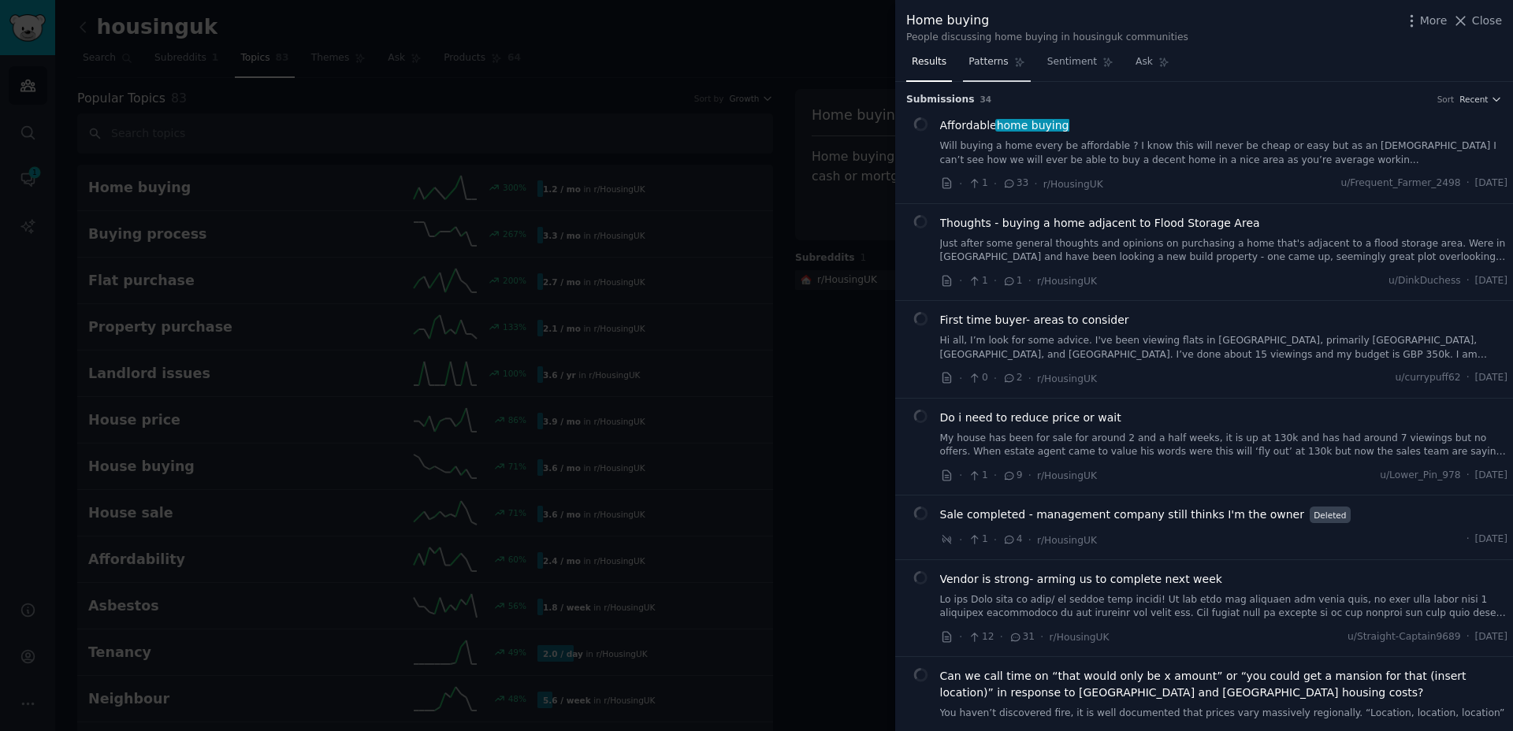
click at [981, 65] on span "Patterns" at bounding box center [987, 62] width 39 height 14
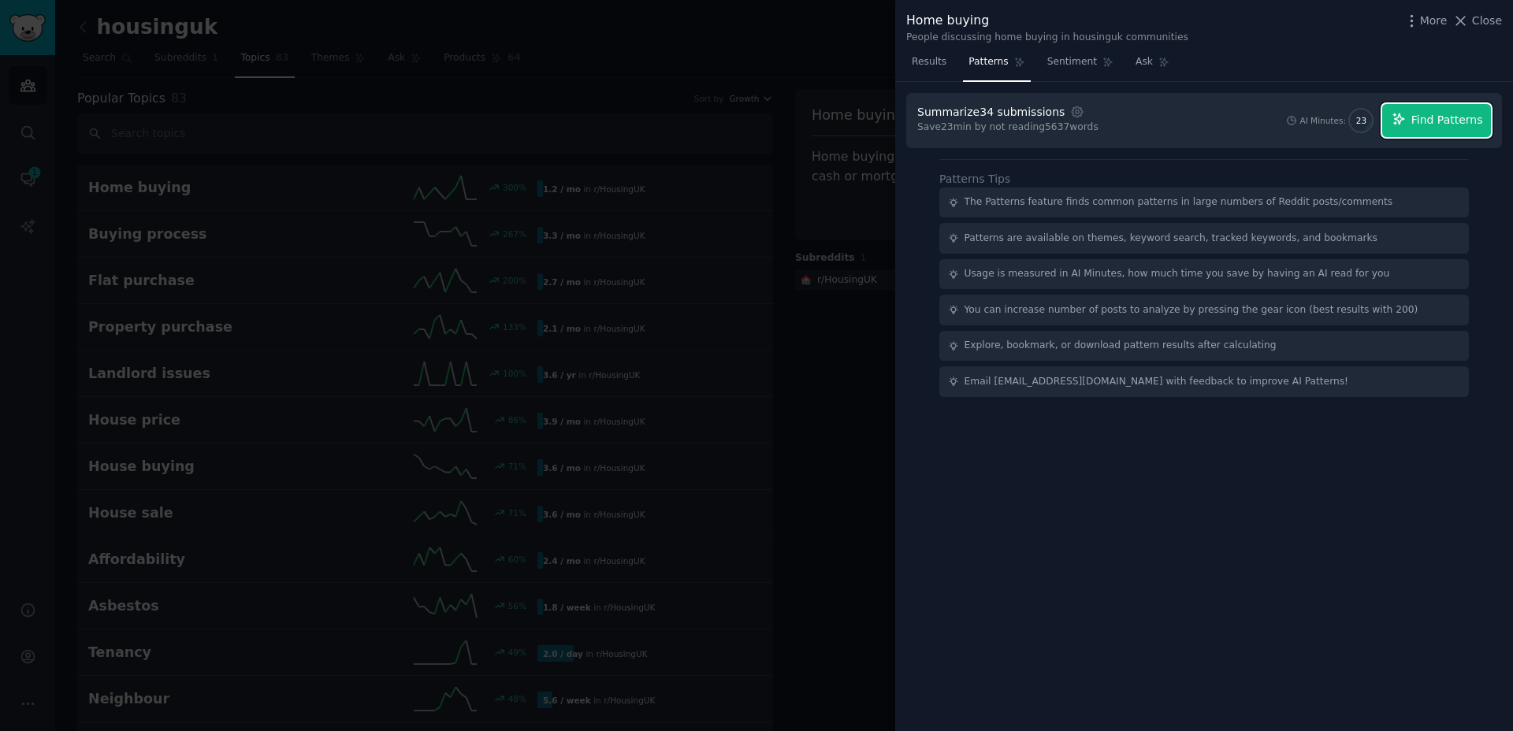
click at [1428, 129] on button "Find Patterns" at bounding box center [1436, 120] width 109 height 33
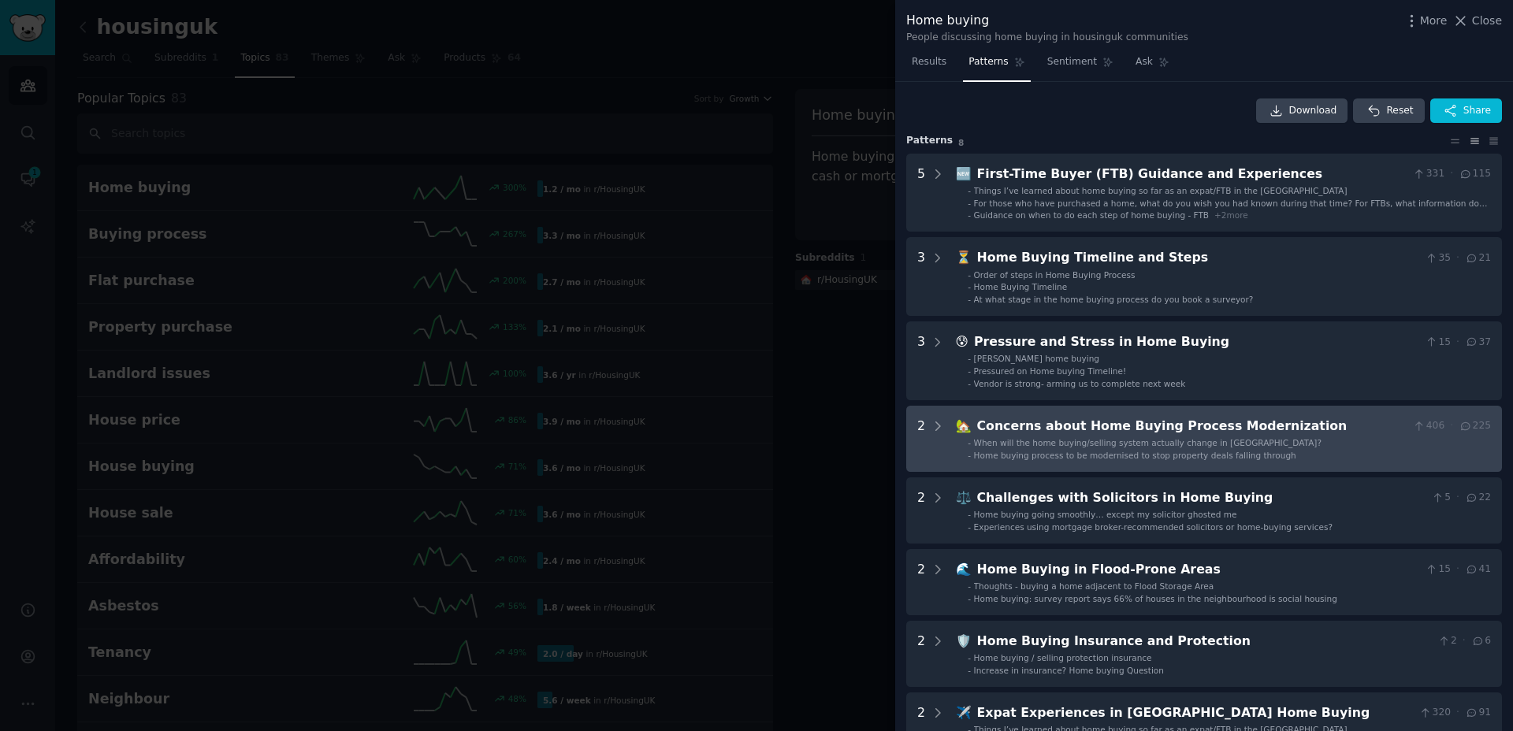
click at [1235, 462] on Modernization "2 🏡 Concerns about Home Buying Process Modernization 406 · 225 - When will the …" at bounding box center [1204, 439] width 596 height 66
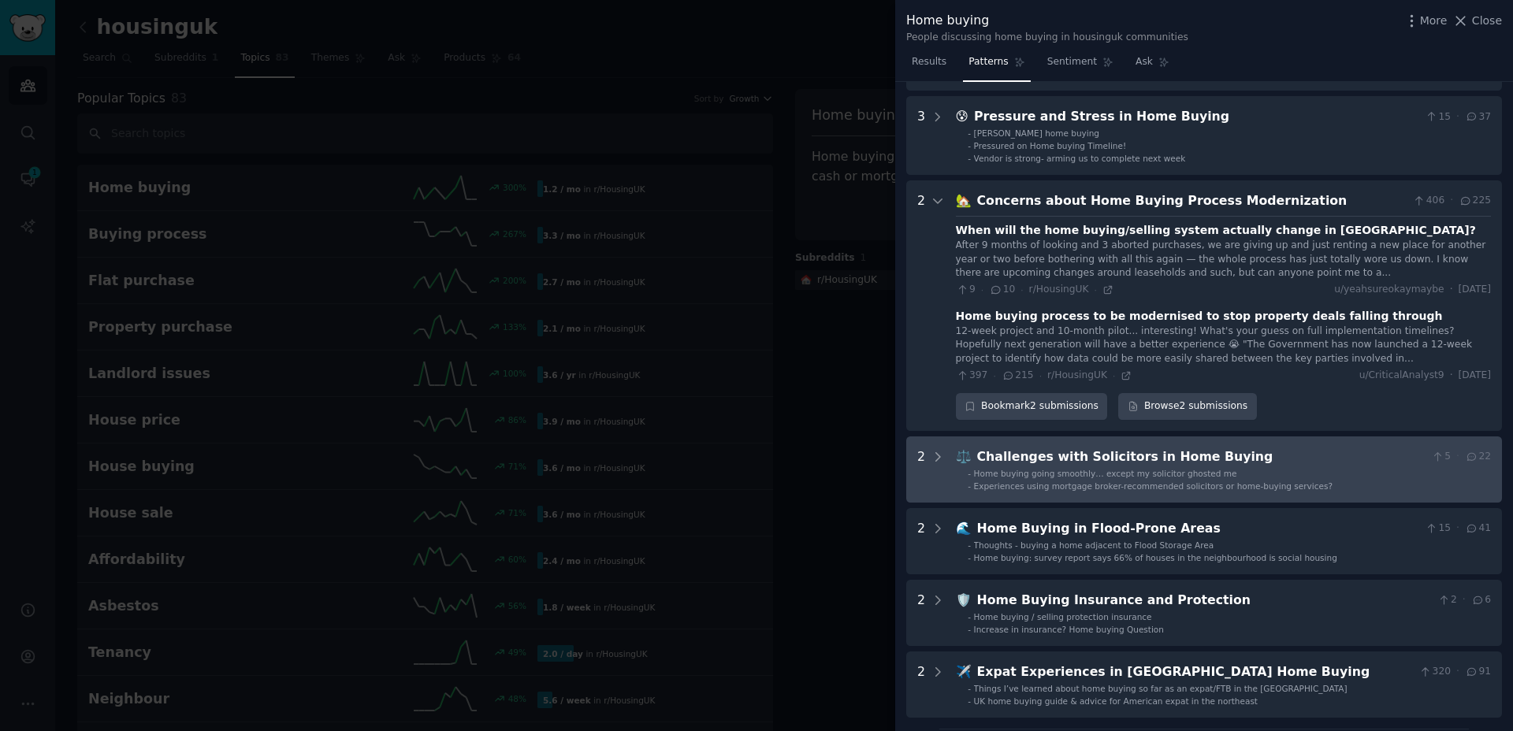
scroll to position [196, 0]
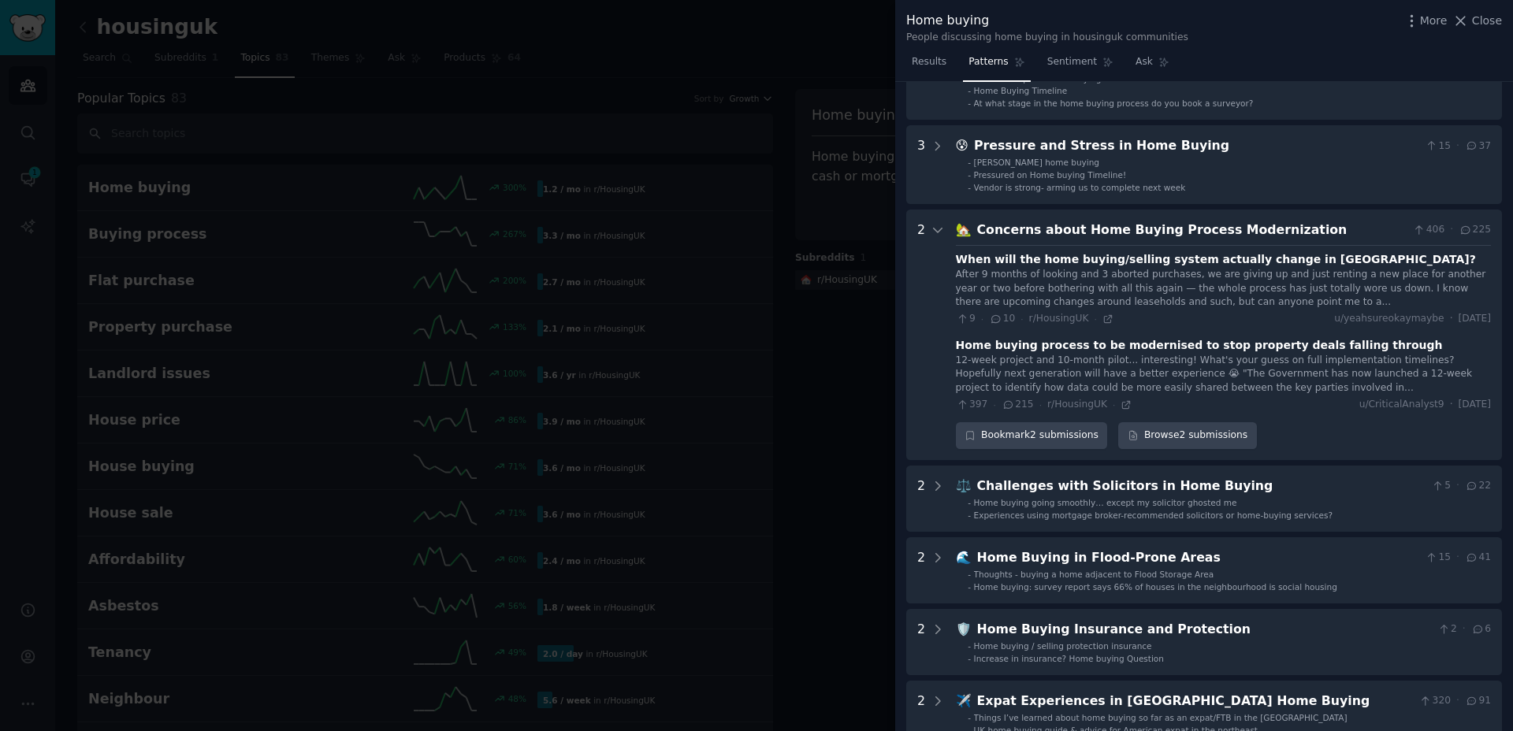
click at [1054, 346] on div "Home buying process to be modernised to stop property deals falling through" at bounding box center [1199, 345] width 487 height 17
click at [1027, 372] on div "12-week project and 10-month pilot... interesting! What's your guess on full im…" at bounding box center [1223, 375] width 535 height 42
click at [1123, 407] on icon at bounding box center [1125, 404] width 11 height 11
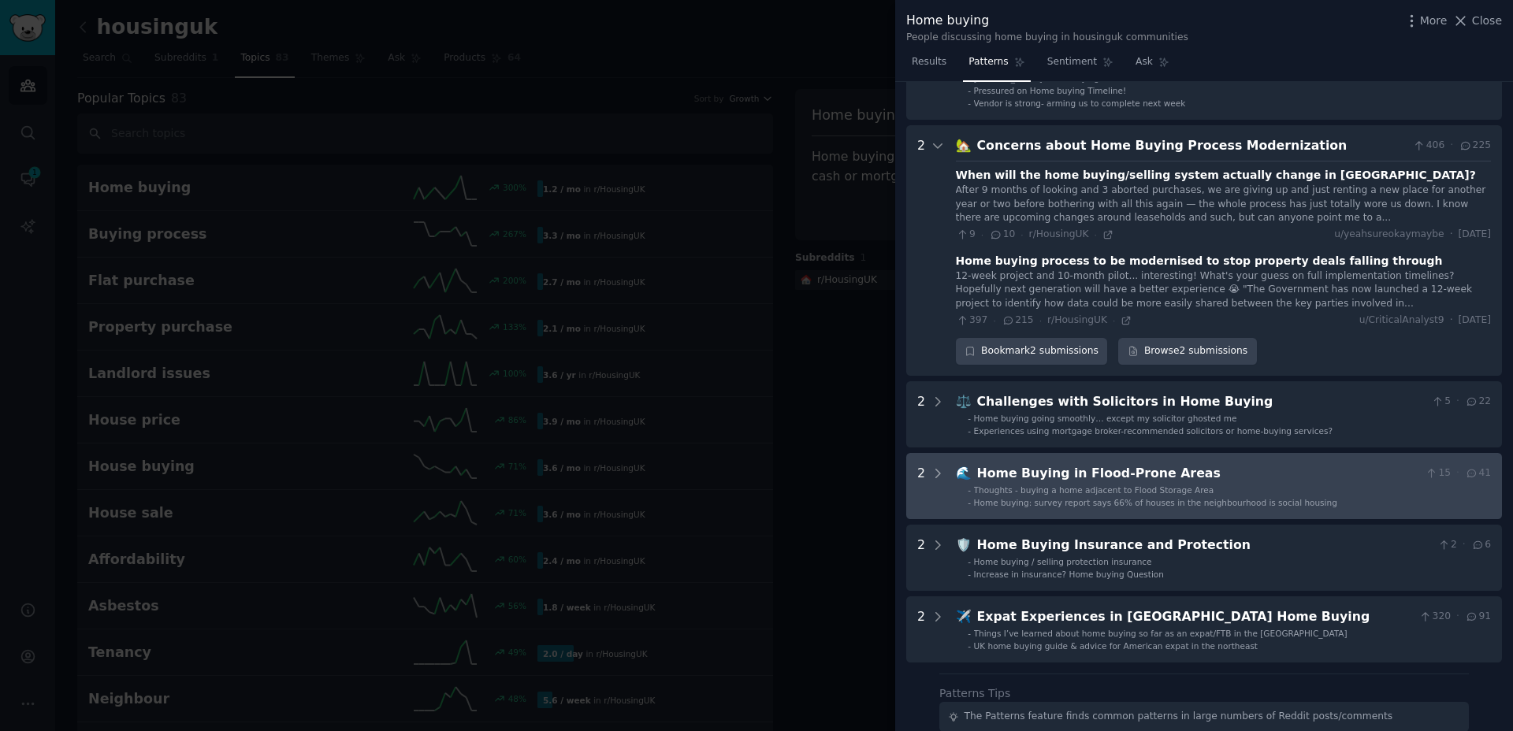
scroll to position [281, 0]
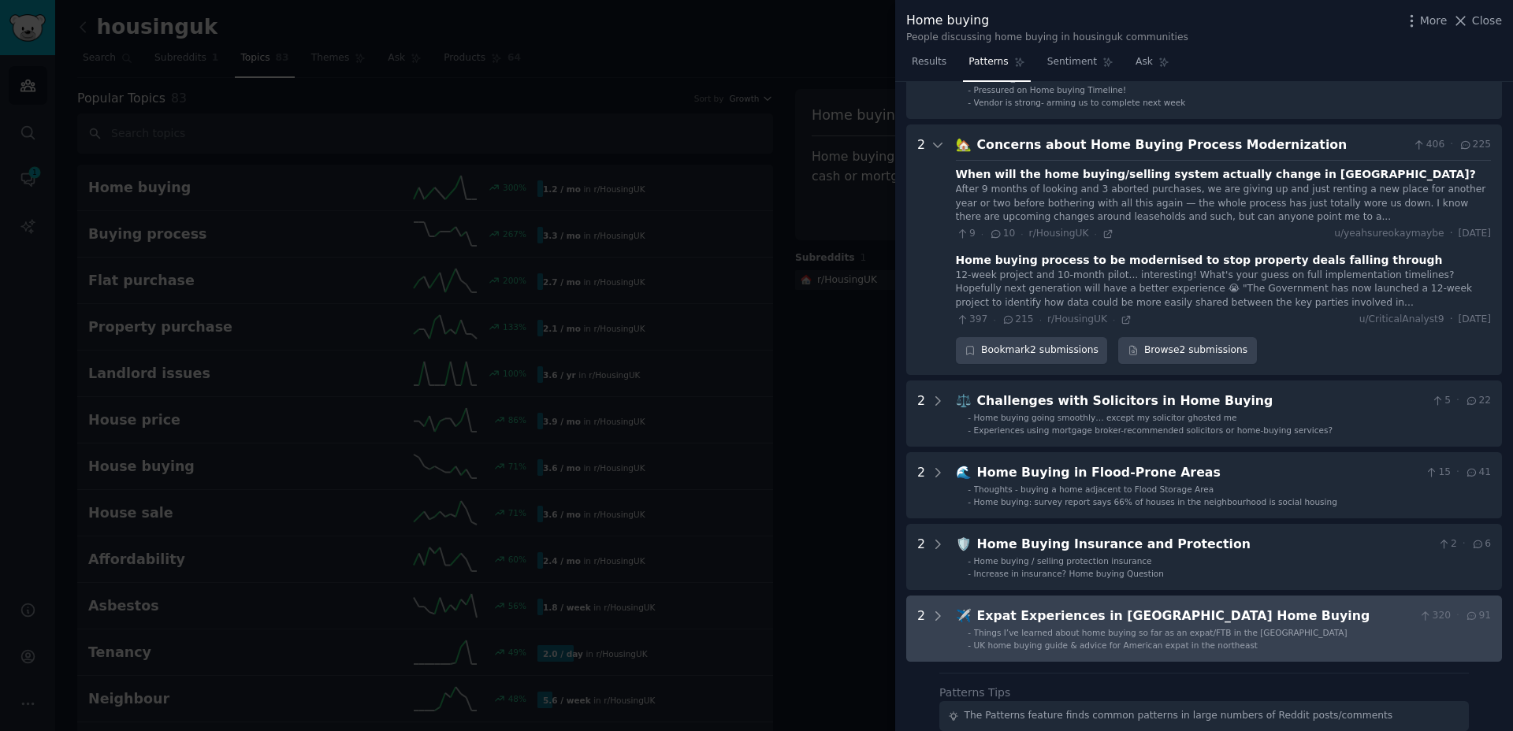
click at [1071, 613] on div "Expat Experiences in [GEOGRAPHIC_DATA] Home Buying" at bounding box center [1195, 617] width 436 height 20
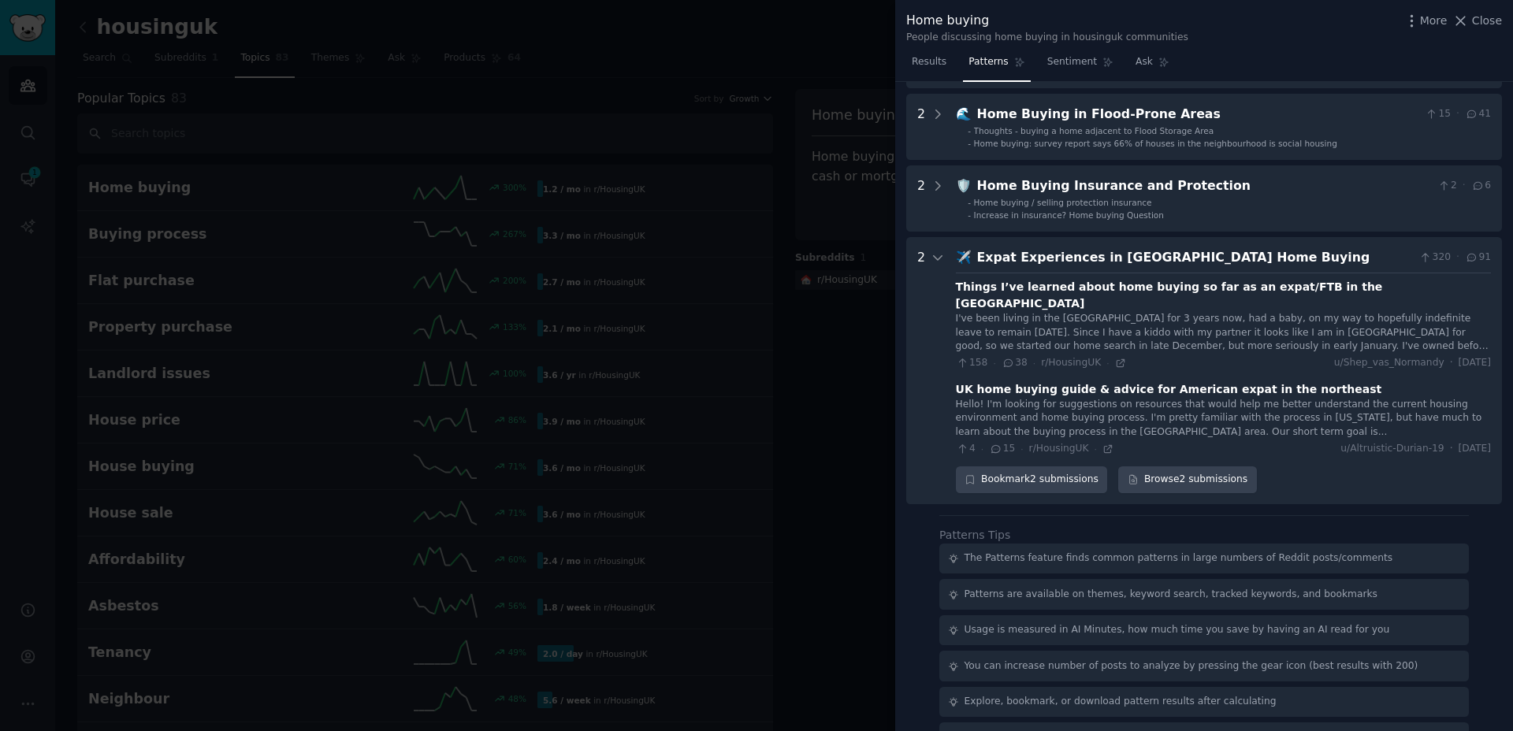
scroll to position [662, 0]
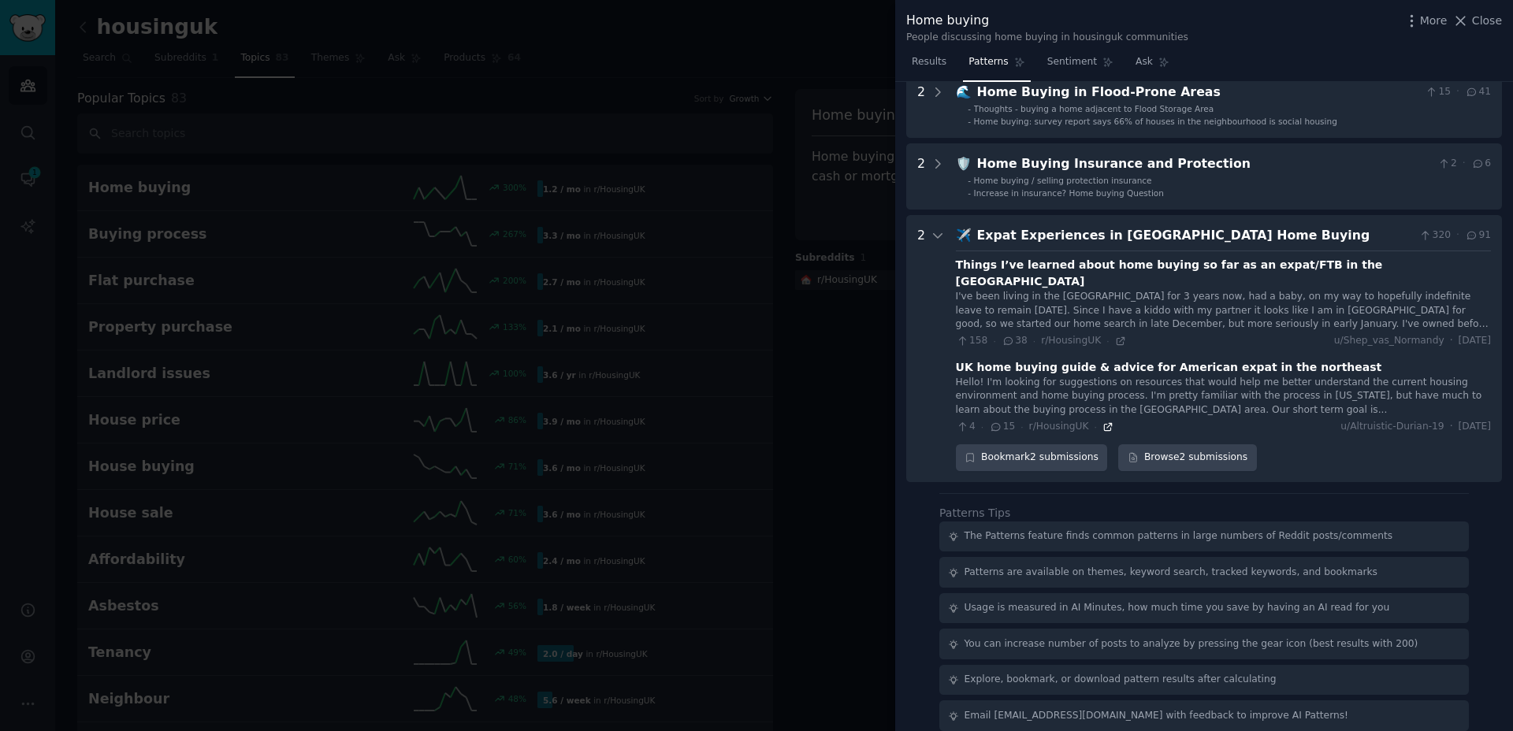
click at [1108, 422] on icon at bounding box center [1107, 427] width 11 height 11
click at [1115, 336] on icon at bounding box center [1120, 341] width 11 height 11
